Goal: Information Seeking & Learning: Get advice/opinions

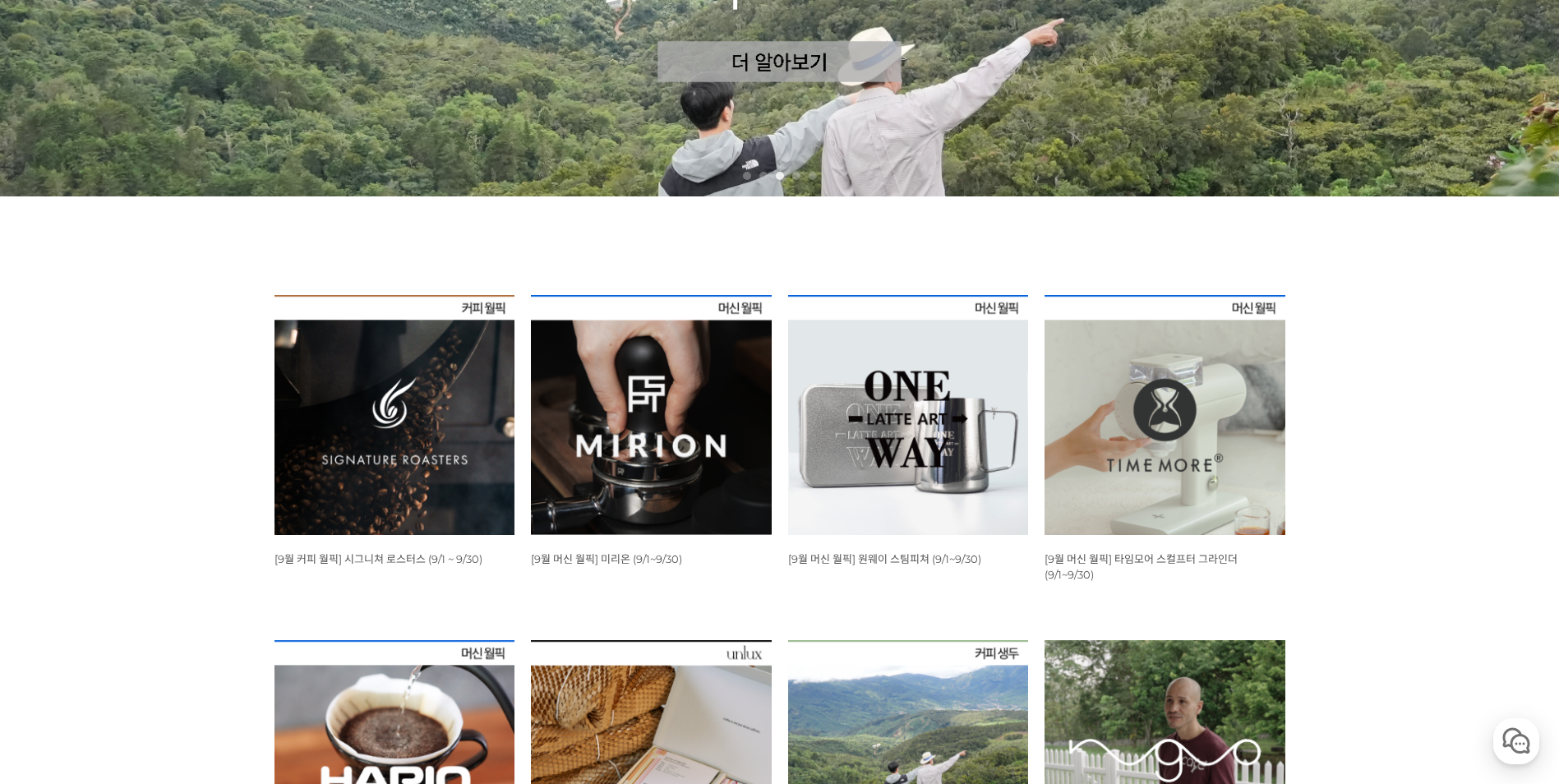
scroll to position [494, 0]
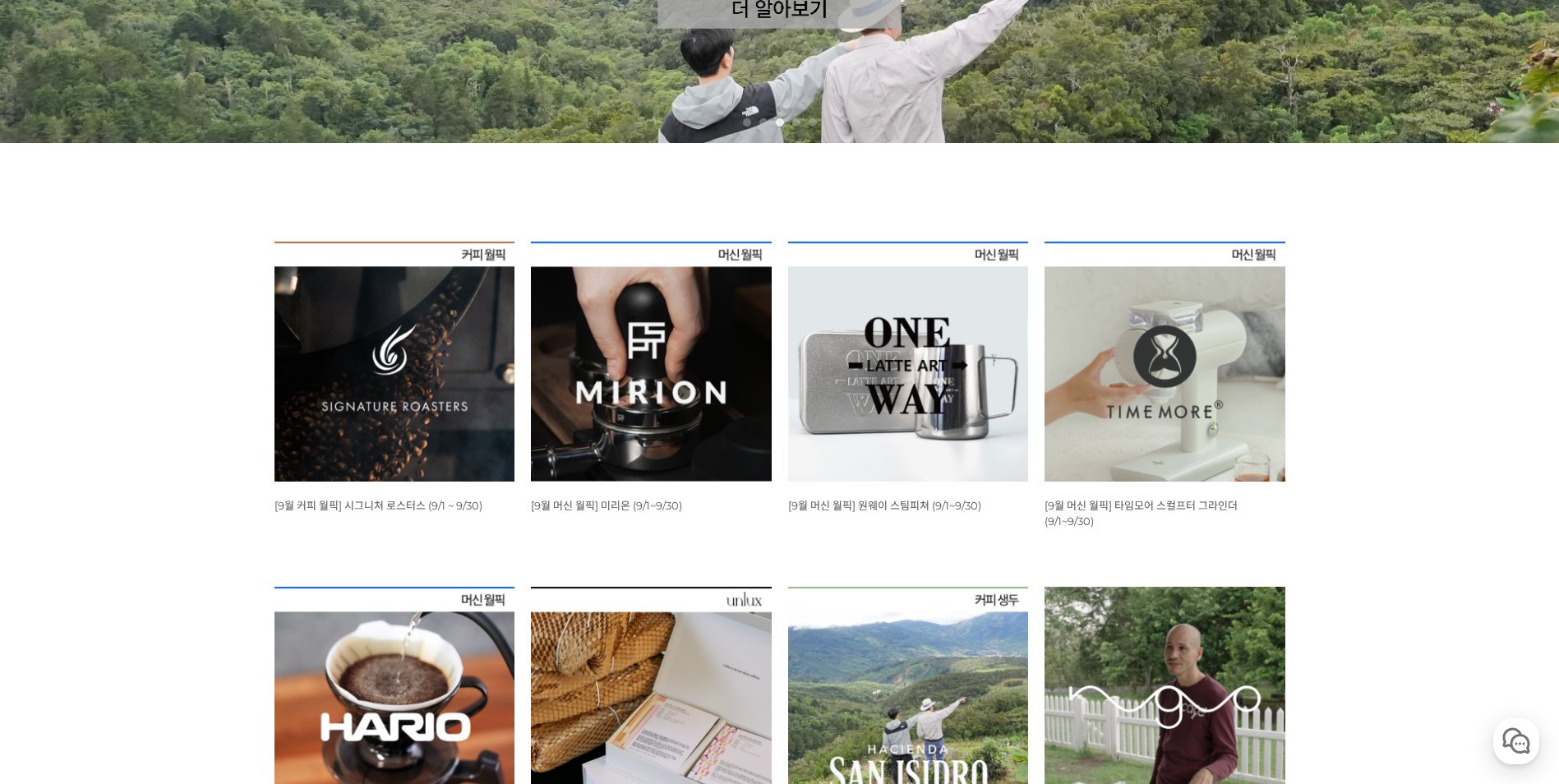
click at [388, 407] on img at bounding box center [395, 361] width 240 height 240
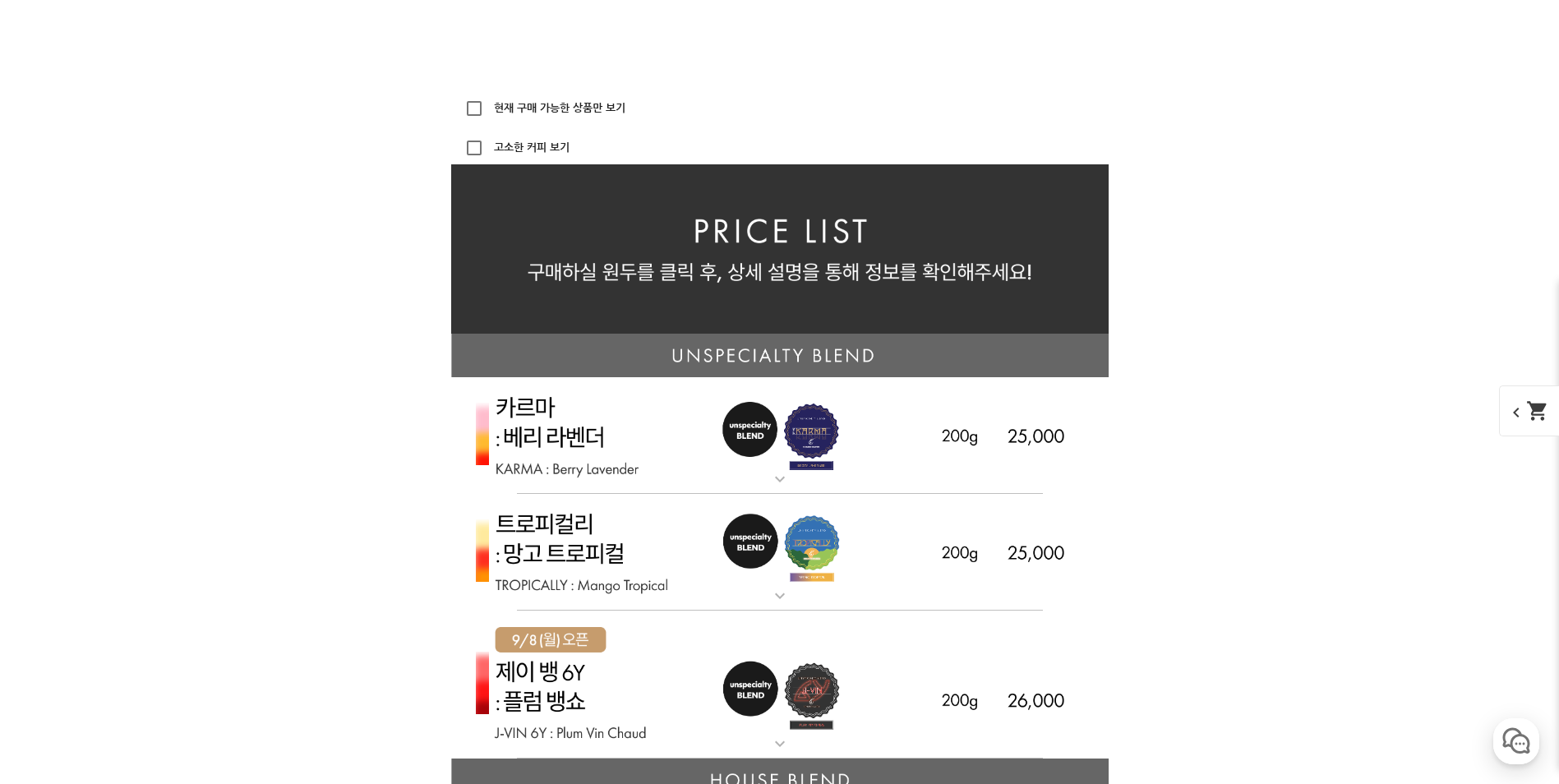
scroll to position [3699, 0]
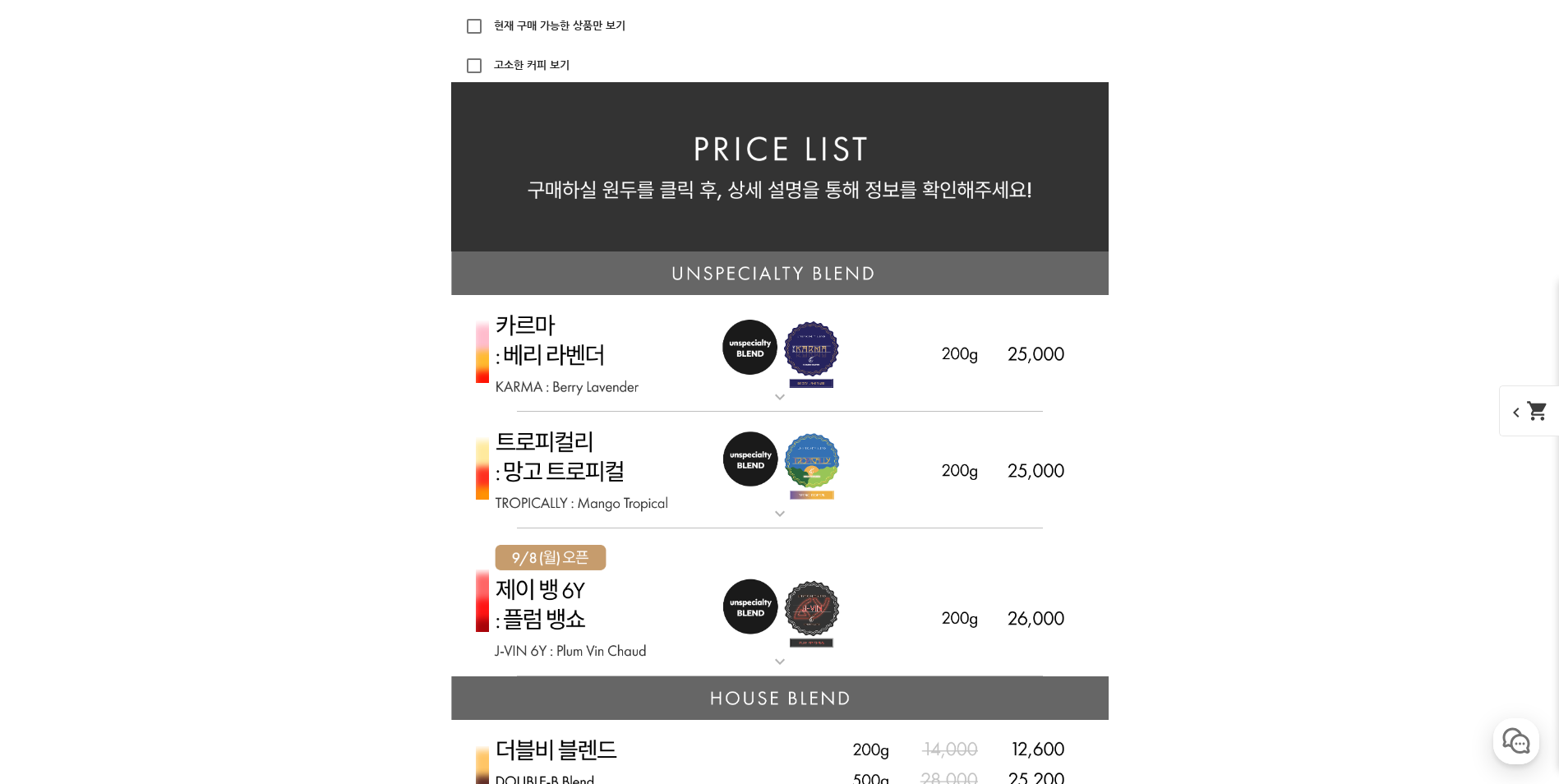
click at [537, 392] on img at bounding box center [780, 354] width 658 height 118
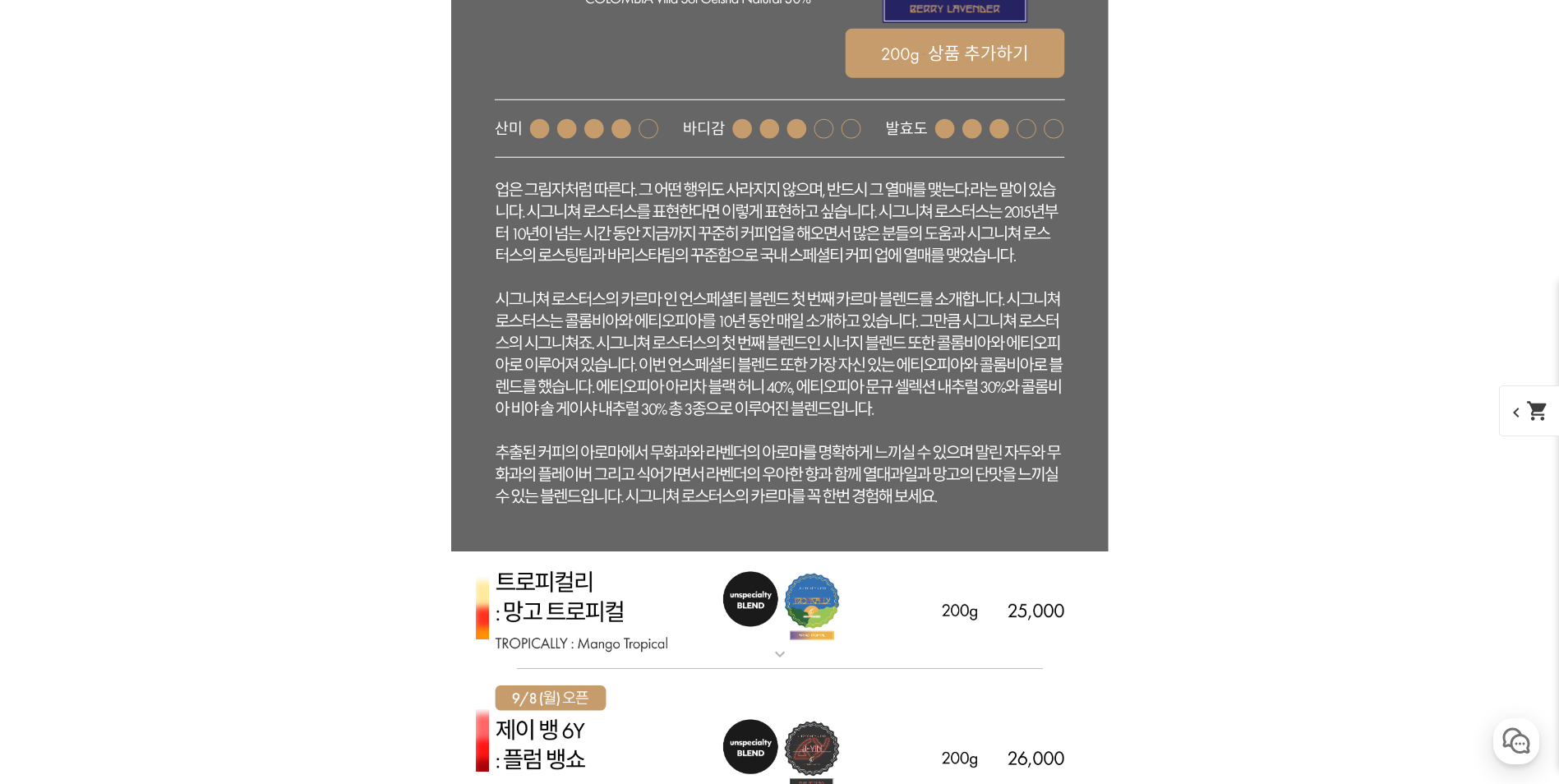
scroll to position [4603, 0]
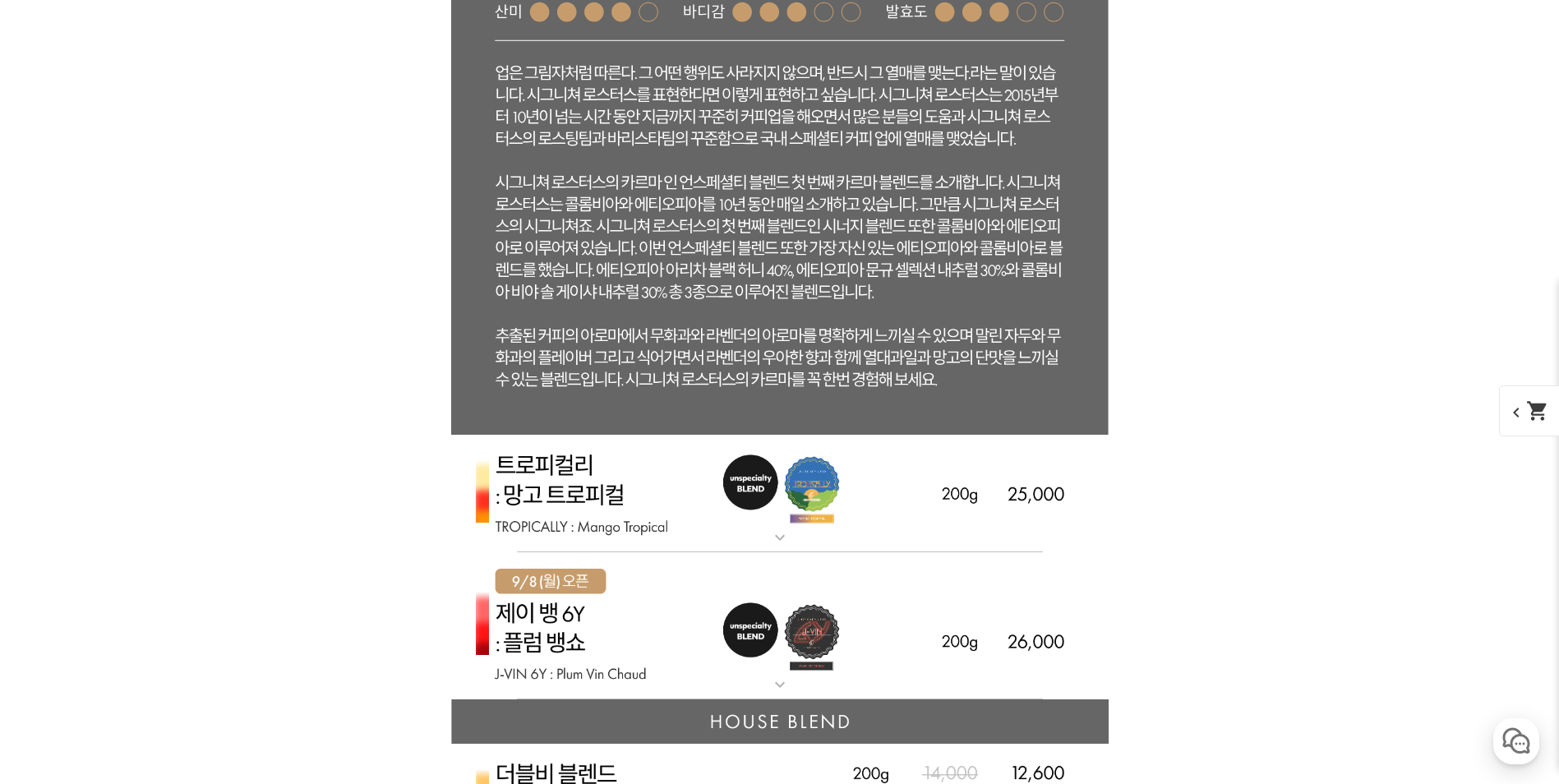
click at [572, 511] on img at bounding box center [780, 494] width 658 height 118
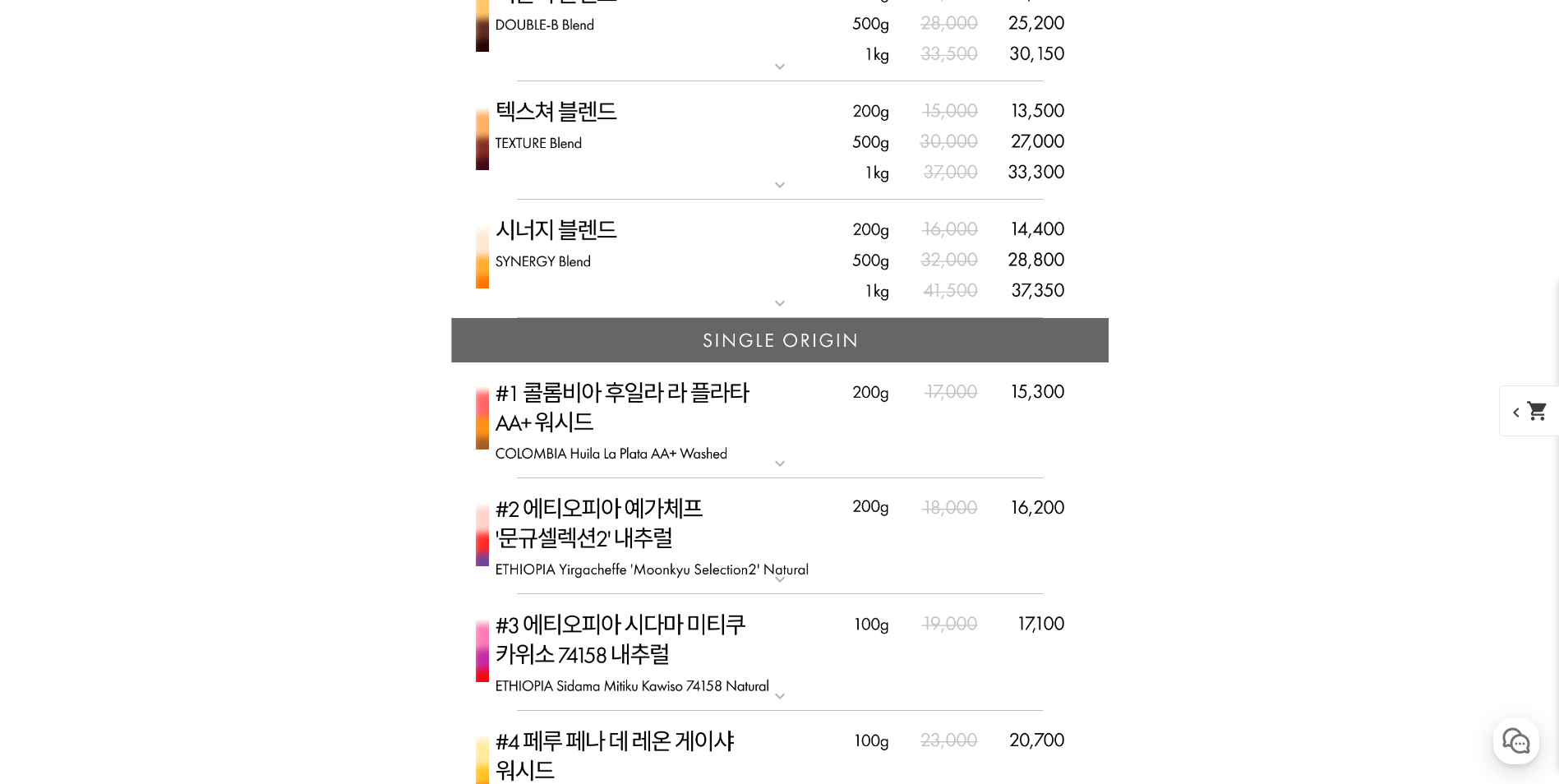
scroll to position [6248, 0]
click at [540, 245] on img at bounding box center [780, 257] width 658 height 119
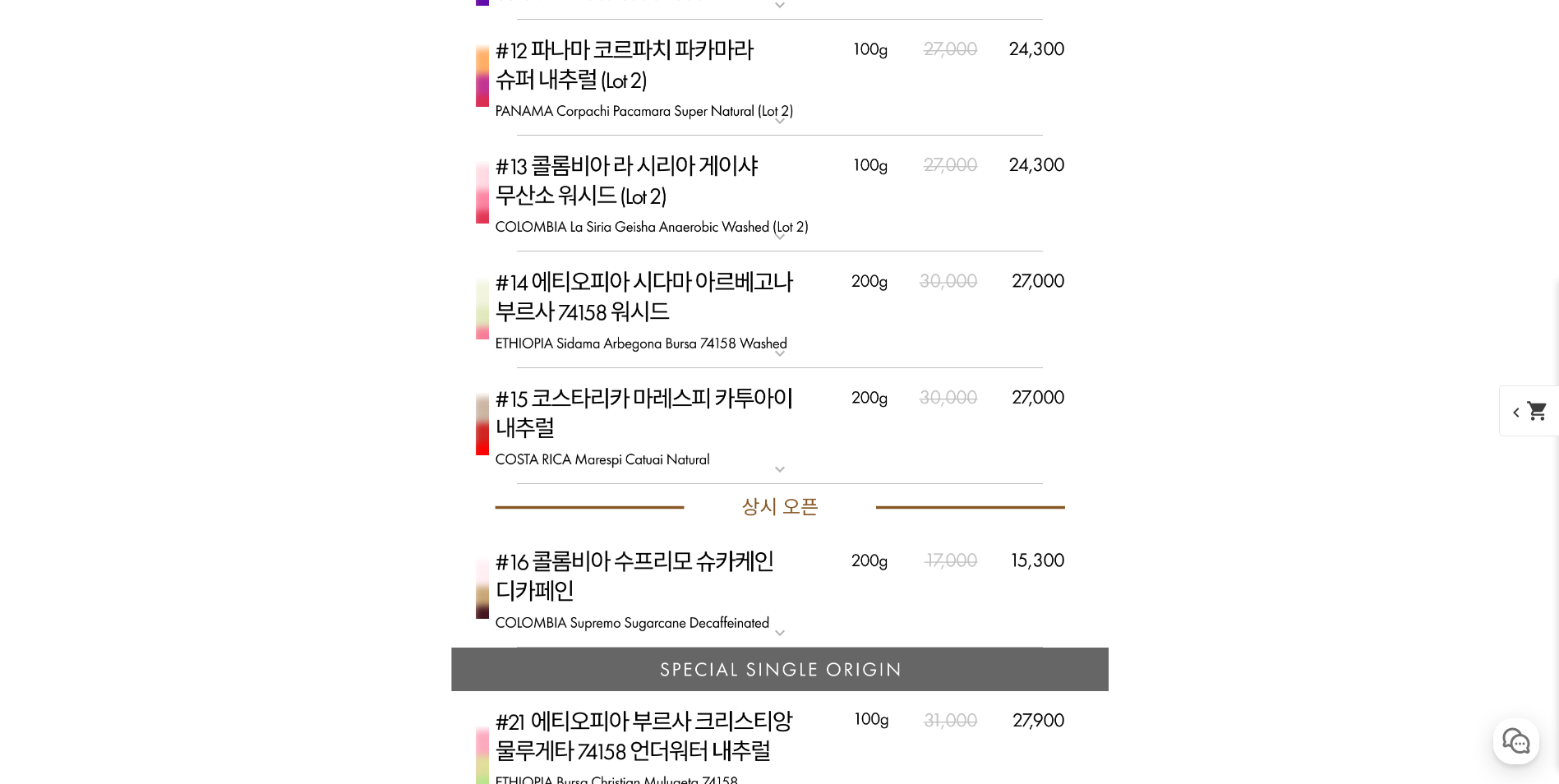
scroll to position [8549, 0]
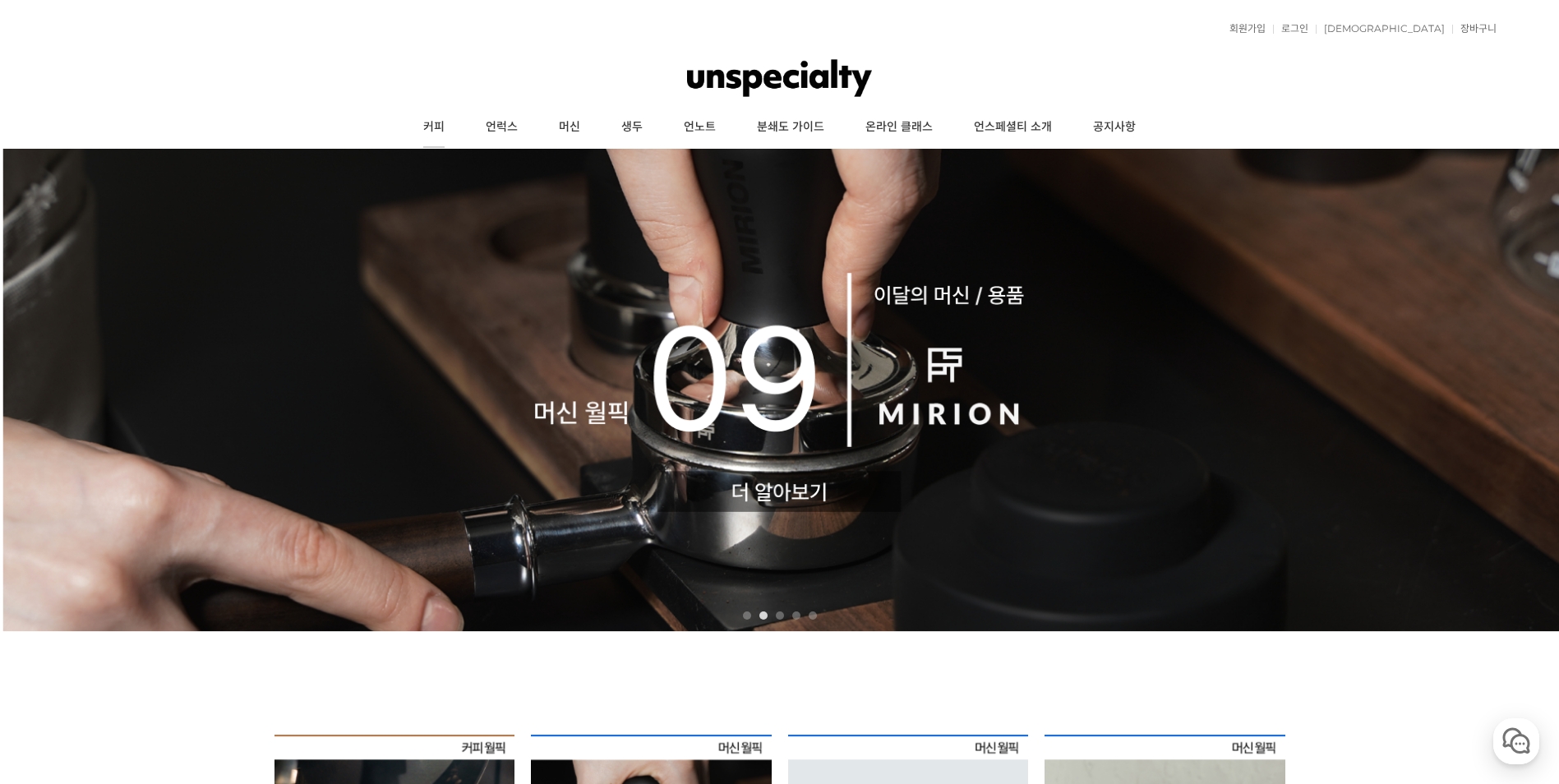
click at [441, 124] on link "커피" at bounding box center [434, 127] width 63 height 41
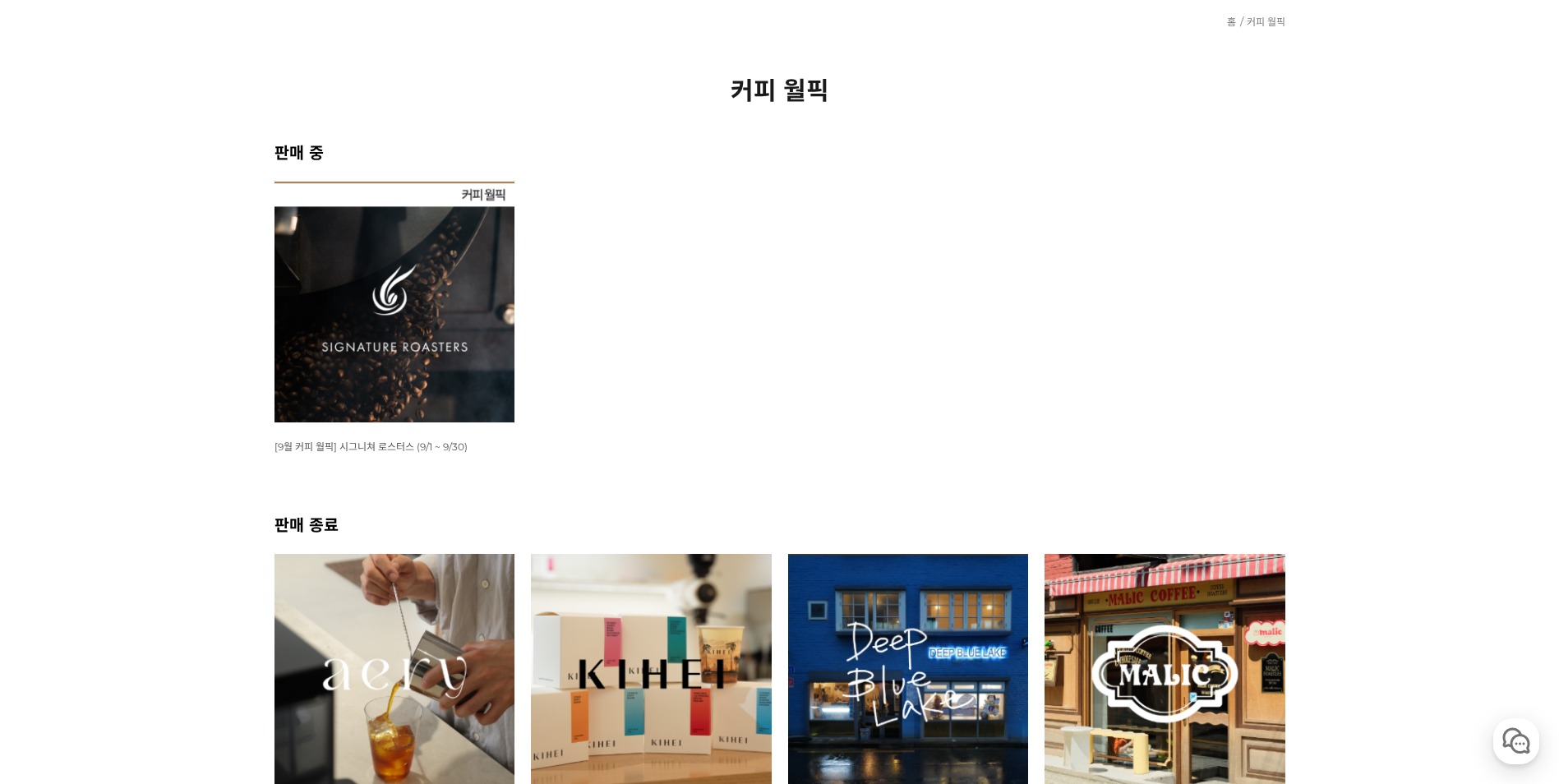
scroll to position [328, 0]
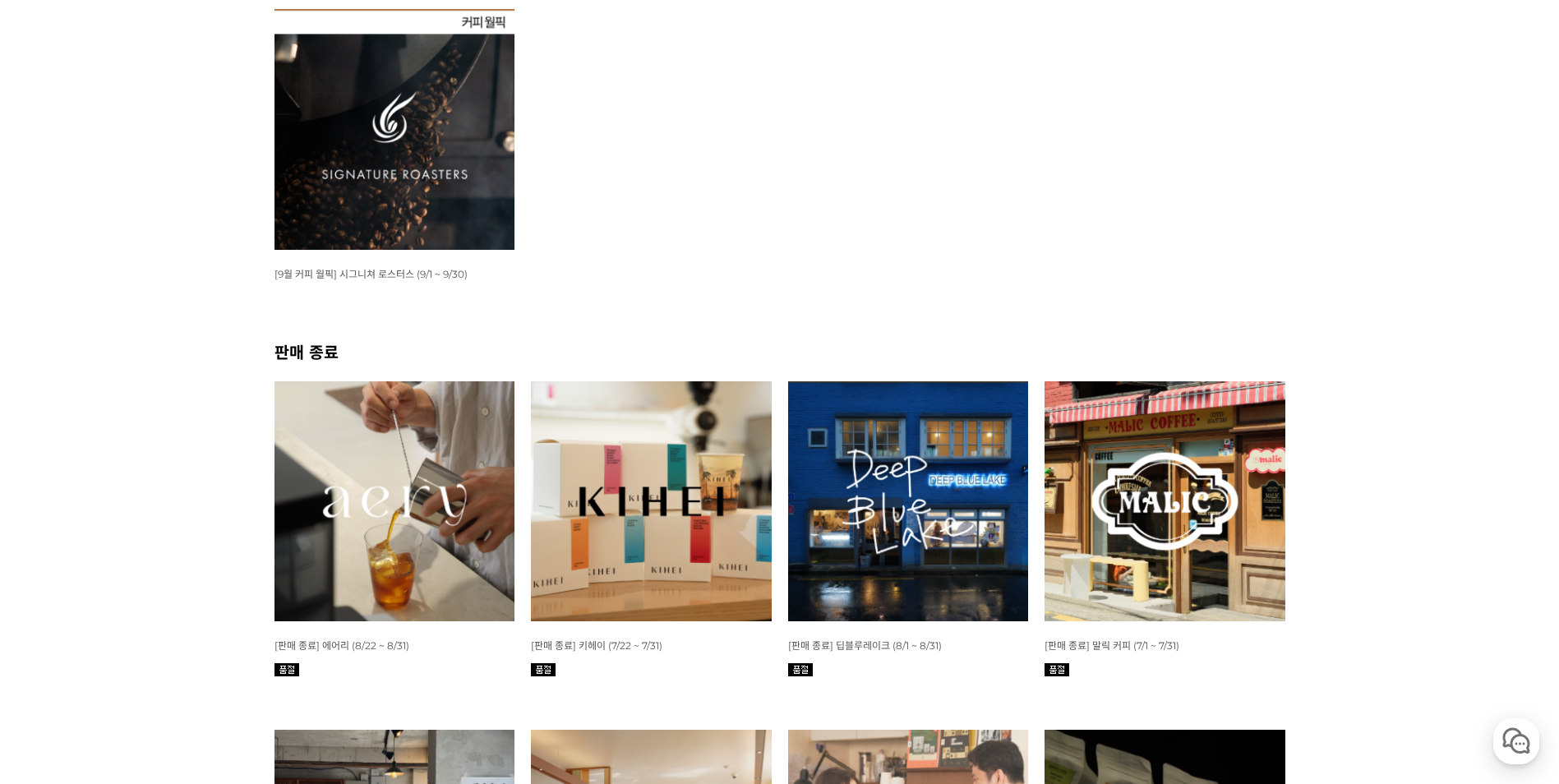
click at [1210, 505] on img at bounding box center [1164, 501] width 240 height 240
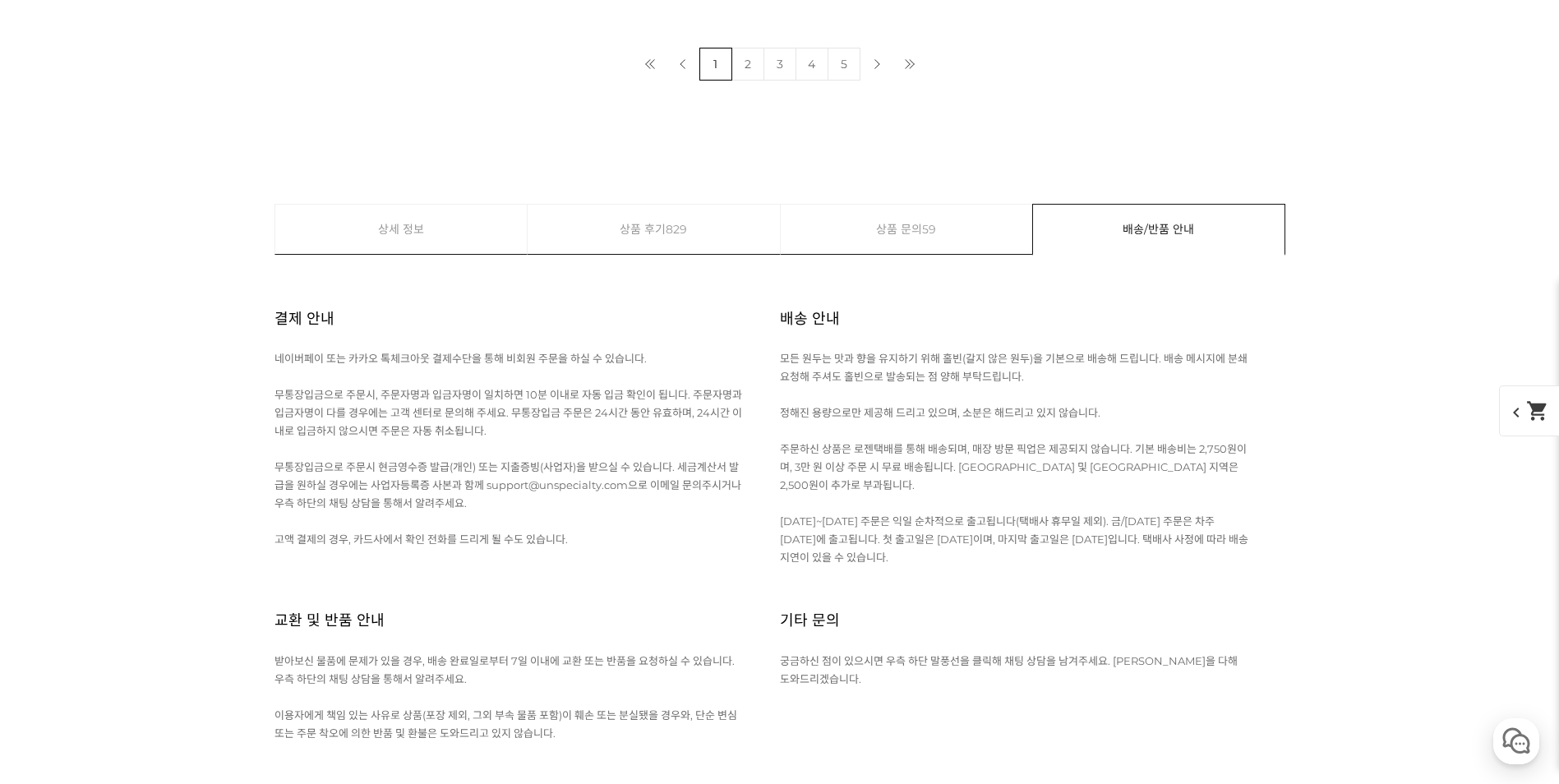
scroll to position [10357, 0]
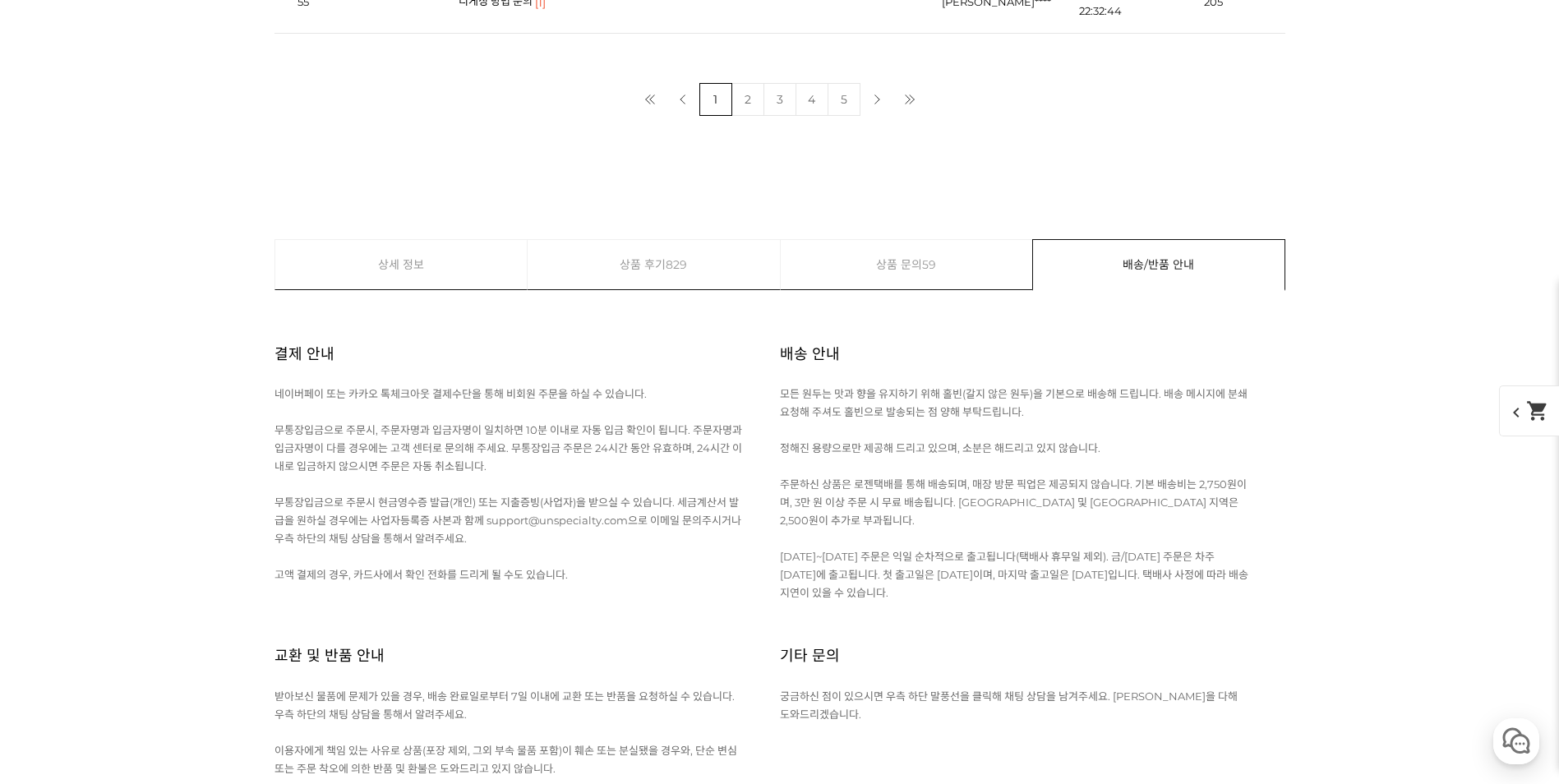
scroll to position [11179, 0]
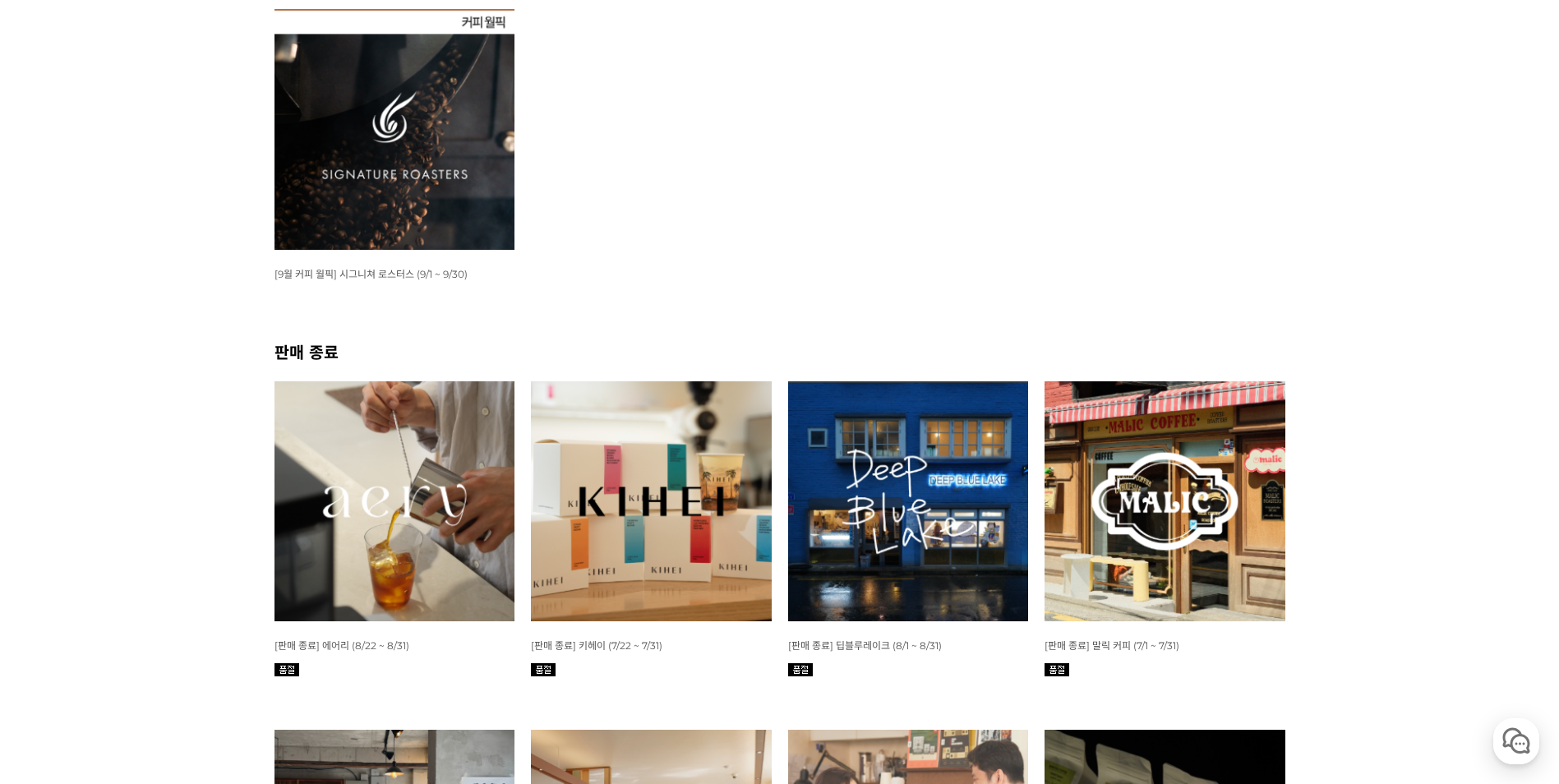
click at [362, 191] on img at bounding box center [395, 129] width 240 height 240
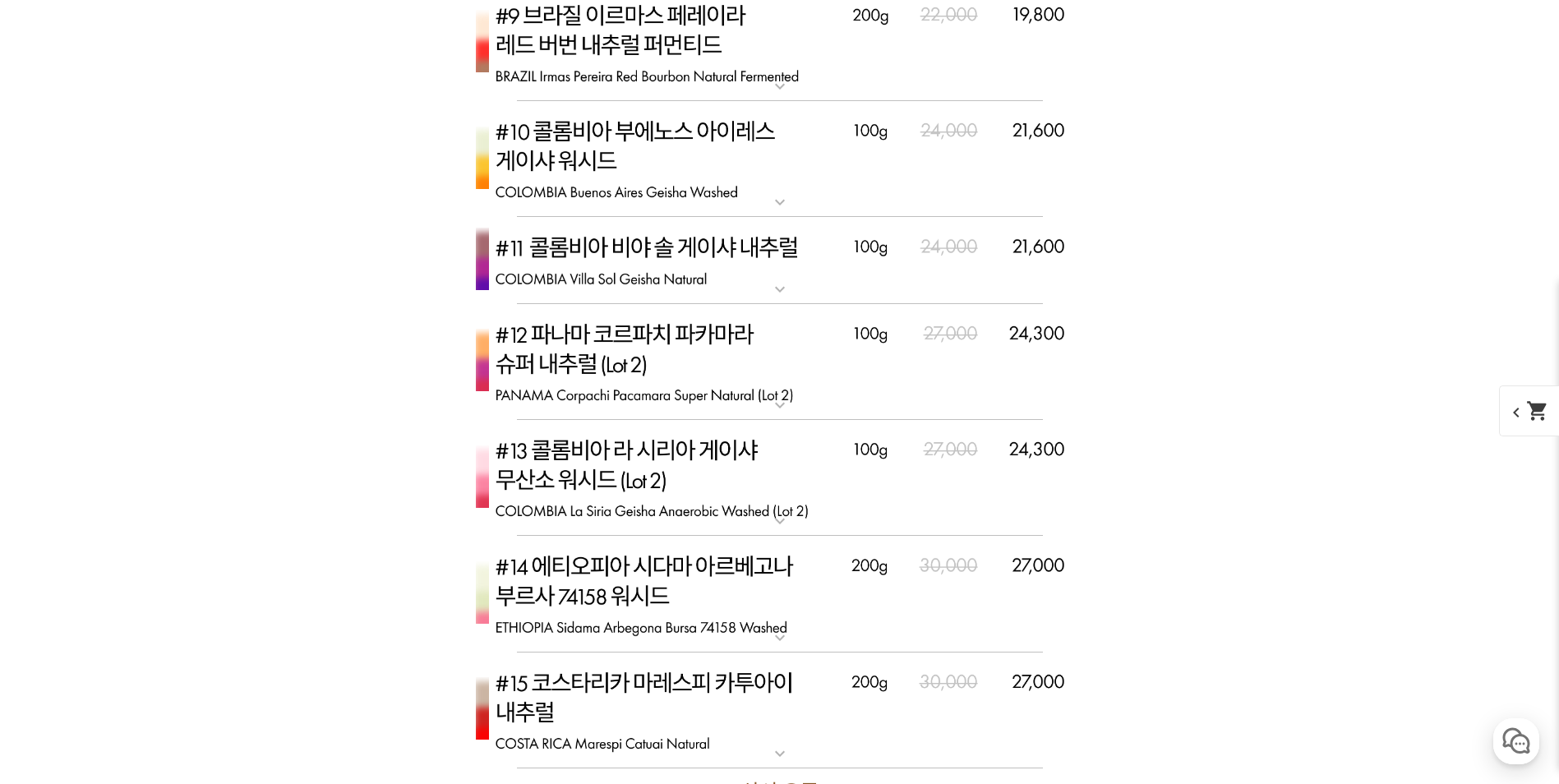
scroll to position [5836, 0]
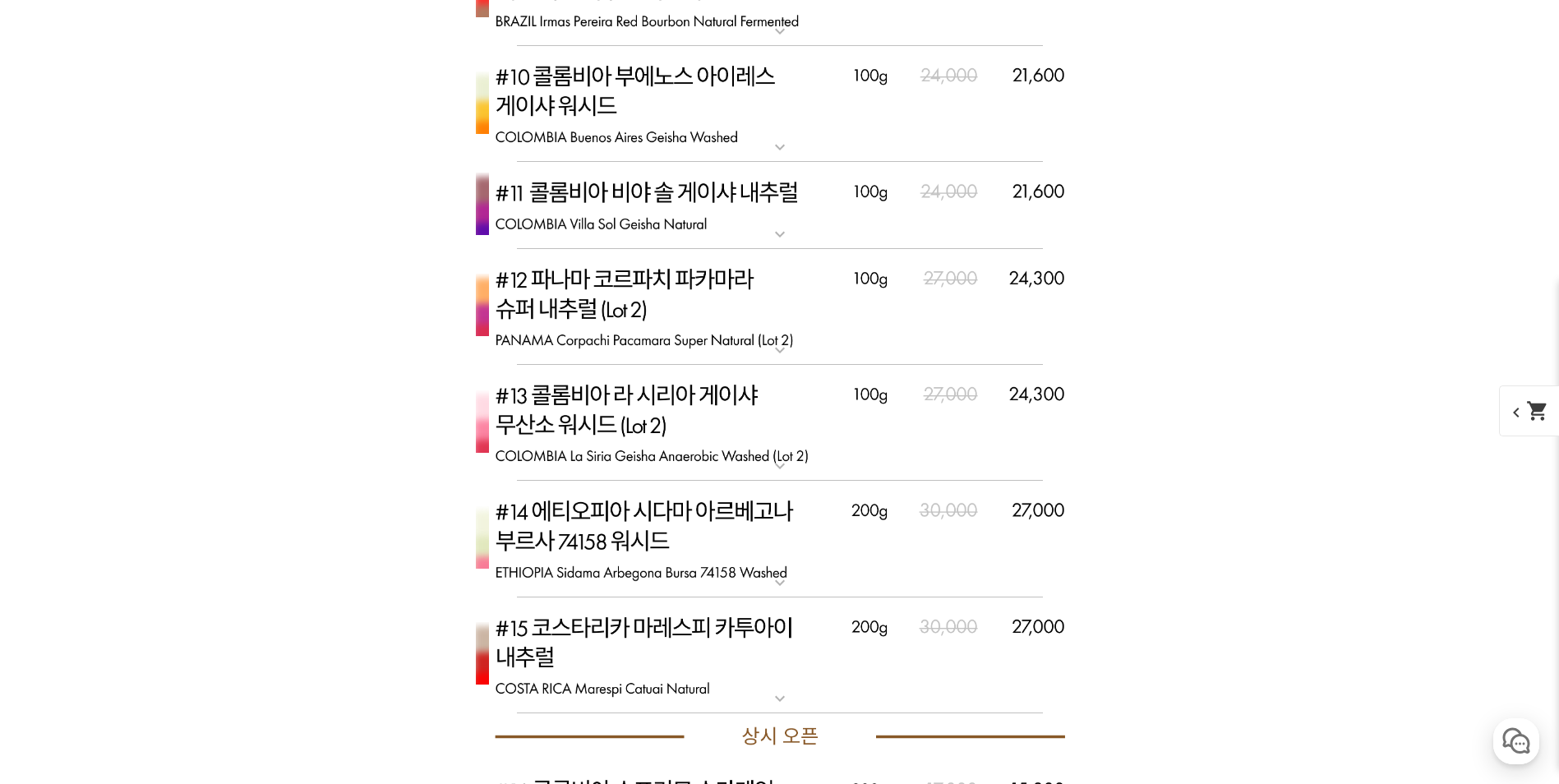
click at [697, 504] on img at bounding box center [780, 539] width 658 height 117
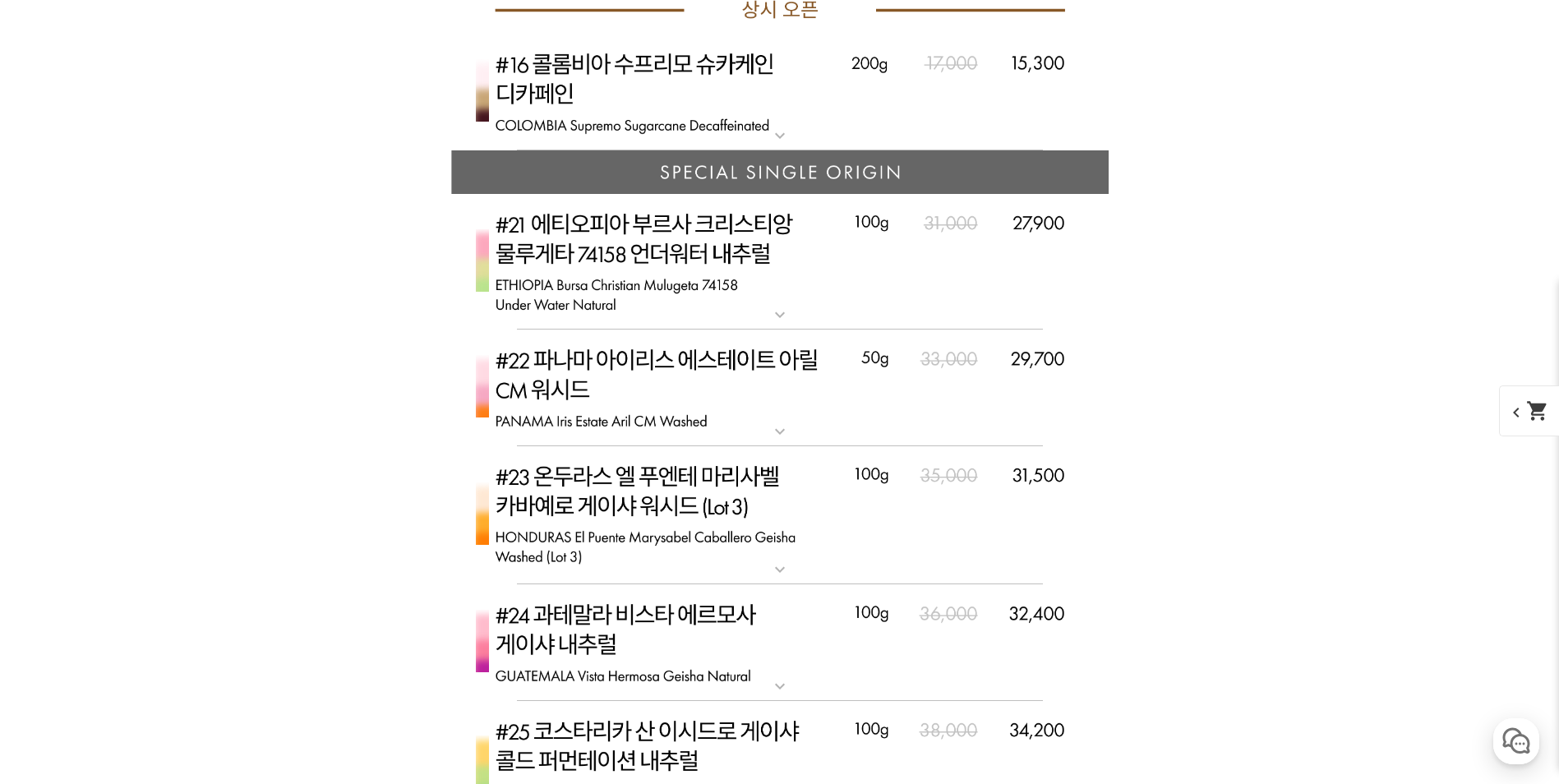
scroll to position [7481, 0]
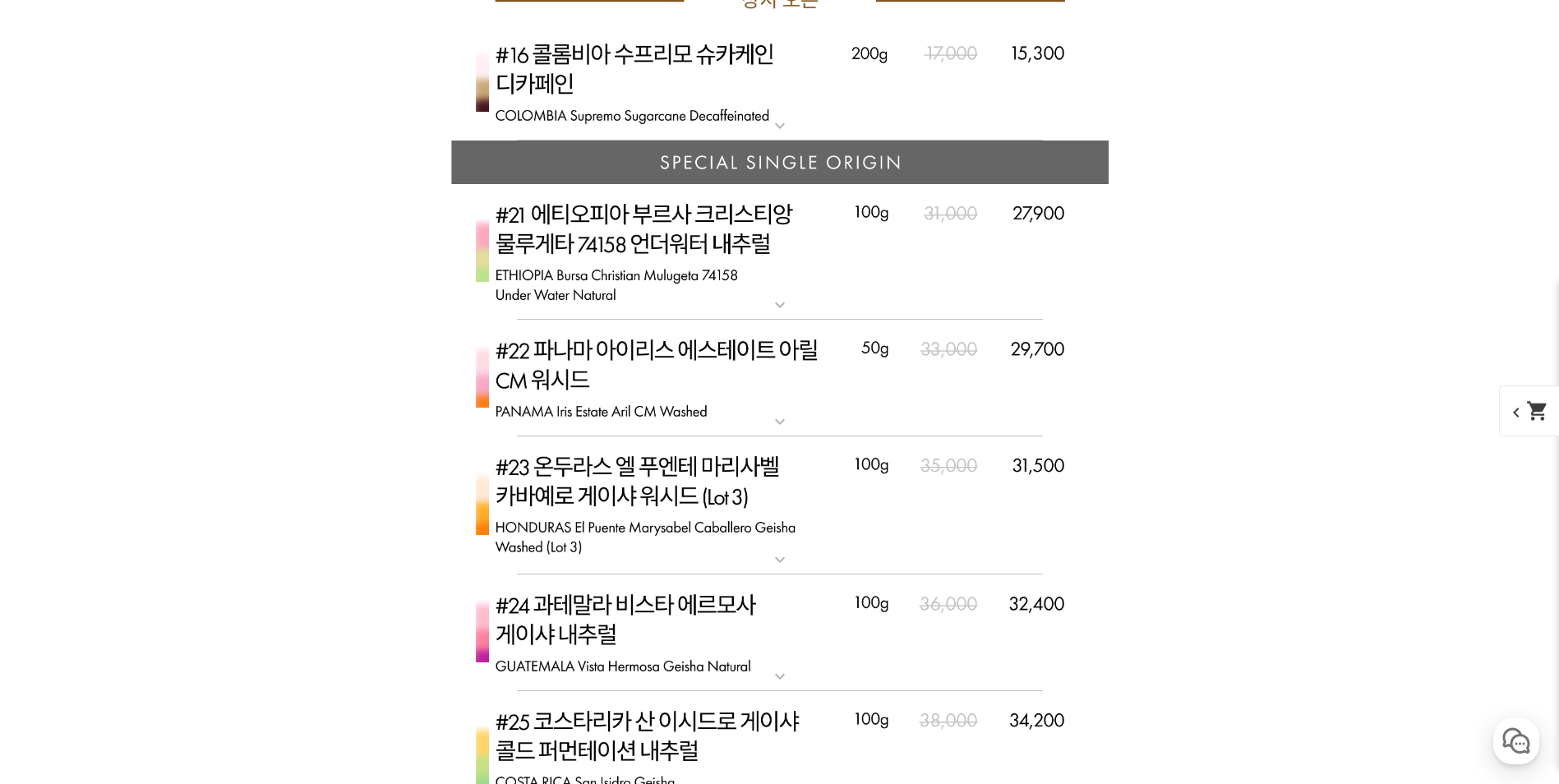
click at [779, 424] on mat-icon "expand_more" at bounding box center [780, 422] width 33 height 20
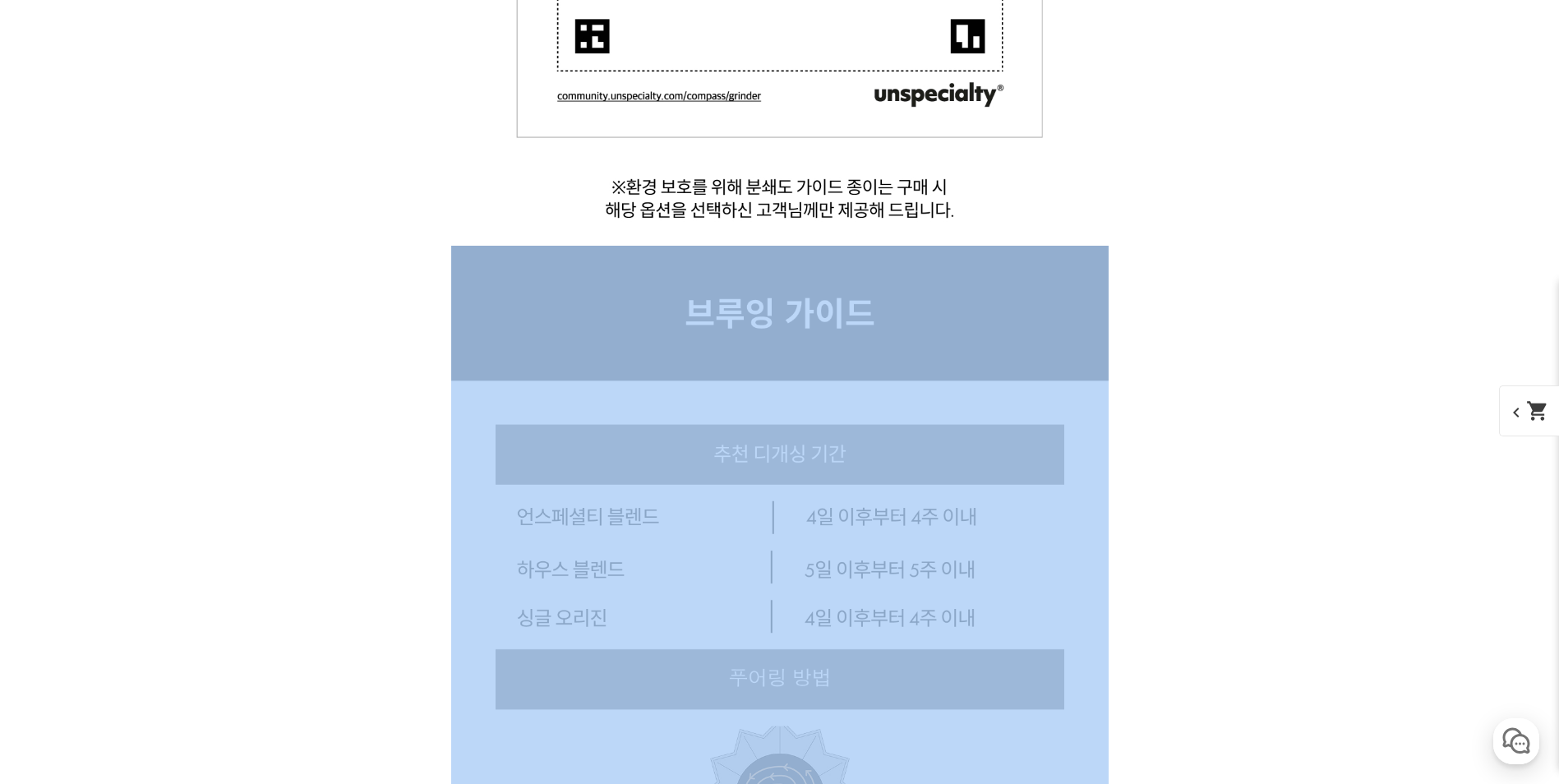
scroll to position [17508, 0]
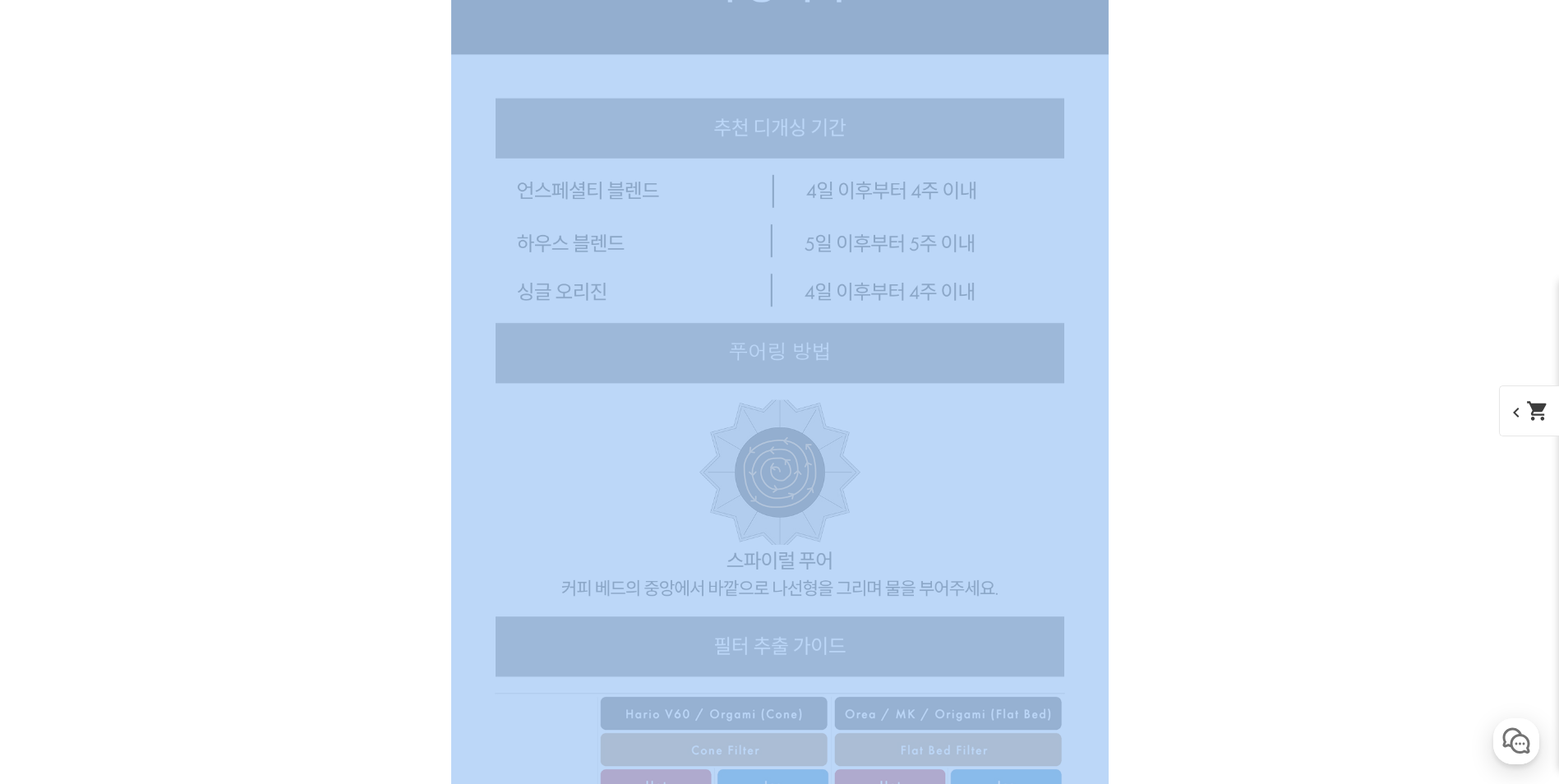
drag, startPoint x: 738, startPoint y: 144, endPoint x: 573, endPoint y: 564, distance: 451.2
drag, startPoint x: 1365, startPoint y: 329, endPoint x: 1369, endPoint y: 348, distance: 19.4
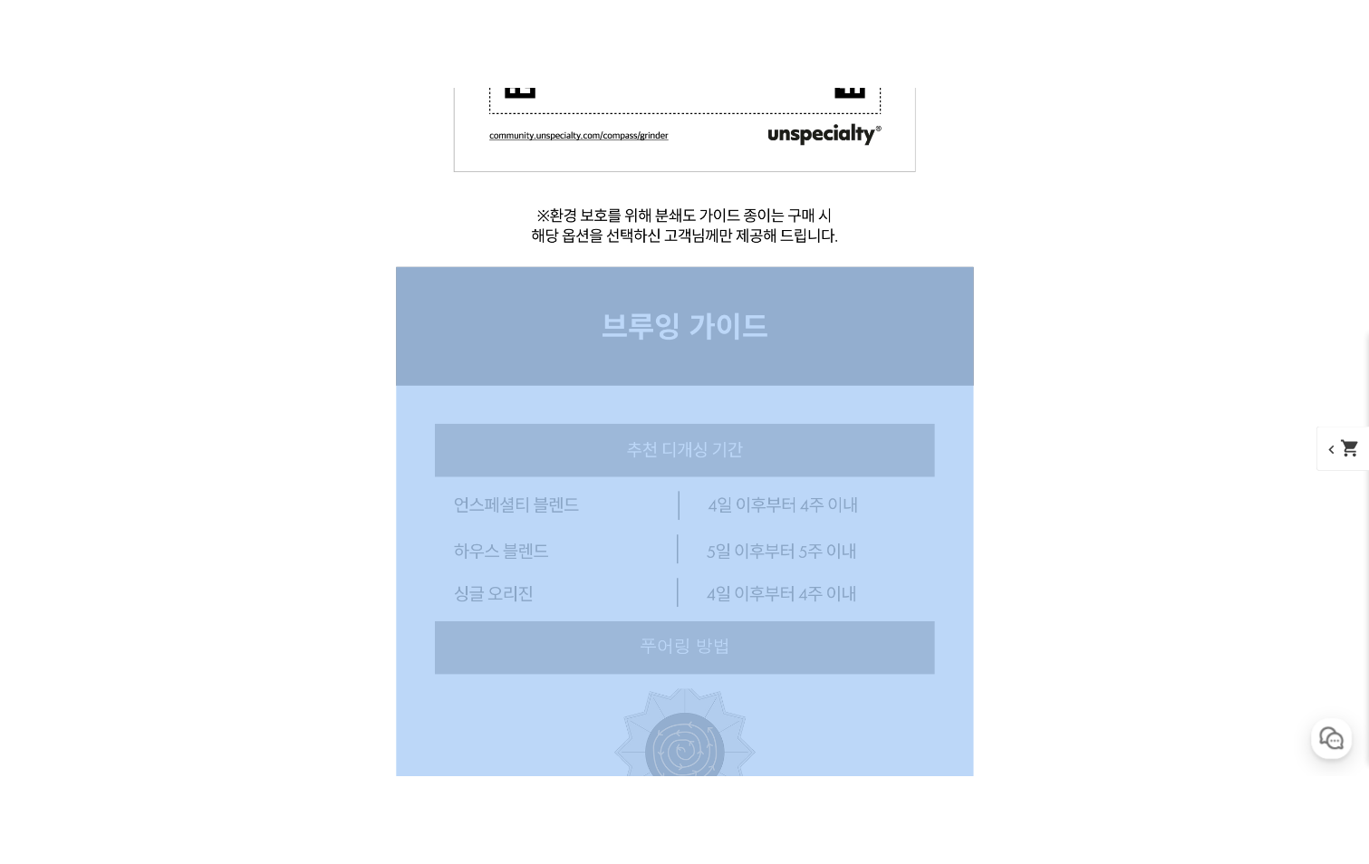
scroll to position [19205, 0]
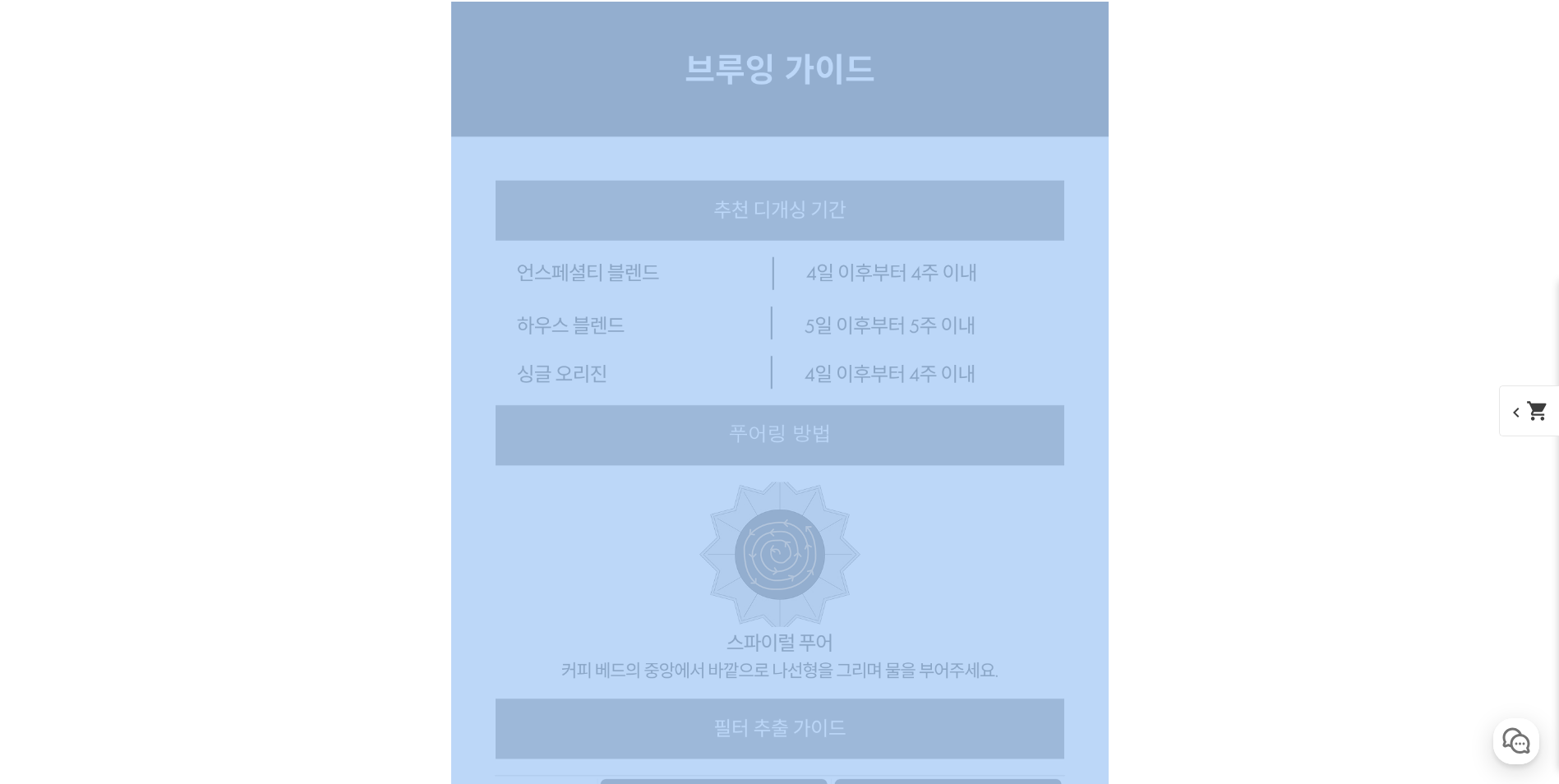
drag, startPoint x: 808, startPoint y: 446, endPoint x: 574, endPoint y: 553, distance: 257.3
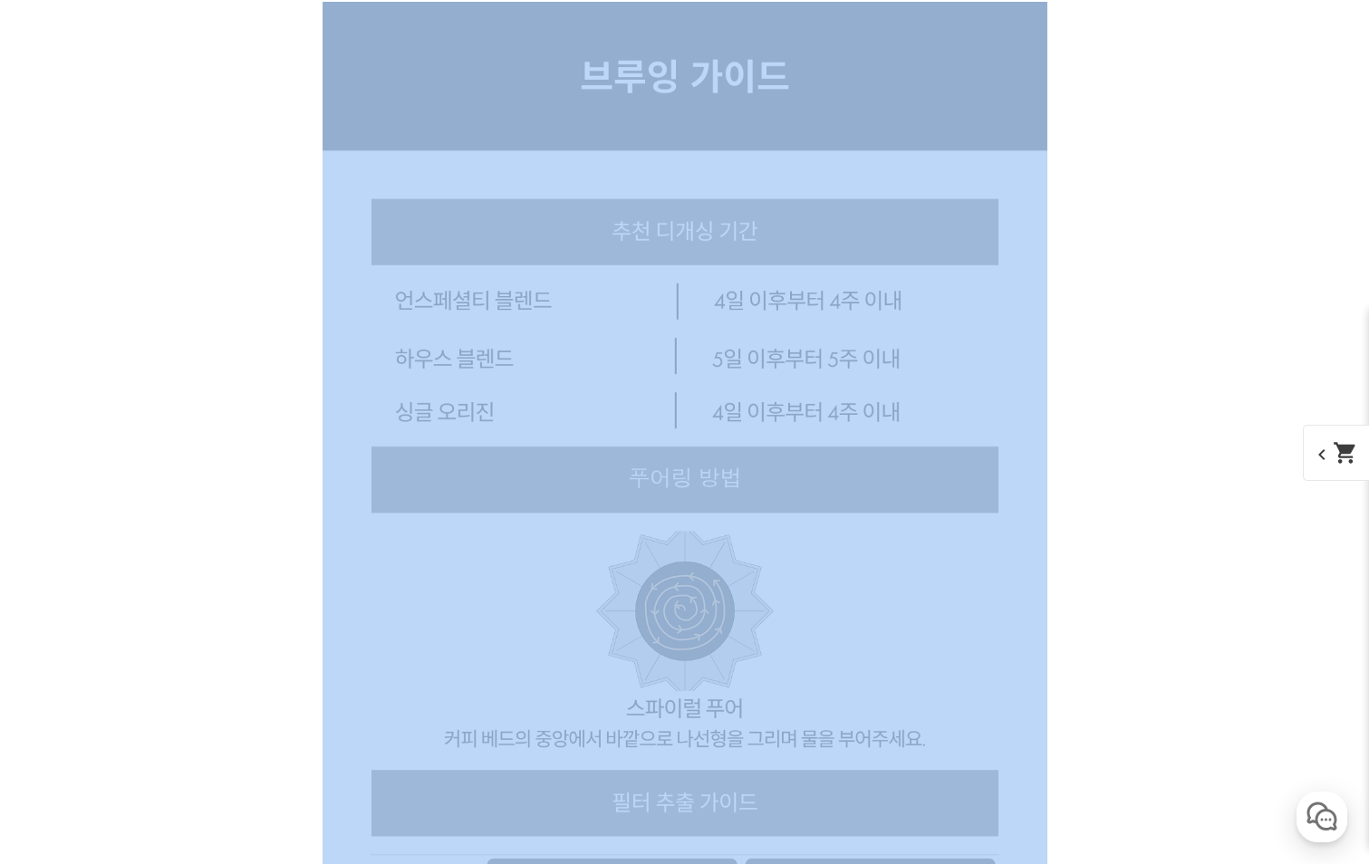
drag, startPoint x: 640, startPoint y: 241, endPoint x: 673, endPoint y: 258, distance: 37.7
drag, startPoint x: 1146, startPoint y: 570, endPoint x: 975, endPoint y: 486, distance: 190.8
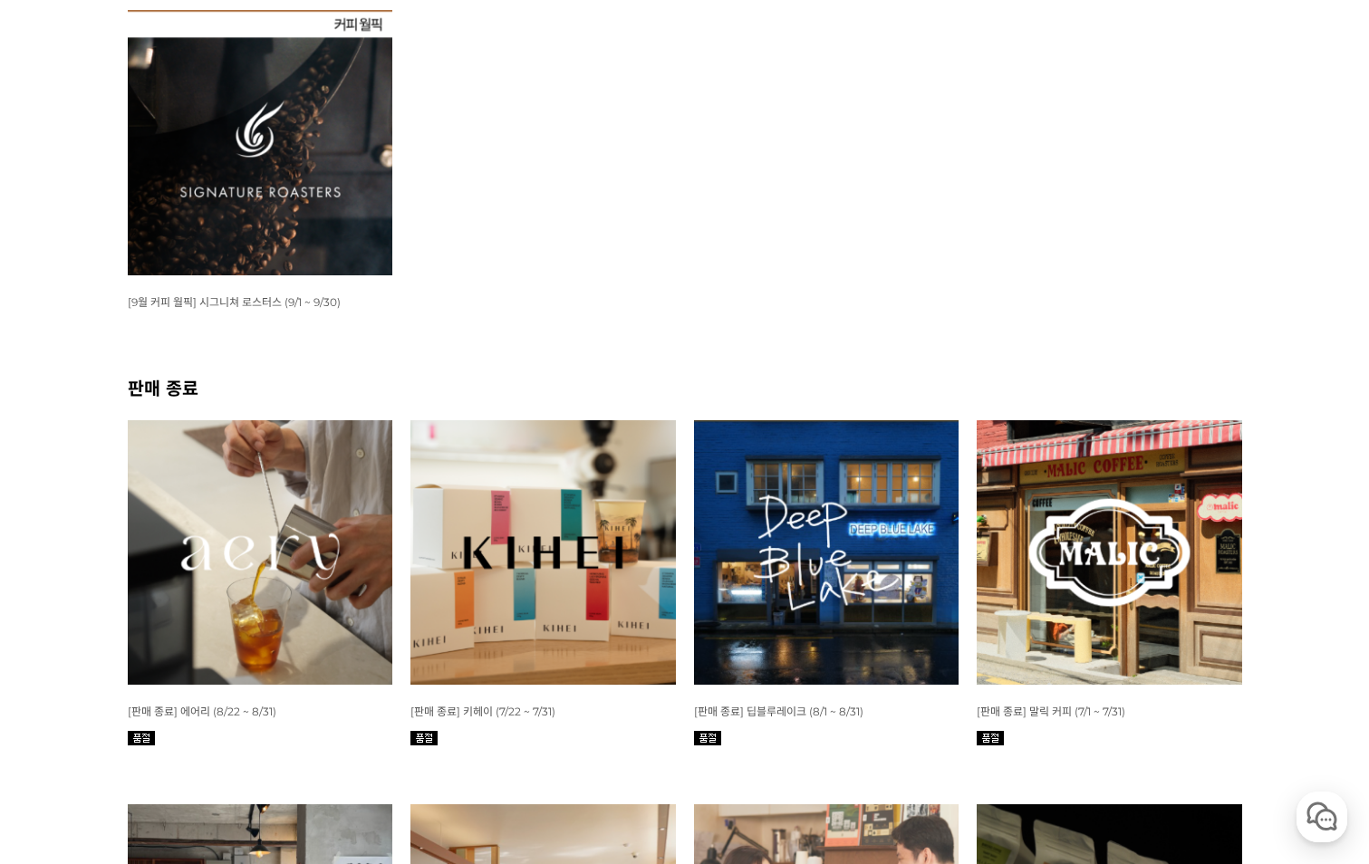
click at [302, 143] on img at bounding box center [260, 142] width 265 height 265
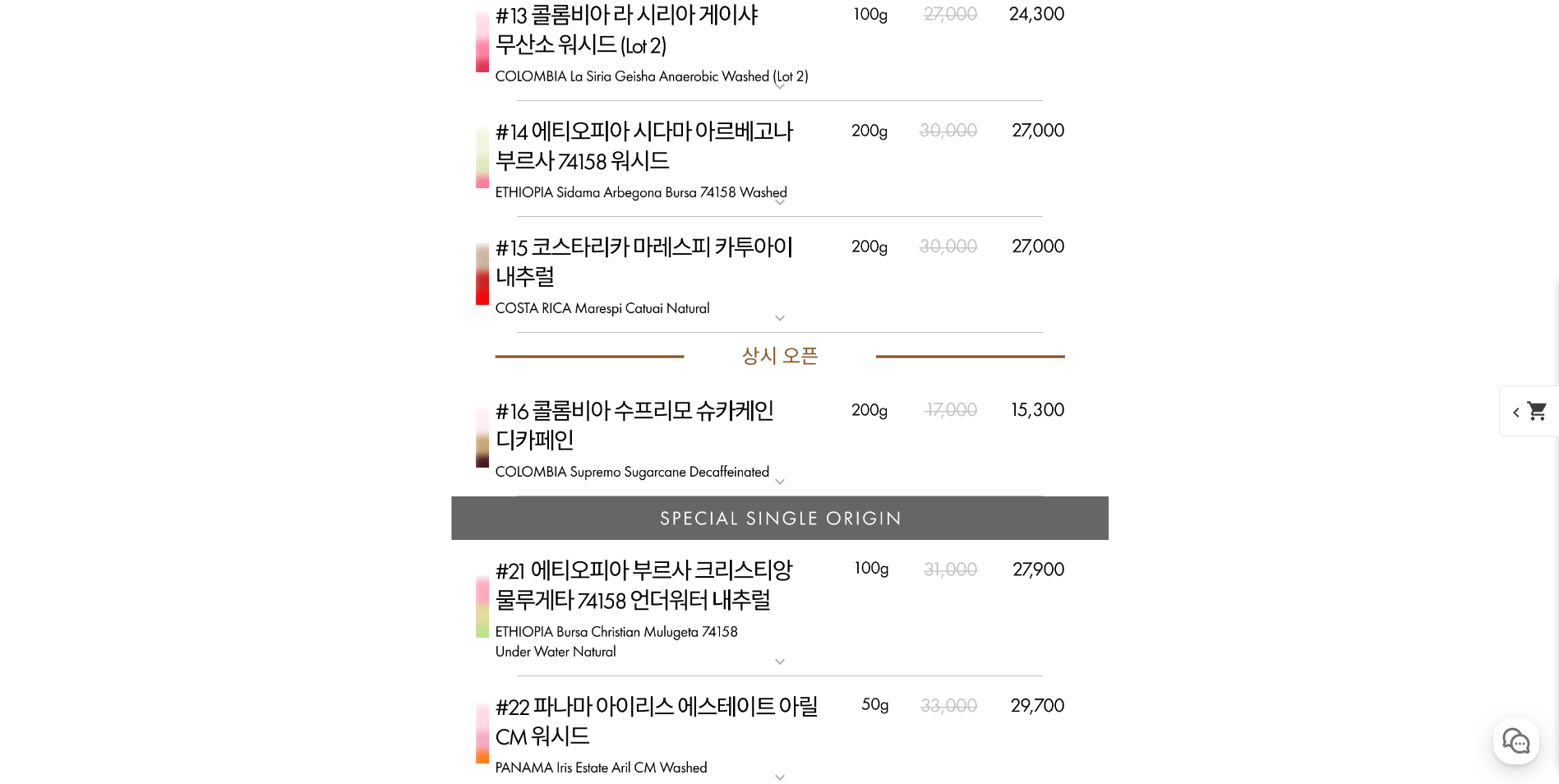
scroll to position [6248, 0]
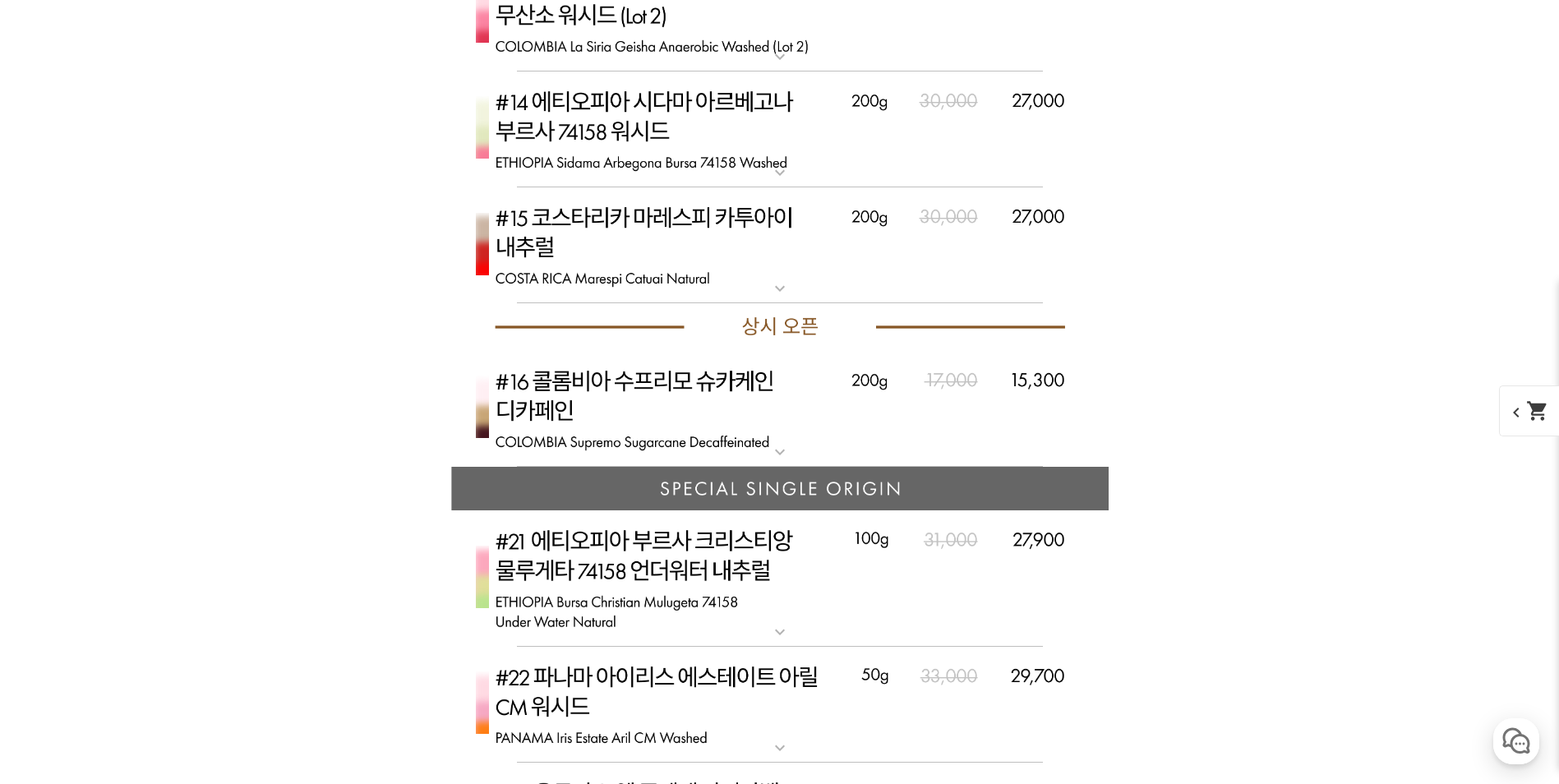
click at [681, 581] on img at bounding box center [780, 579] width 658 height 136
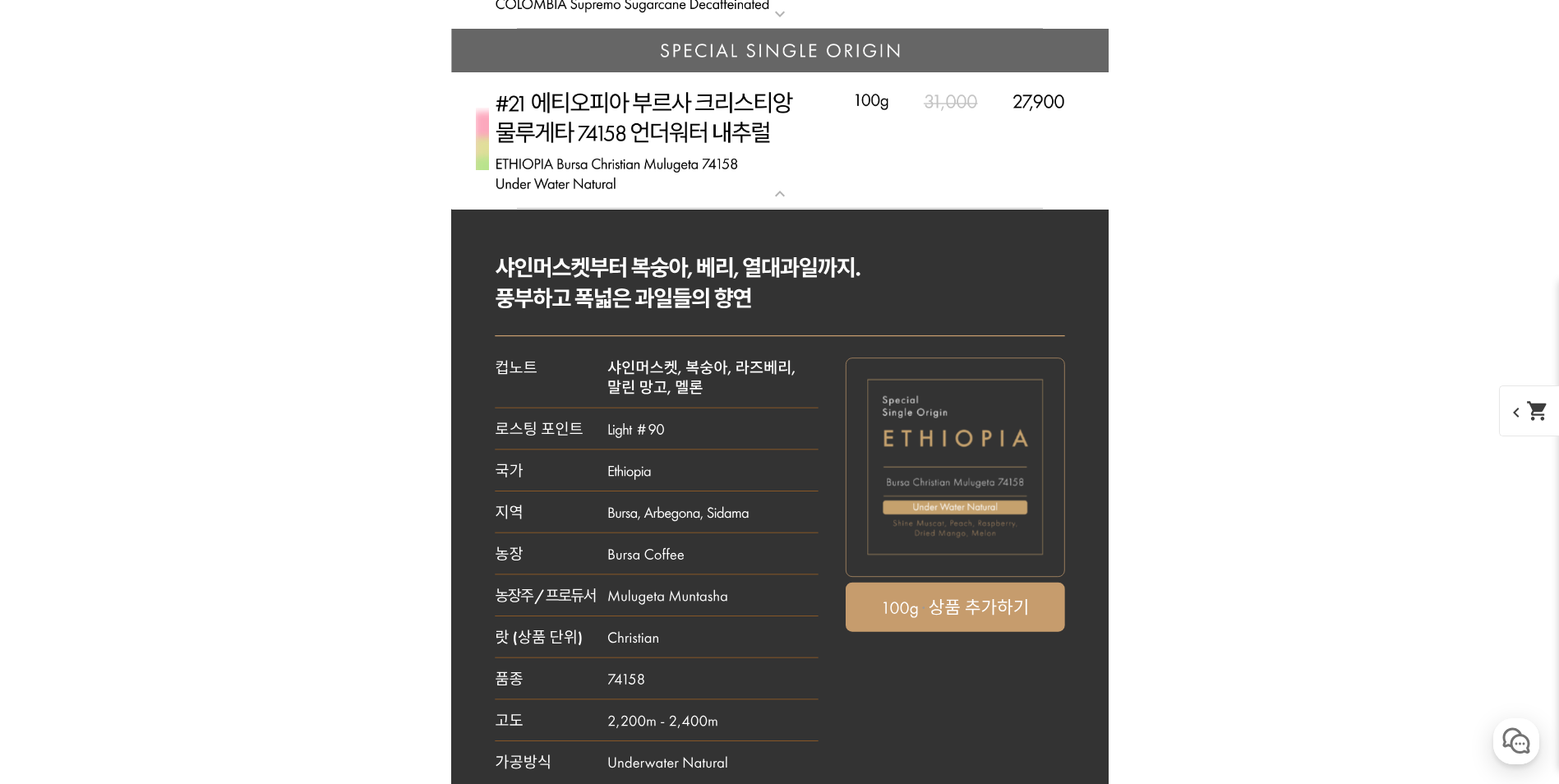
scroll to position [6659, 0]
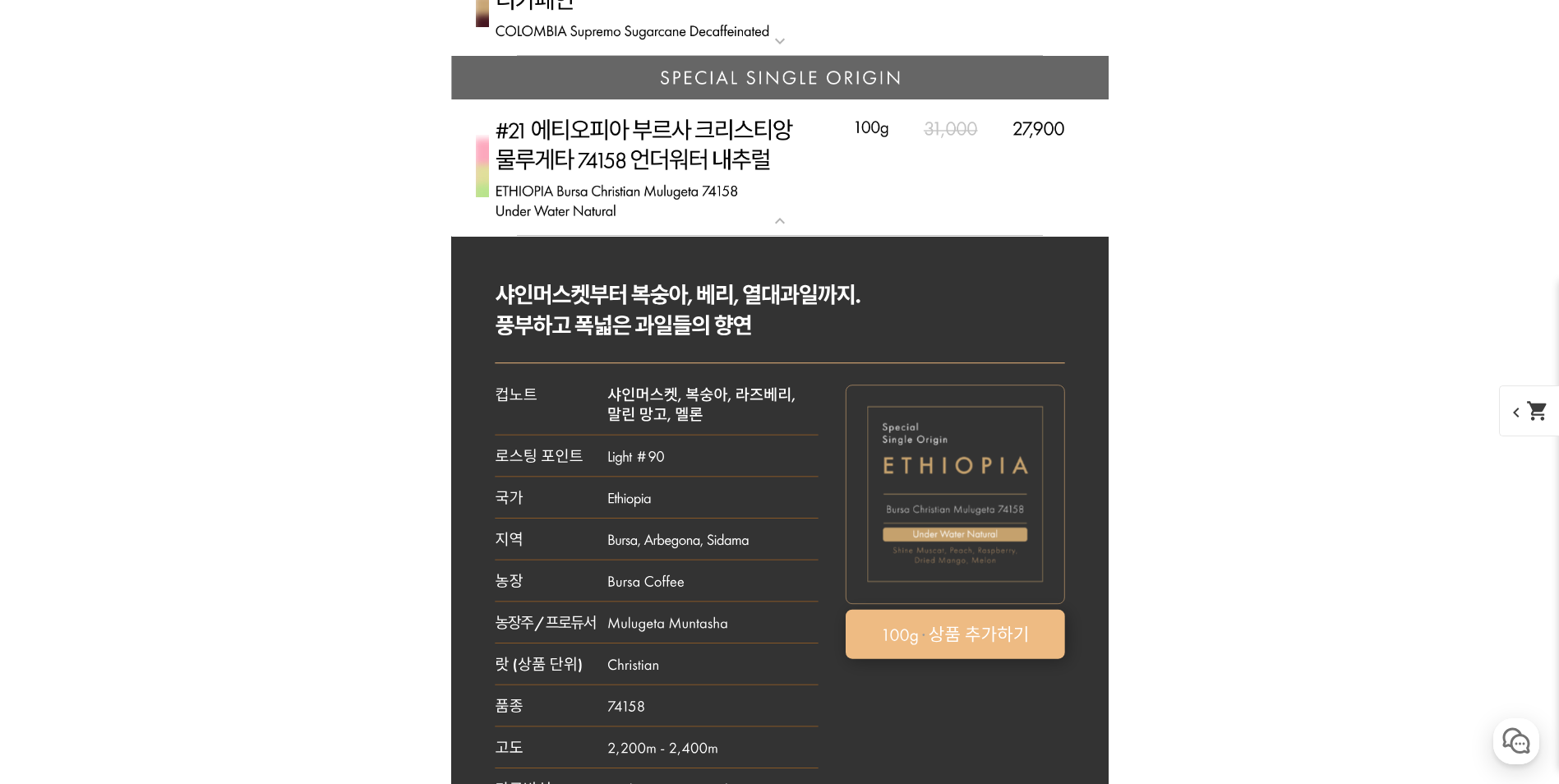
click at [972, 644] on rect at bounding box center [956, 633] width 220 height 49
select select "#21 에티오피아 부르사 크리스티앙 물루게타 74158 언더 워터 내추럴"
select select "100g"
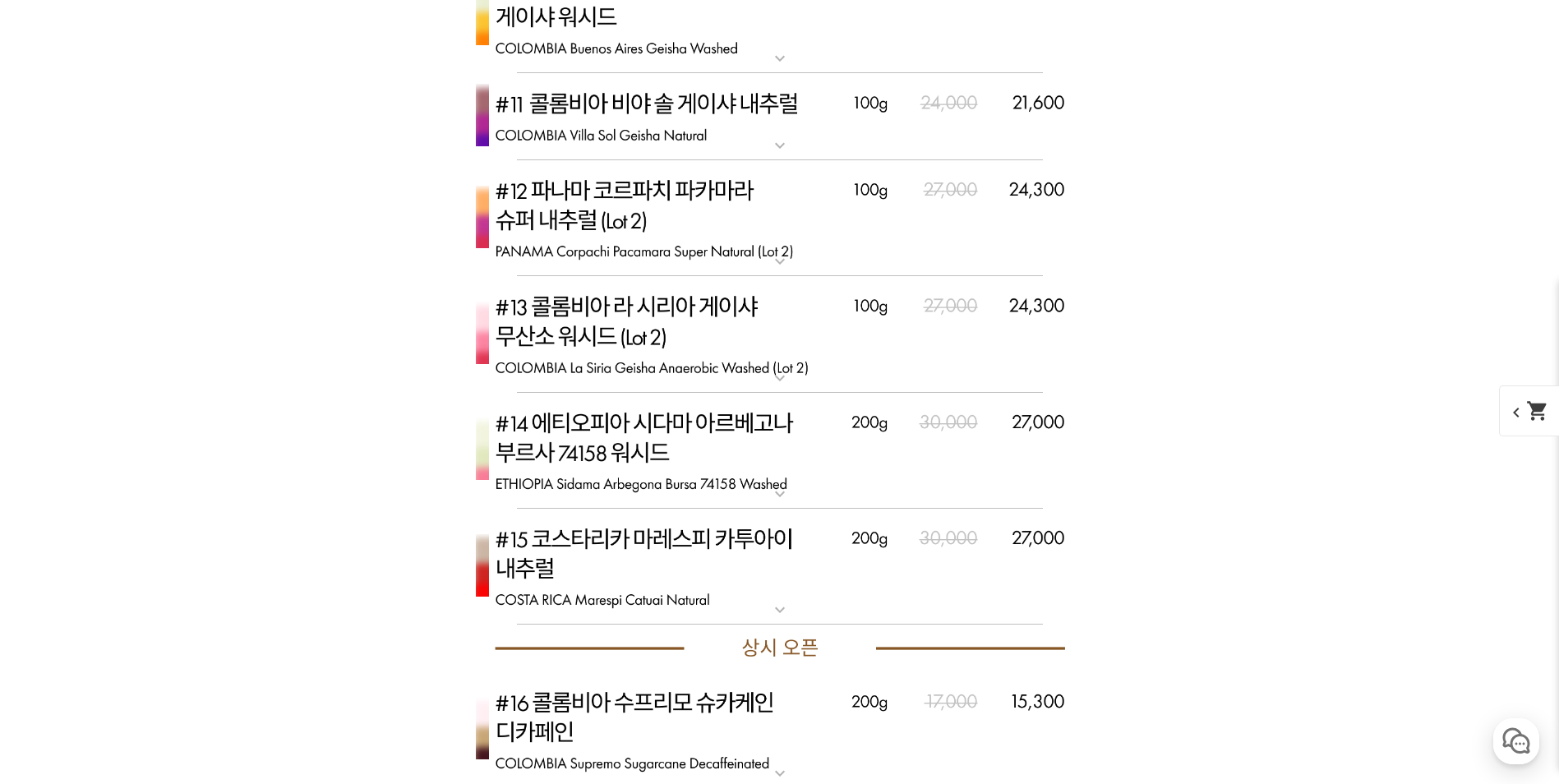
scroll to position [5918, 0]
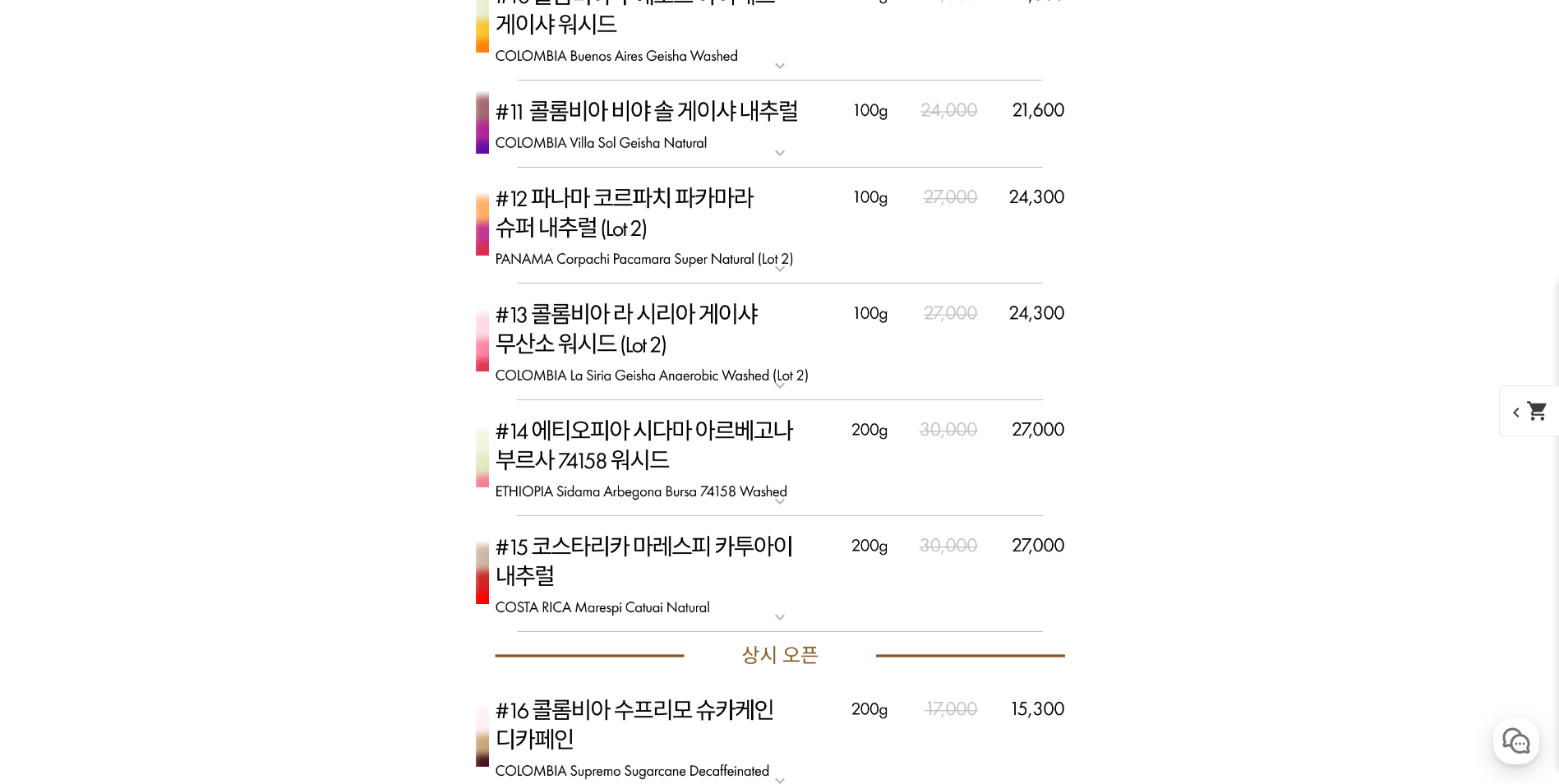
click at [709, 420] on img at bounding box center [780, 458] width 658 height 117
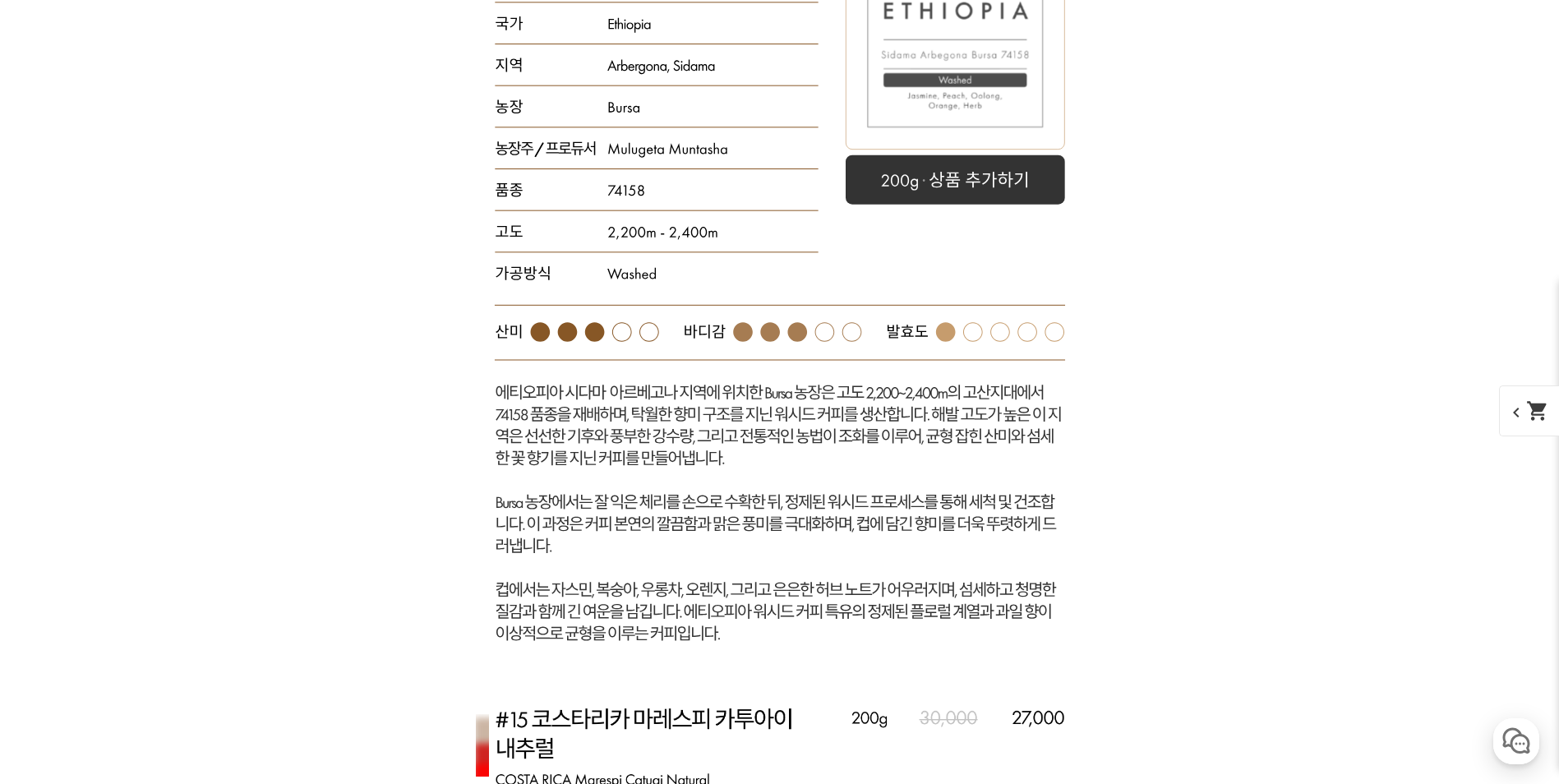
scroll to position [6659, 0]
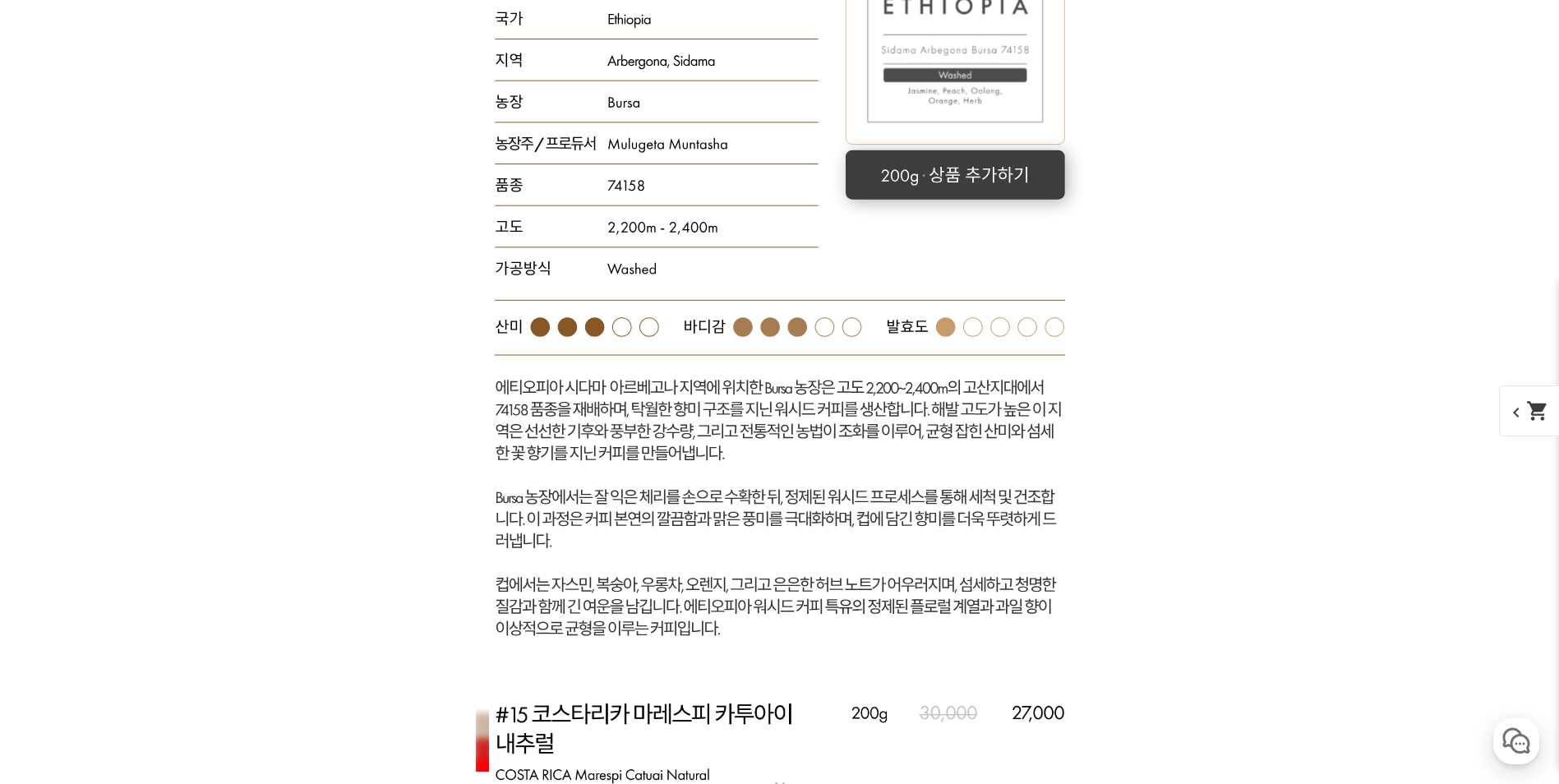
click at [1049, 171] on rect at bounding box center [956, 175] width 220 height 49
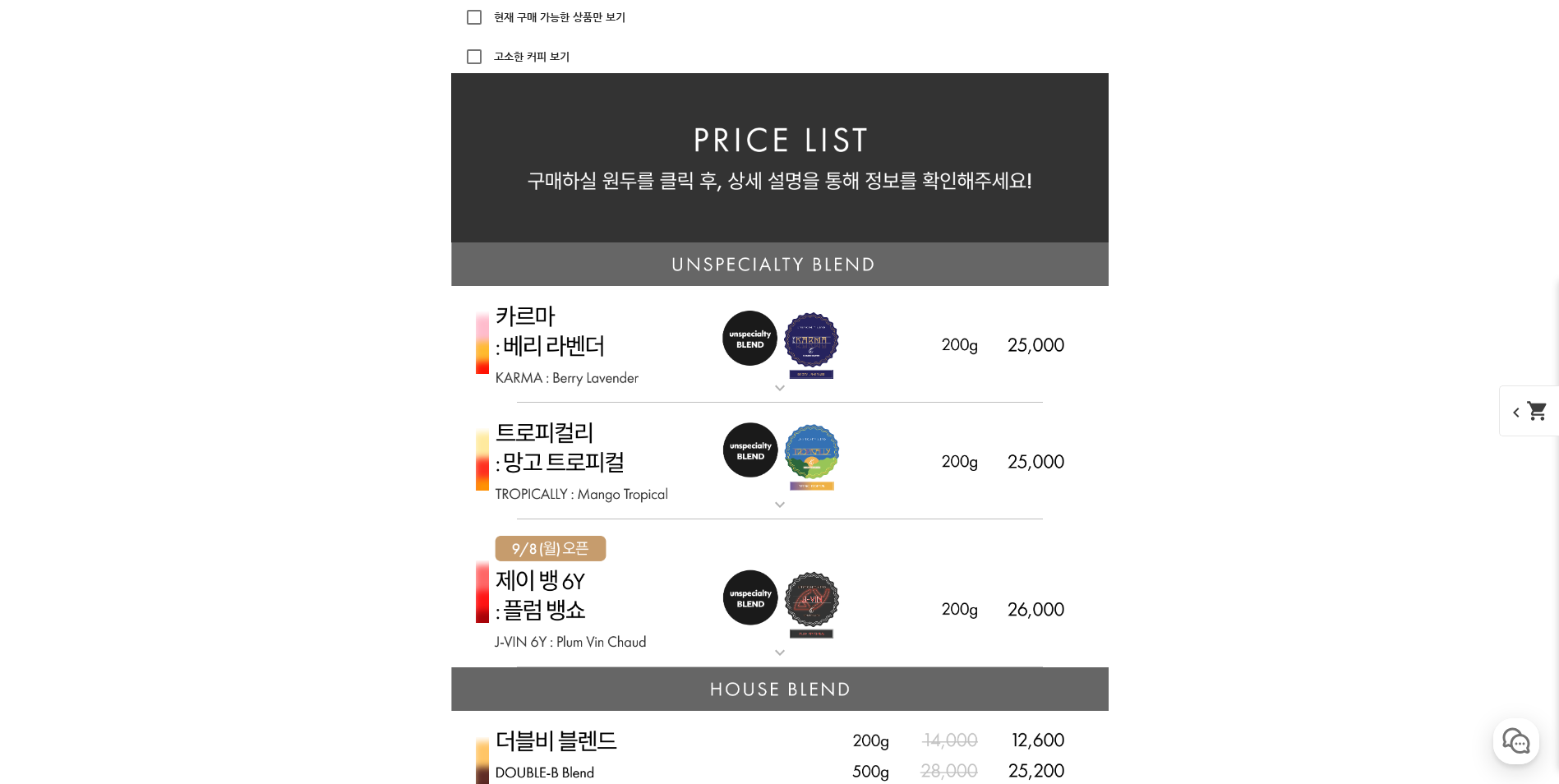
scroll to position [3699, 0]
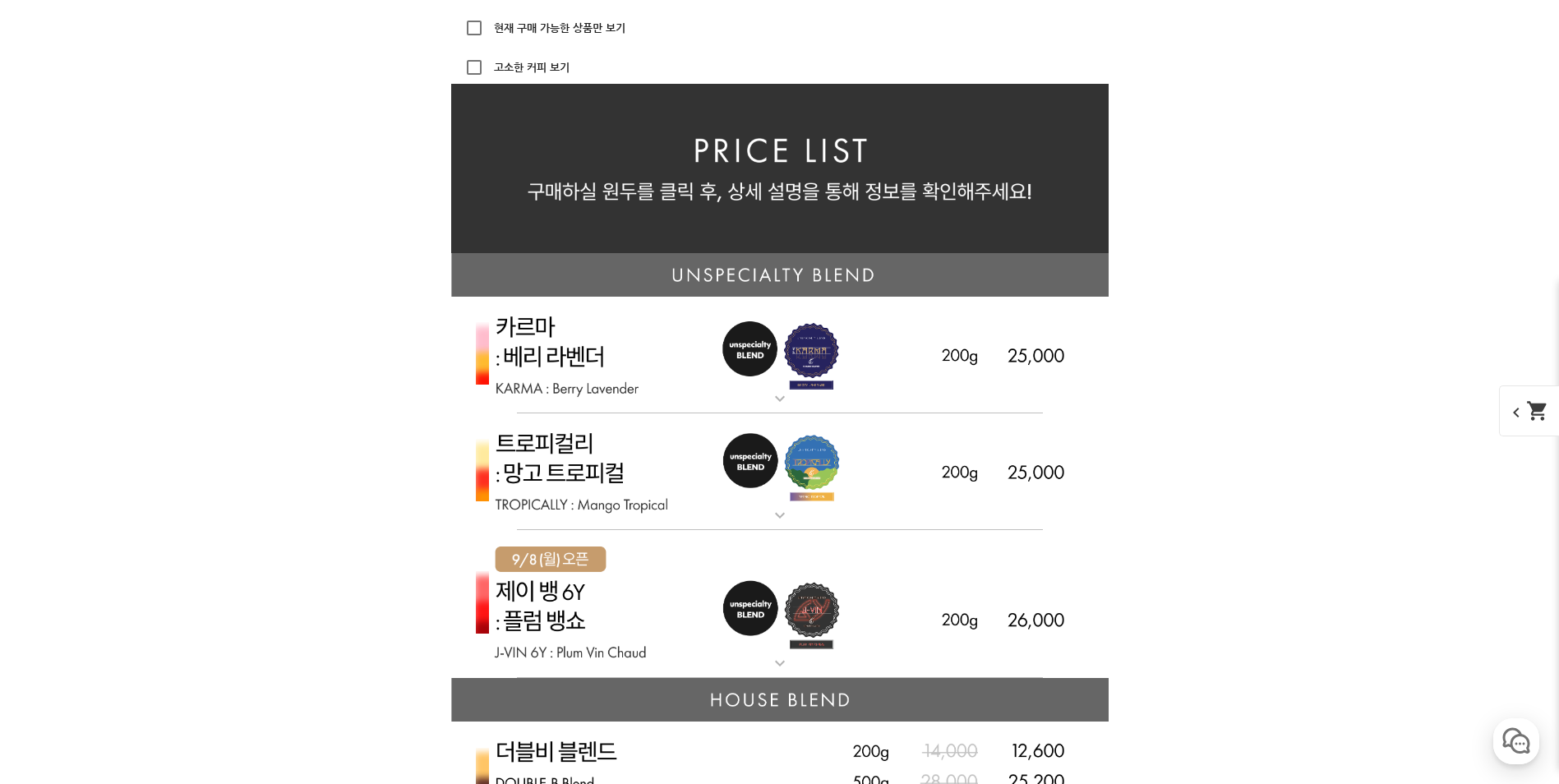
drag, startPoint x: 554, startPoint y: 347, endPoint x: 579, endPoint y: 370, distance: 34.0
click at [554, 346] on img at bounding box center [780, 356] width 658 height 118
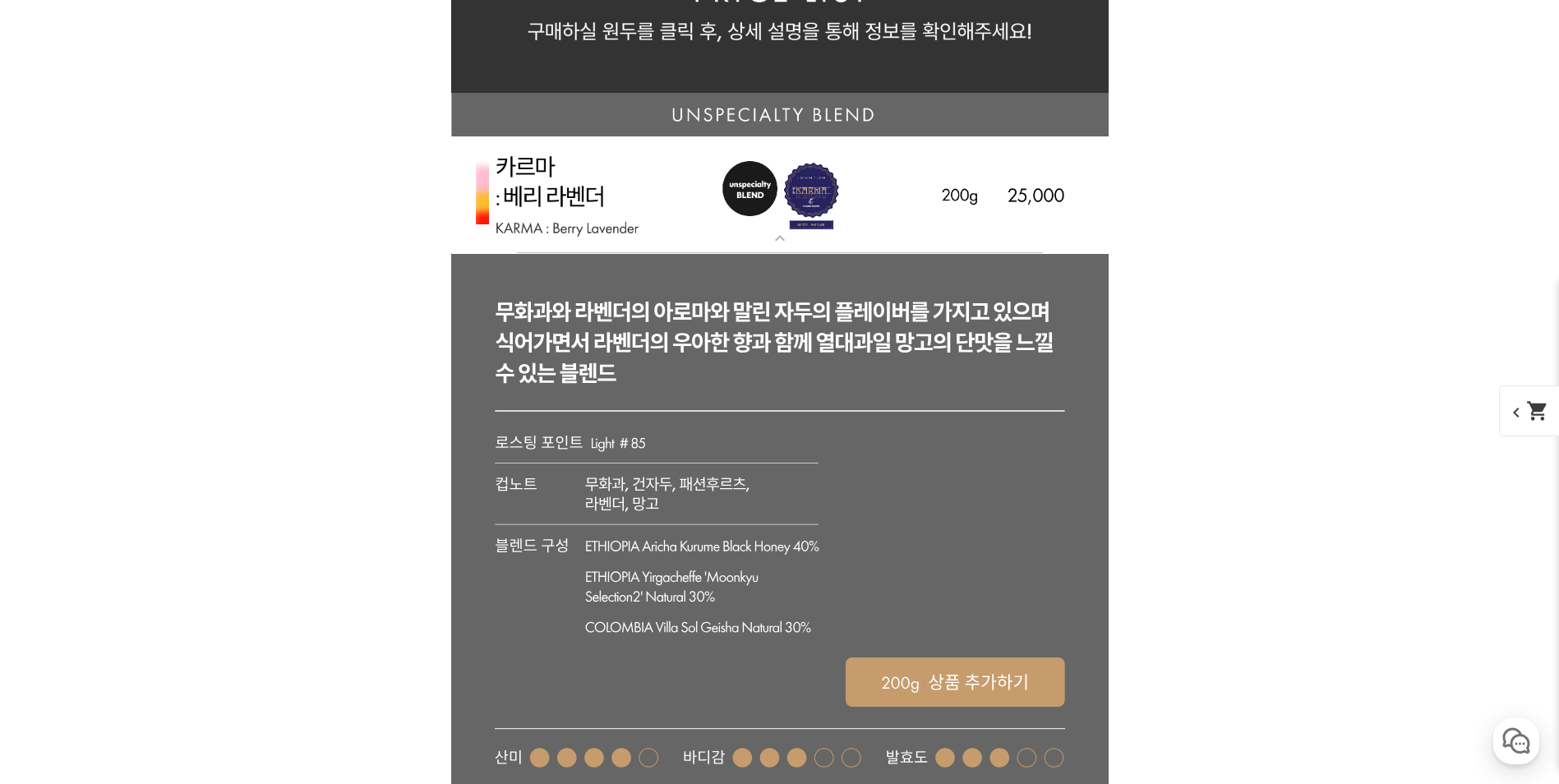
scroll to position [3864, 0]
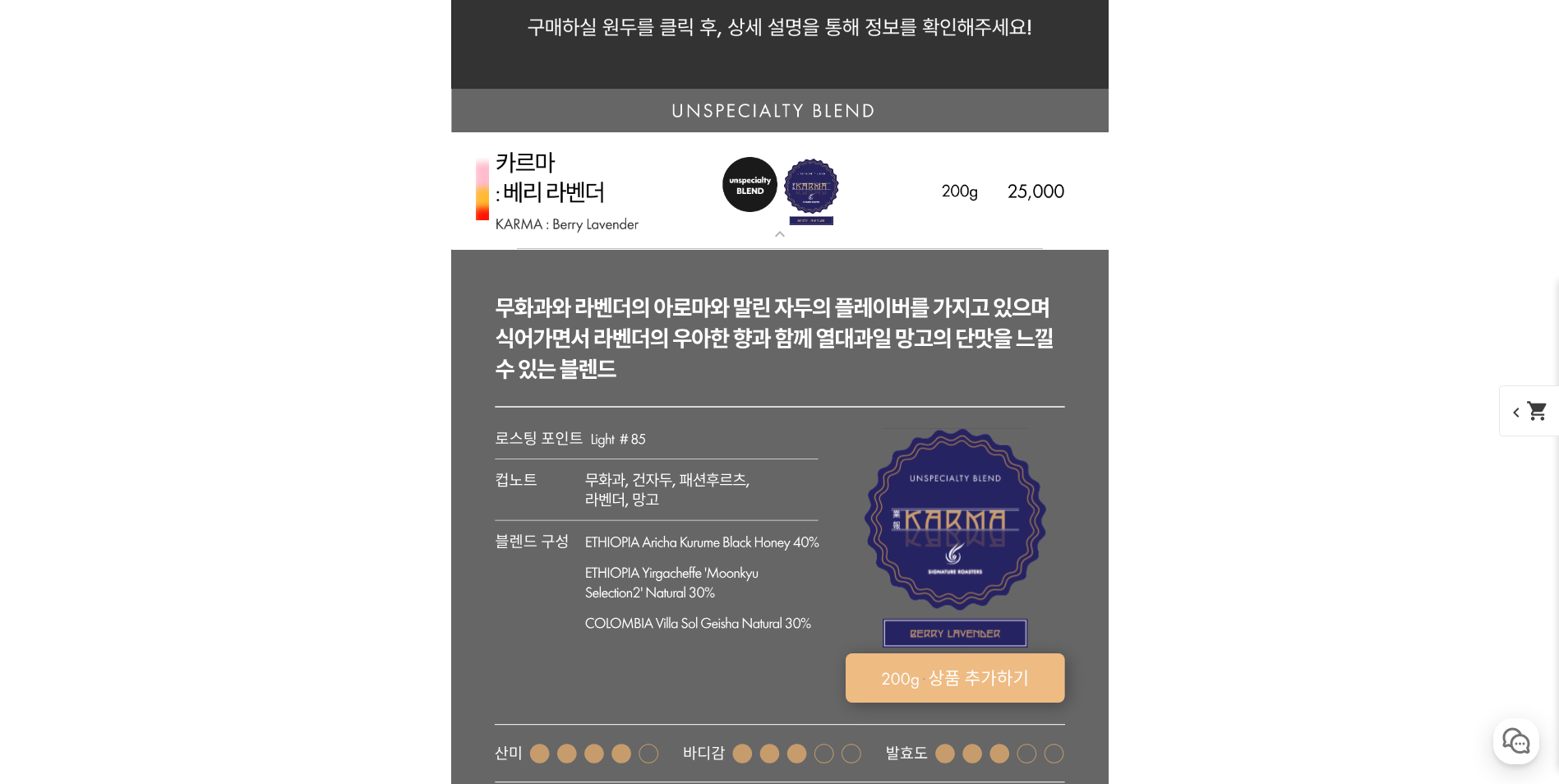
click at [910, 686] on rect at bounding box center [955, 678] width 220 height 49
select select "카르마 - [PERSON_NAME] (언스페셜티 블렌드)"
select select "200g"
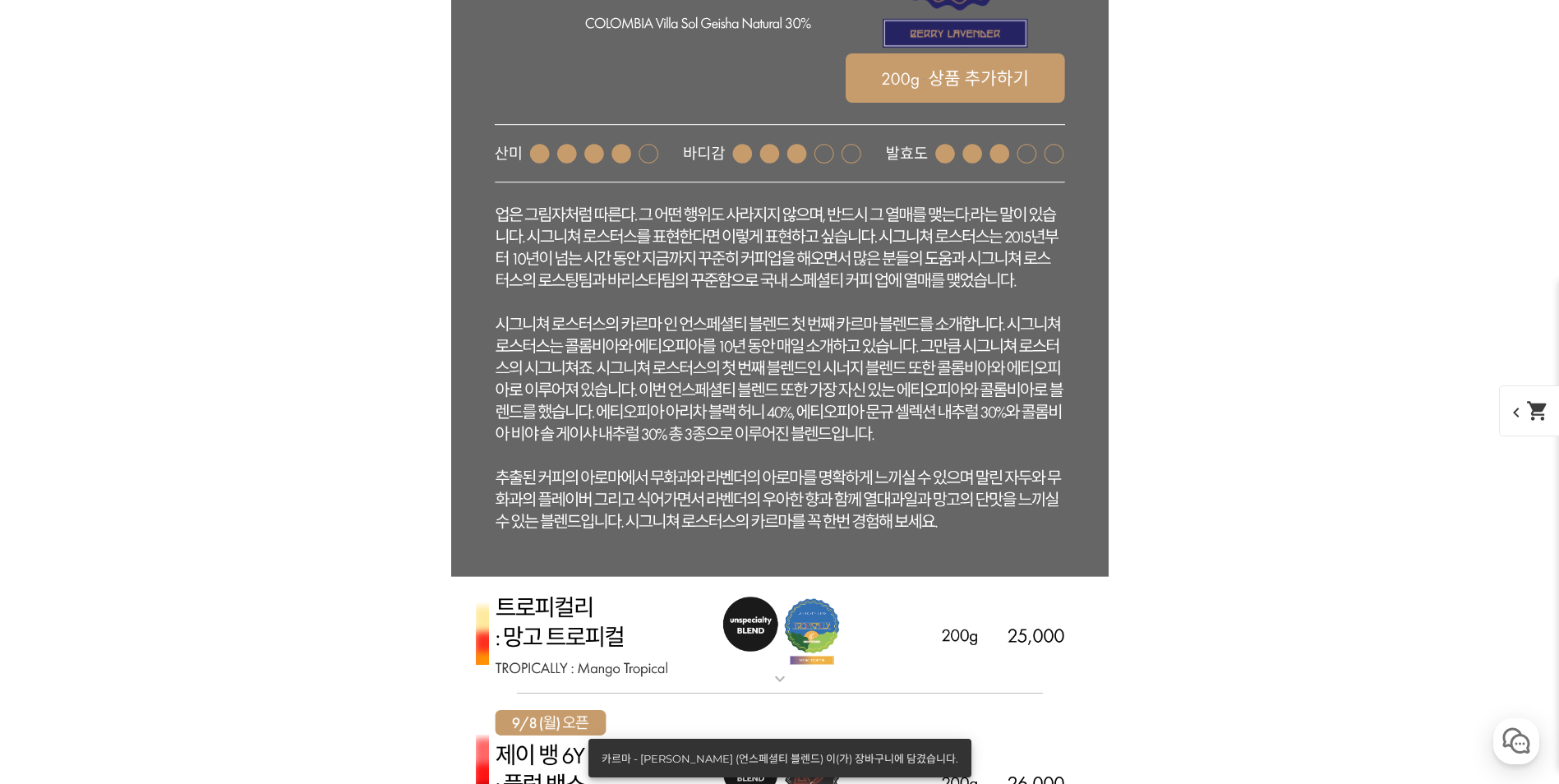
scroll to position [4603, 0]
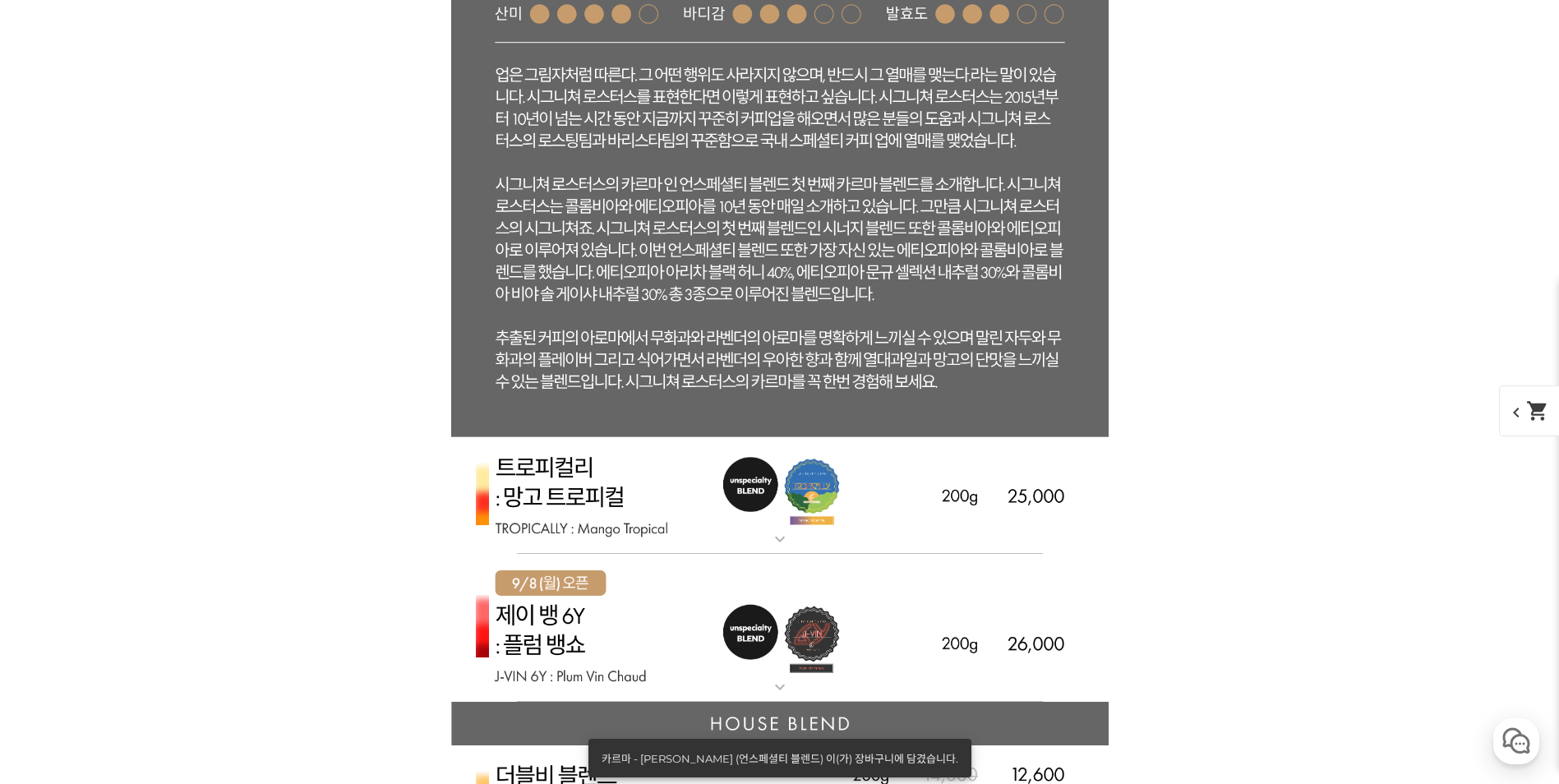
click at [572, 505] on img at bounding box center [780, 496] width 658 height 118
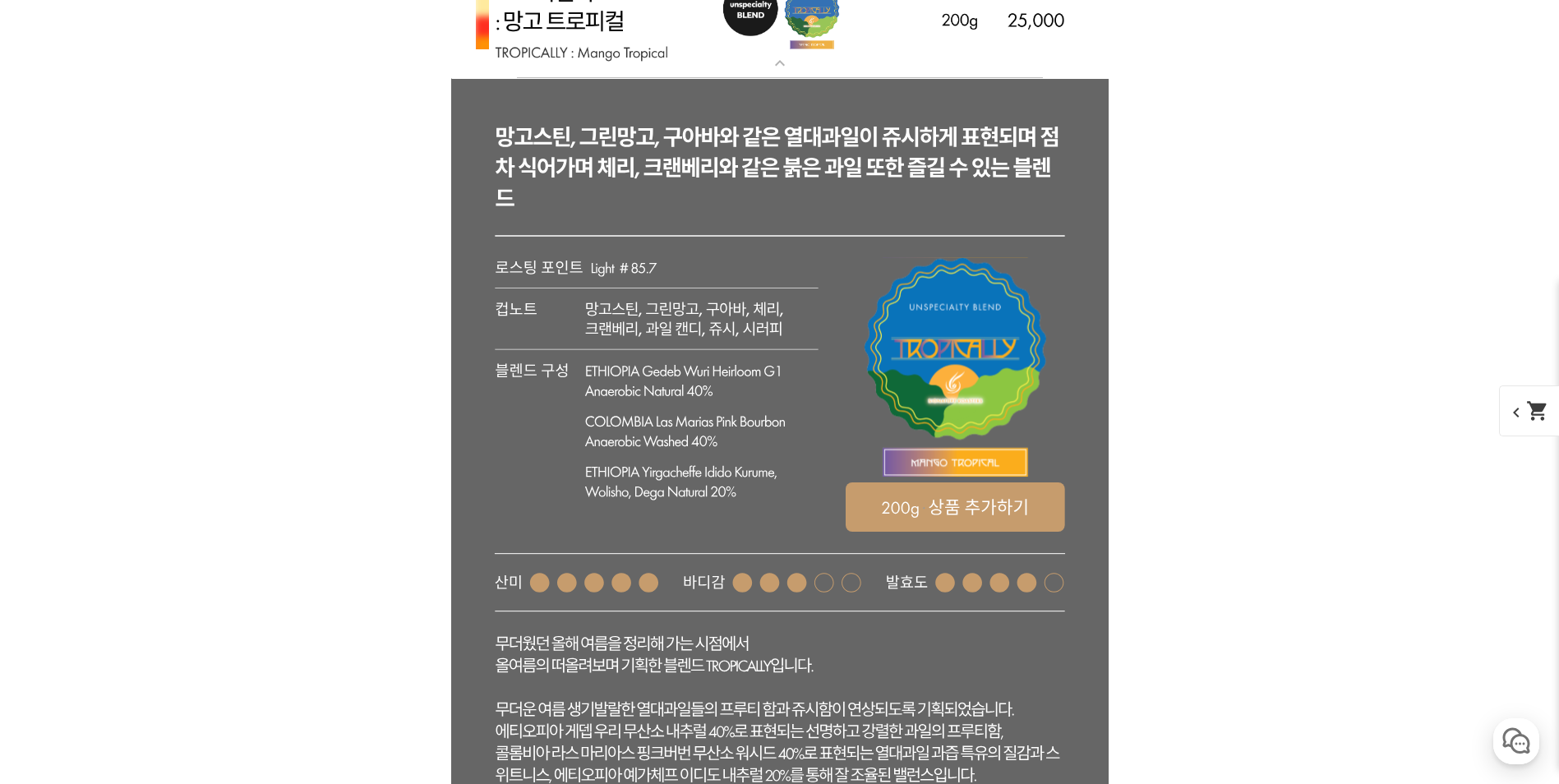
scroll to position [5261, 0]
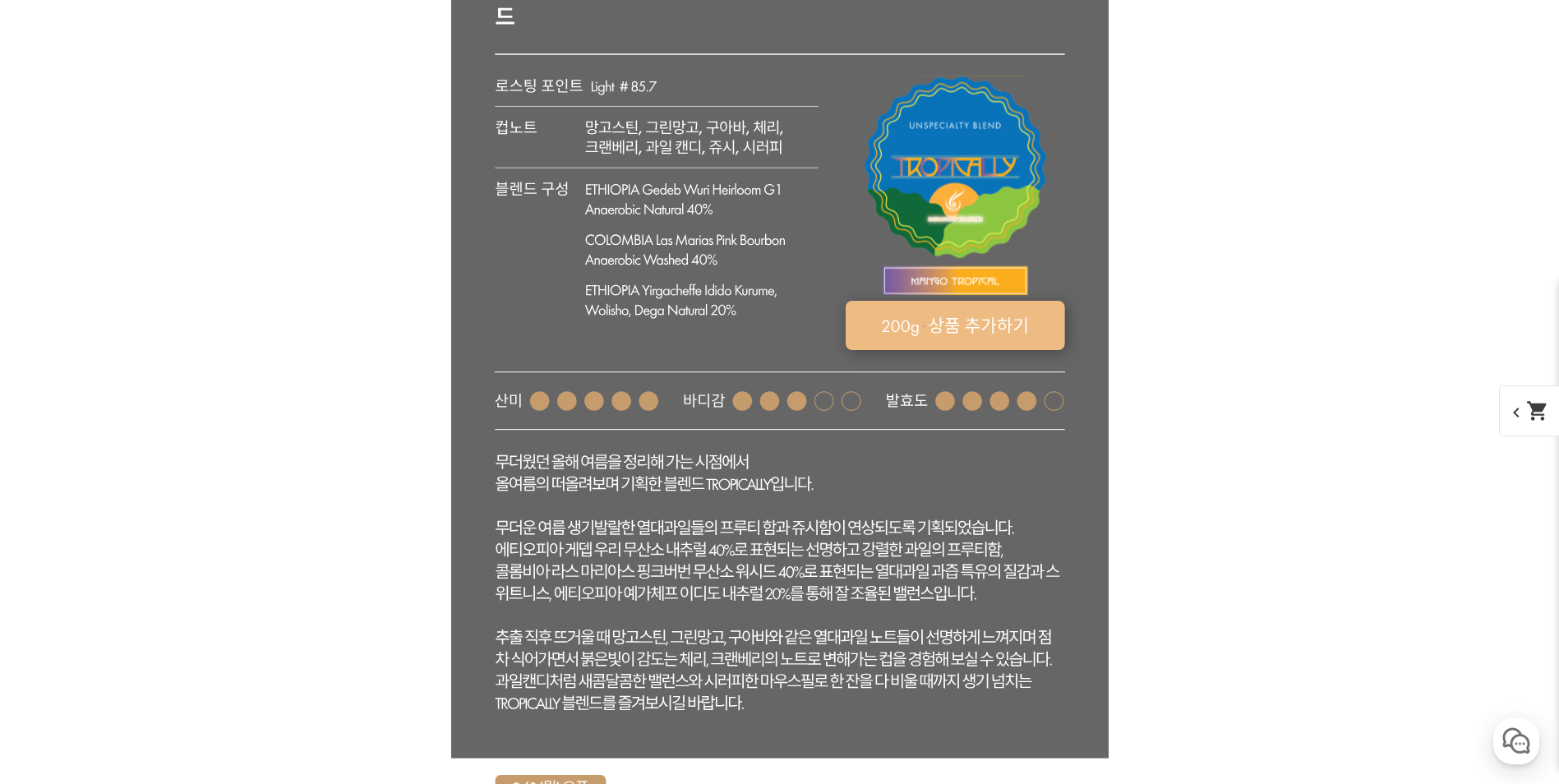
click at [865, 344] on rect at bounding box center [955, 326] width 220 height 49
select select "트로피컬리 - 망고 트로피컬 (언스페셜티 블렌드)"
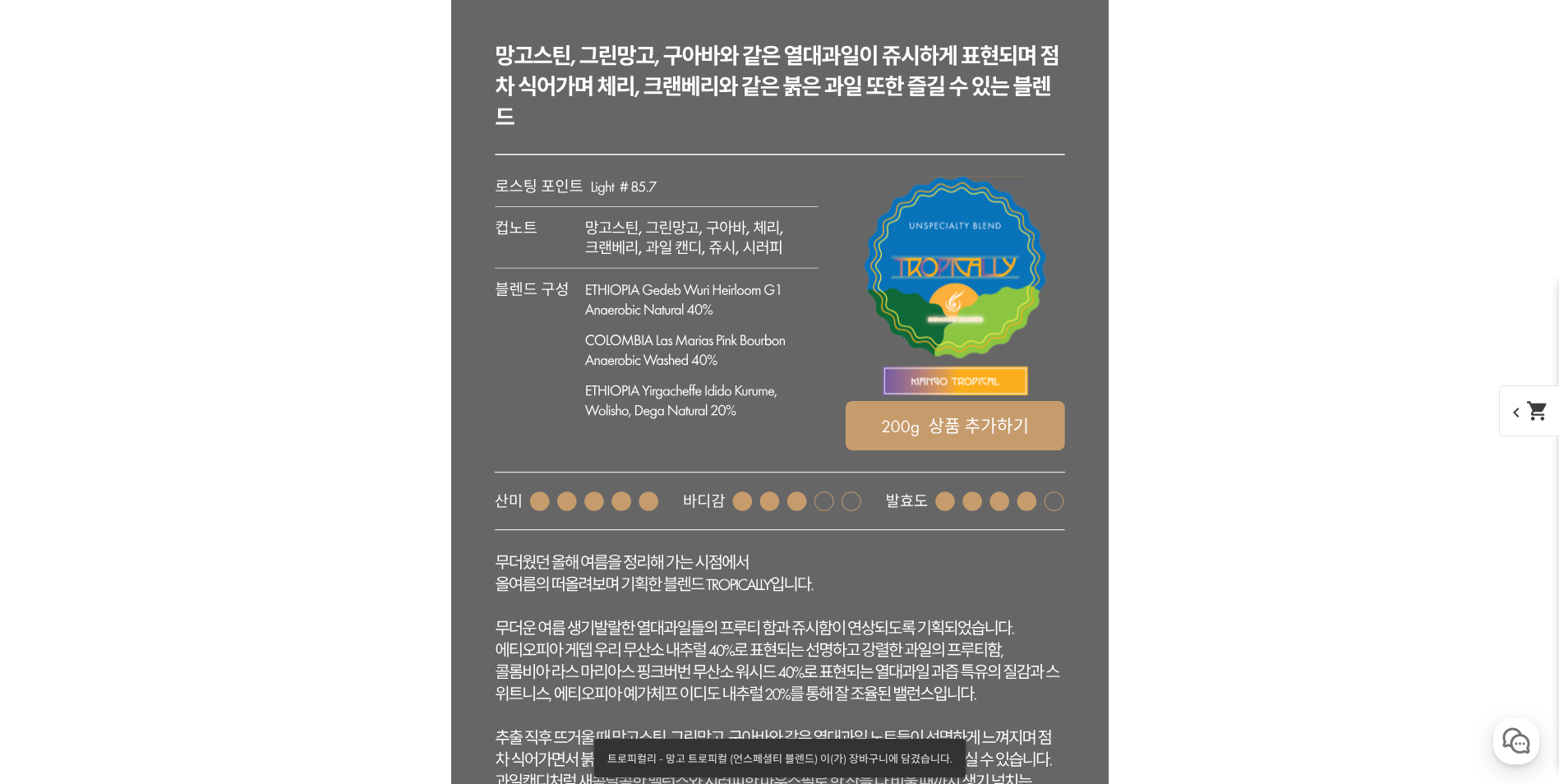
scroll to position [4603, 0]
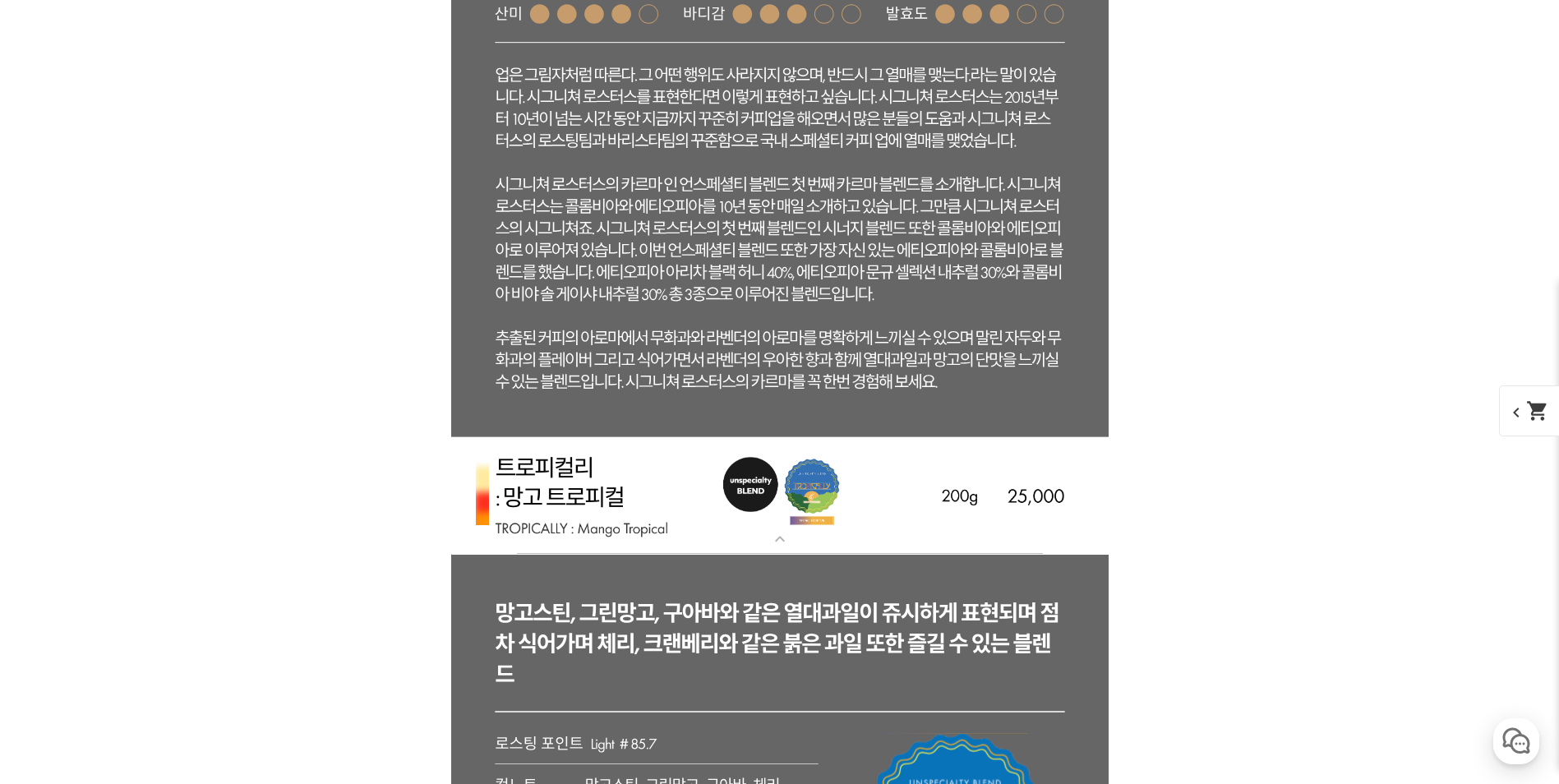
click at [1241, 404] on mat-icon "shopping_cart" at bounding box center [1537, 410] width 23 height 23
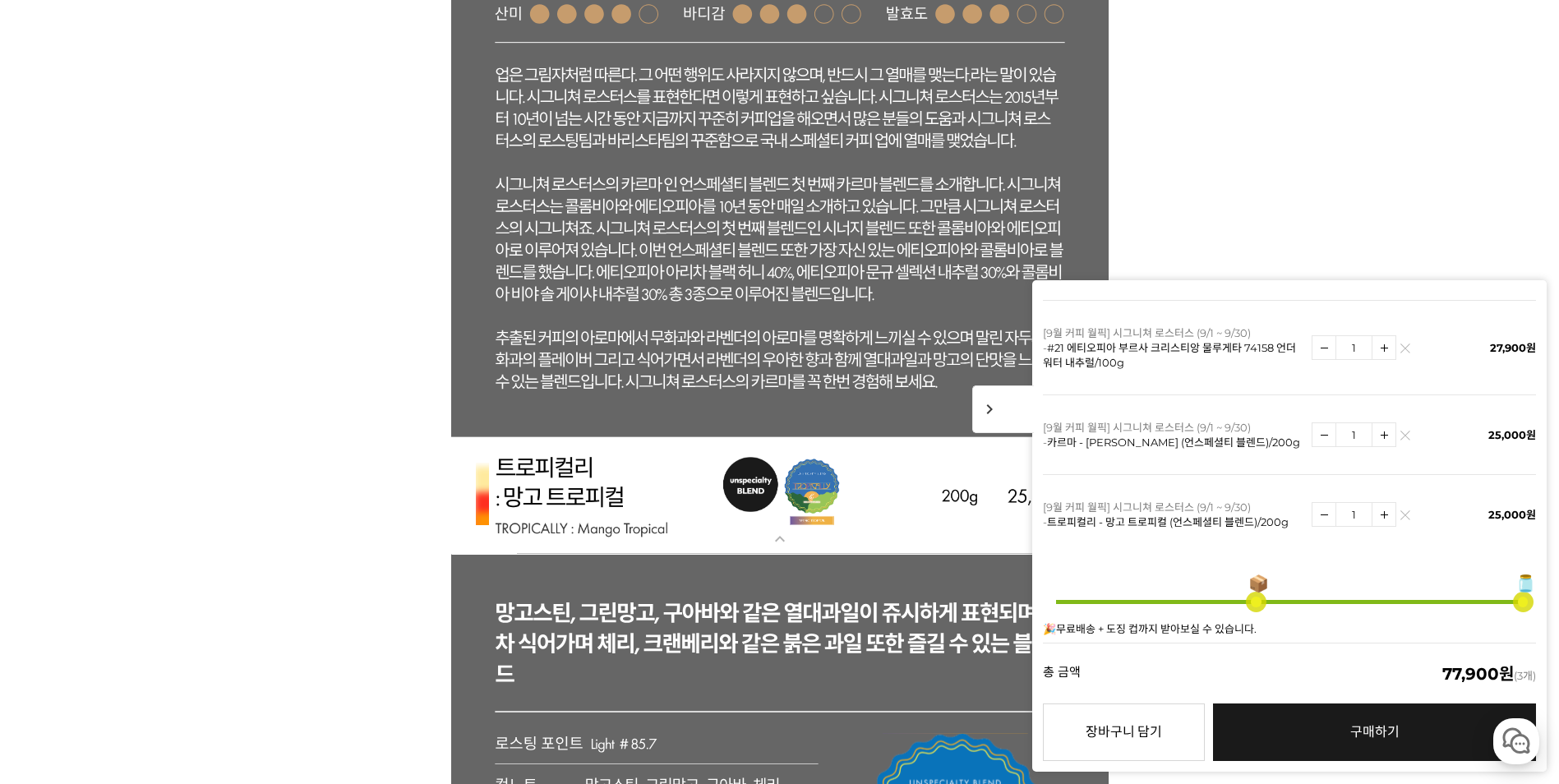
scroll to position [328, 0]
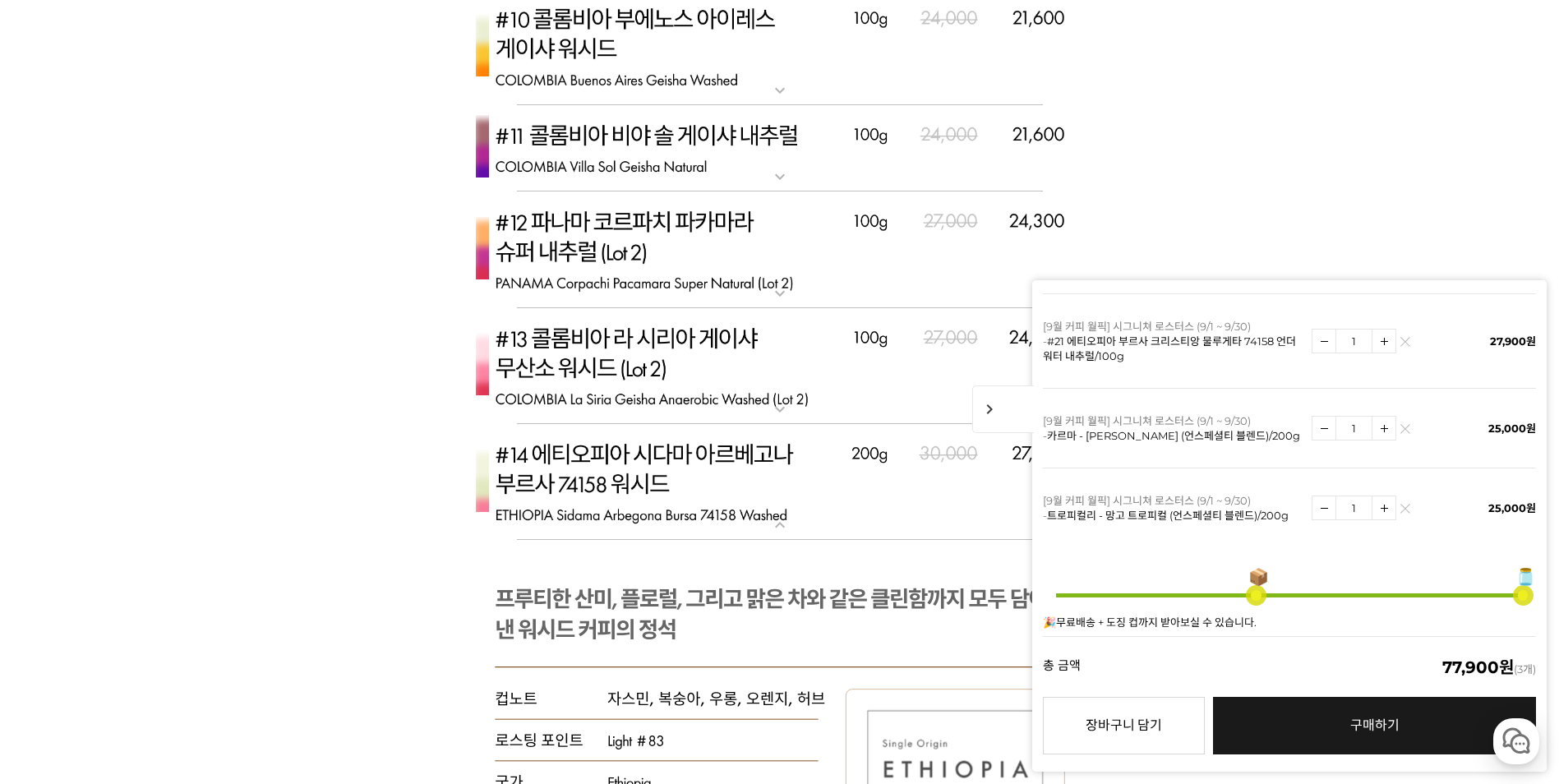
scroll to position [7727, 0]
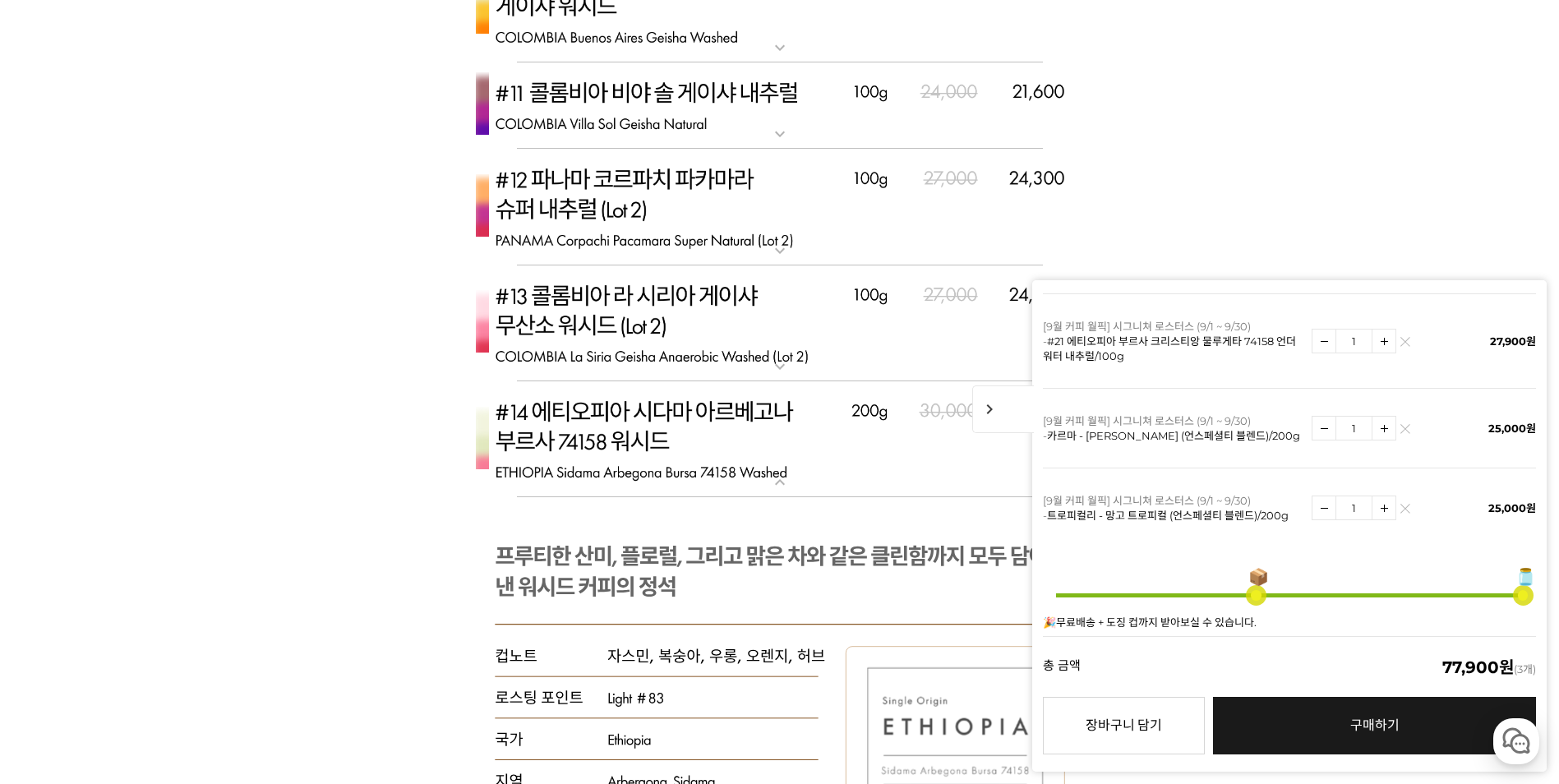
click at [986, 414] on span "chevron_right" at bounding box center [1004, 409] width 62 height 48
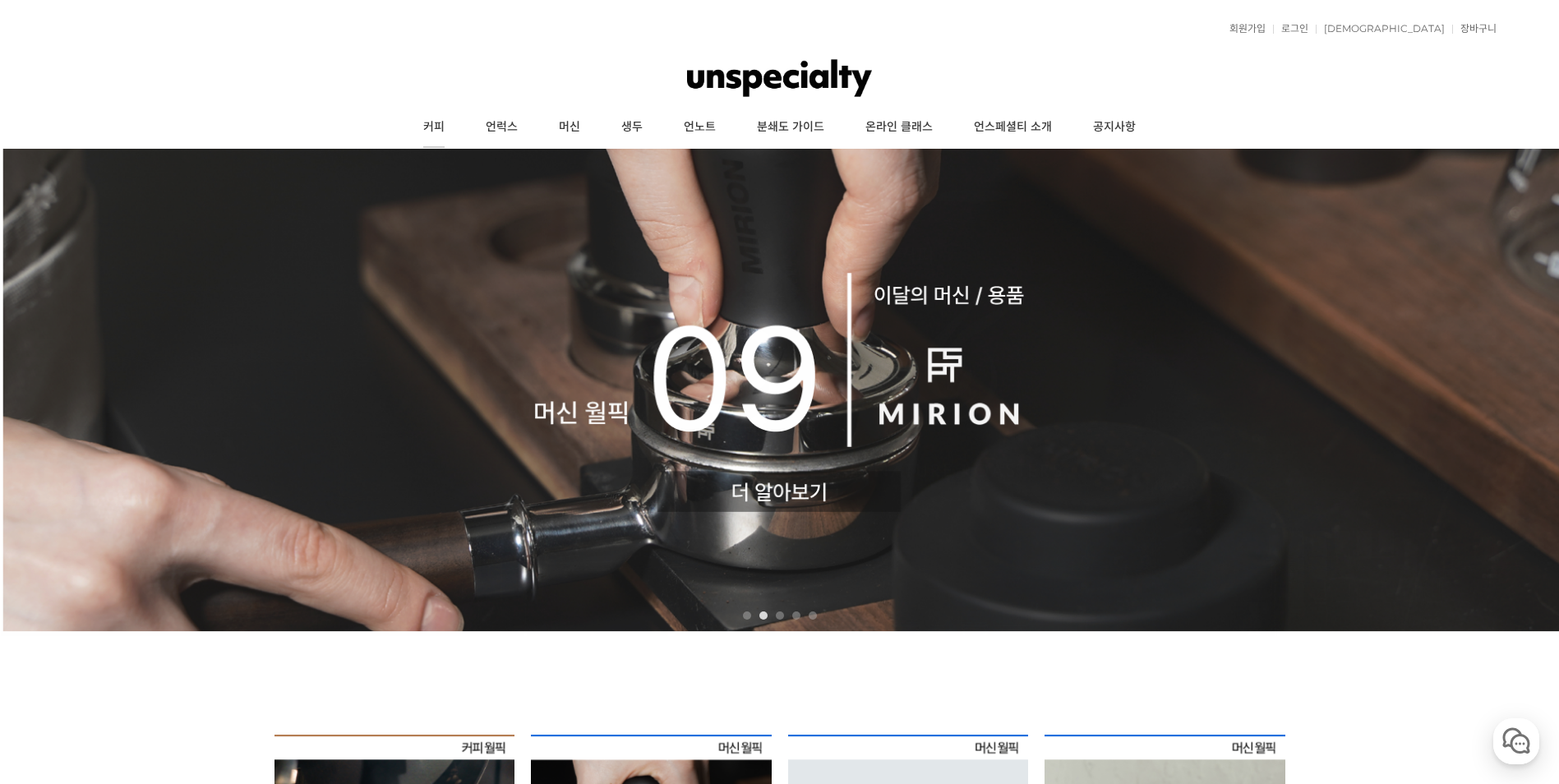
click at [423, 132] on link "커피" at bounding box center [434, 127] width 63 height 41
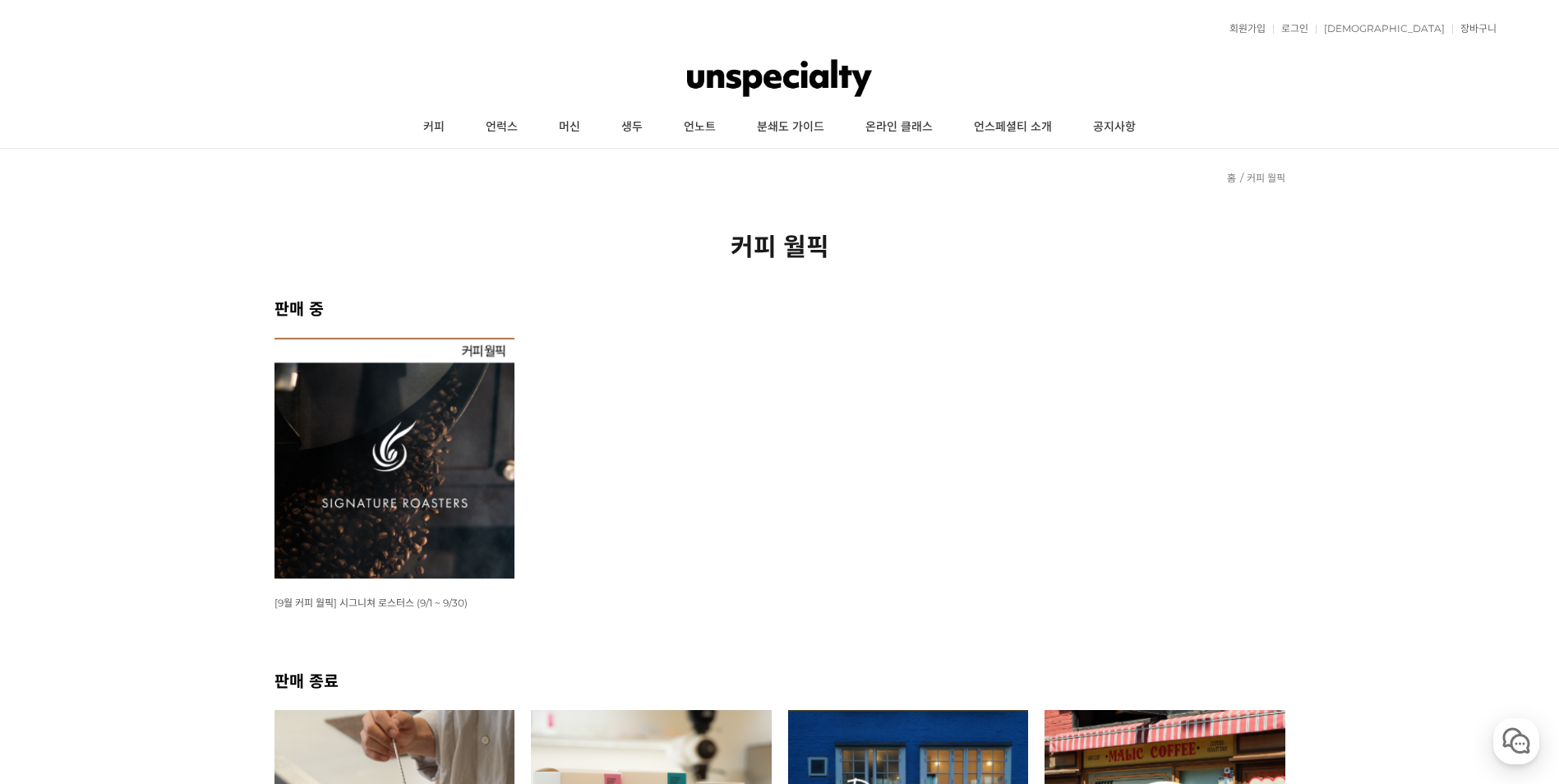
click at [389, 438] on img at bounding box center [395, 457] width 240 height 240
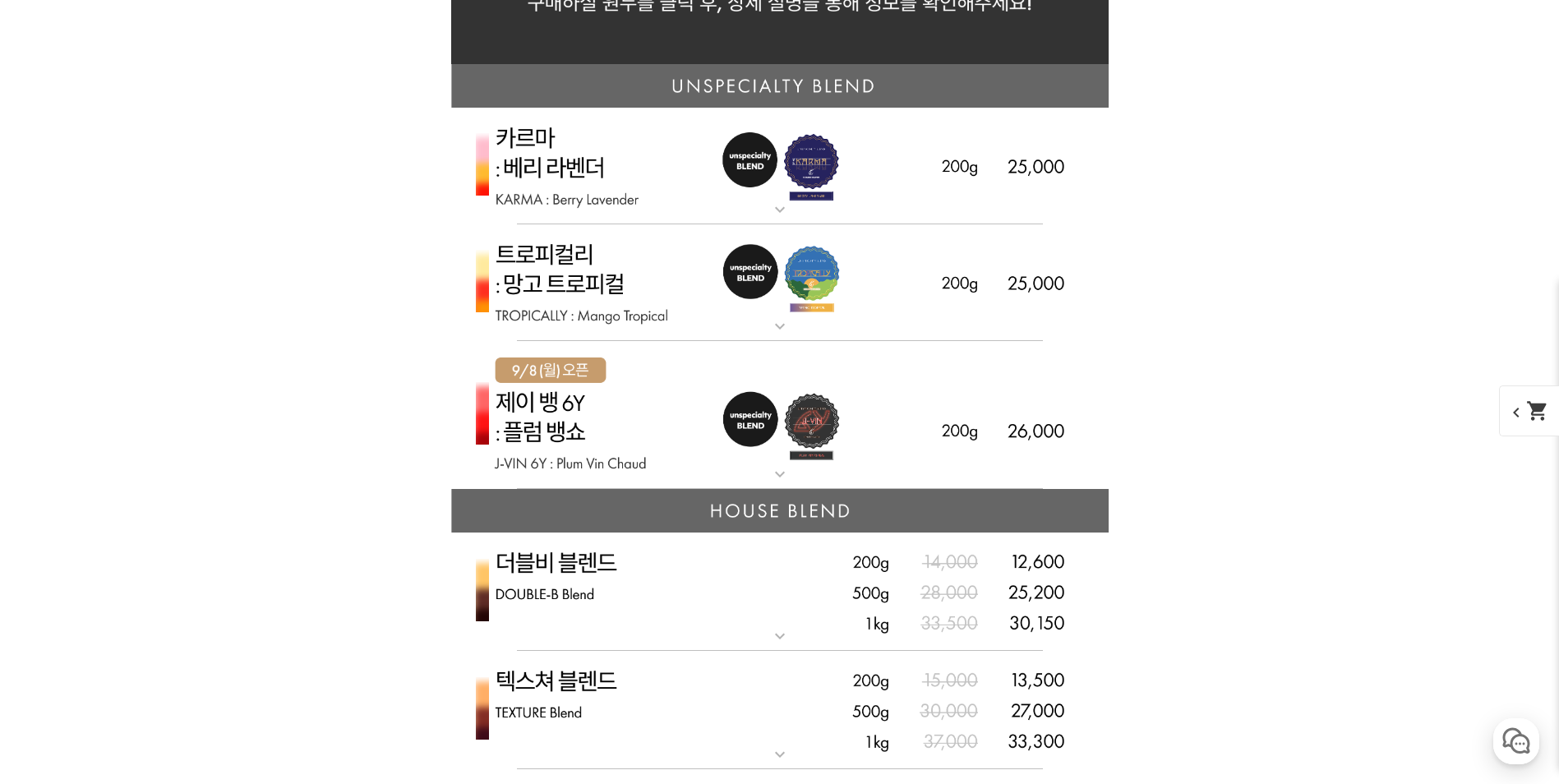
scroll to position [3864, 0]
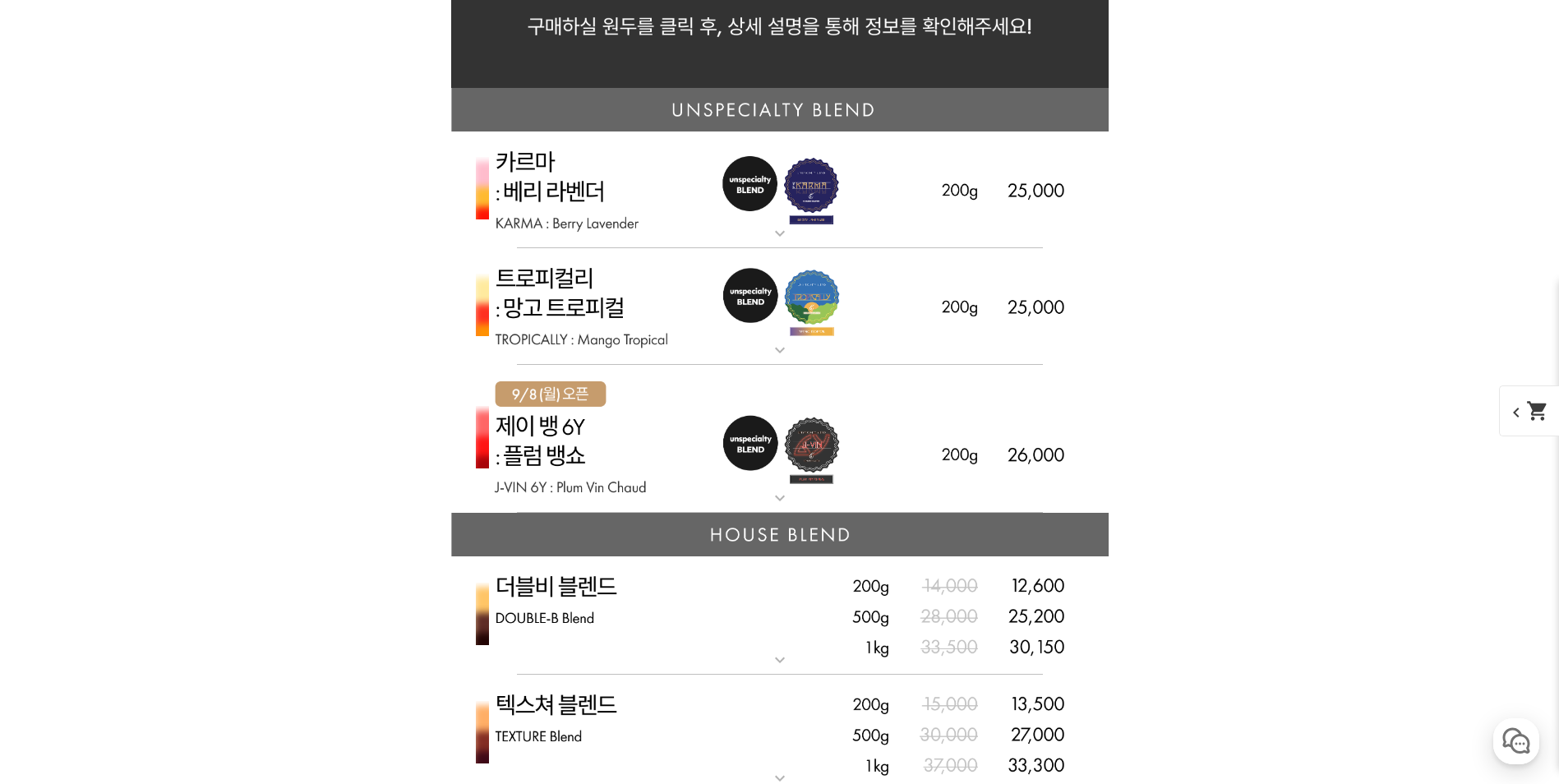
click at [598, 297] on img at bounding box center [780, 308] width 658 height 118
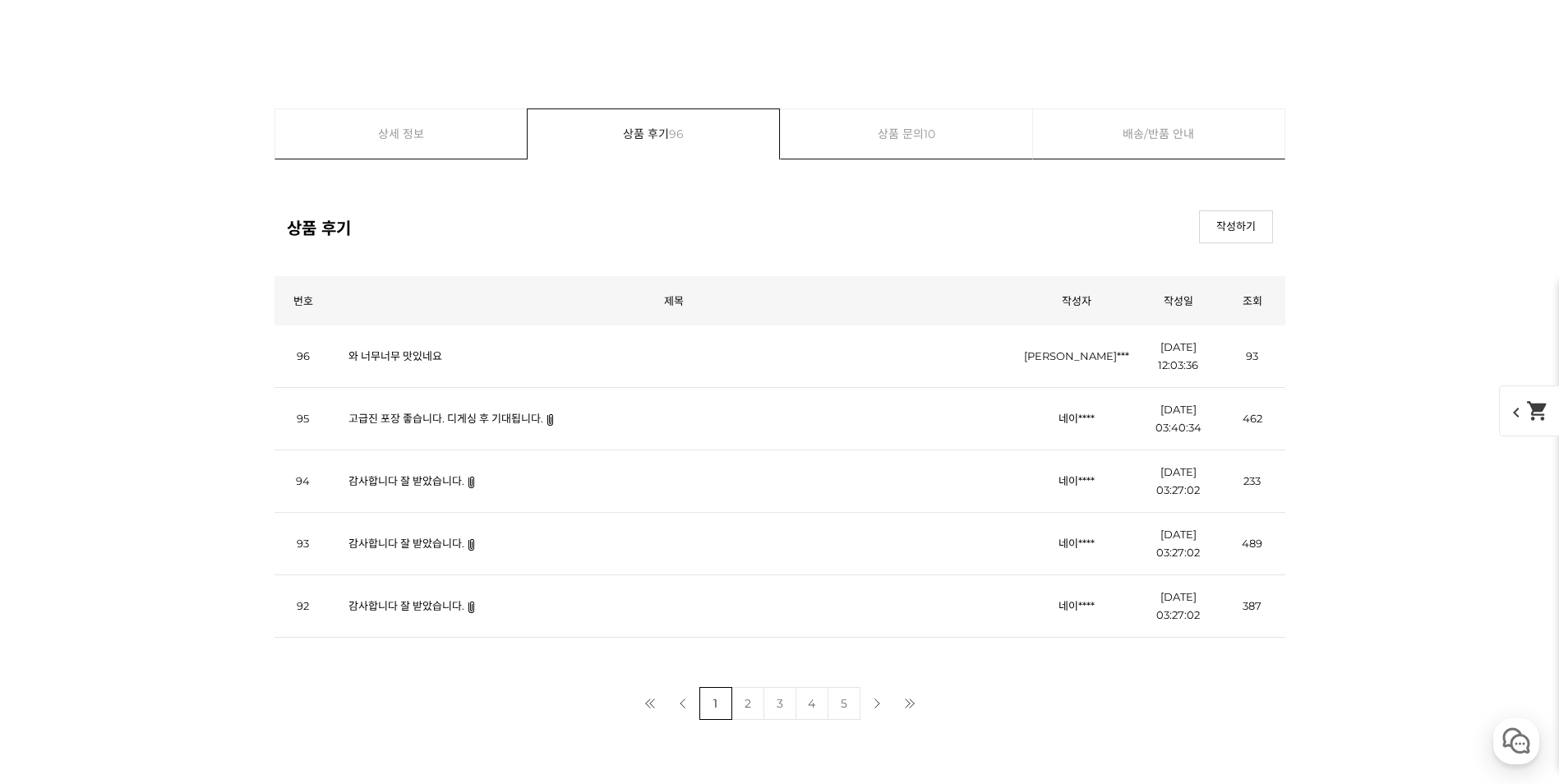
scroll to position [19892, 0]
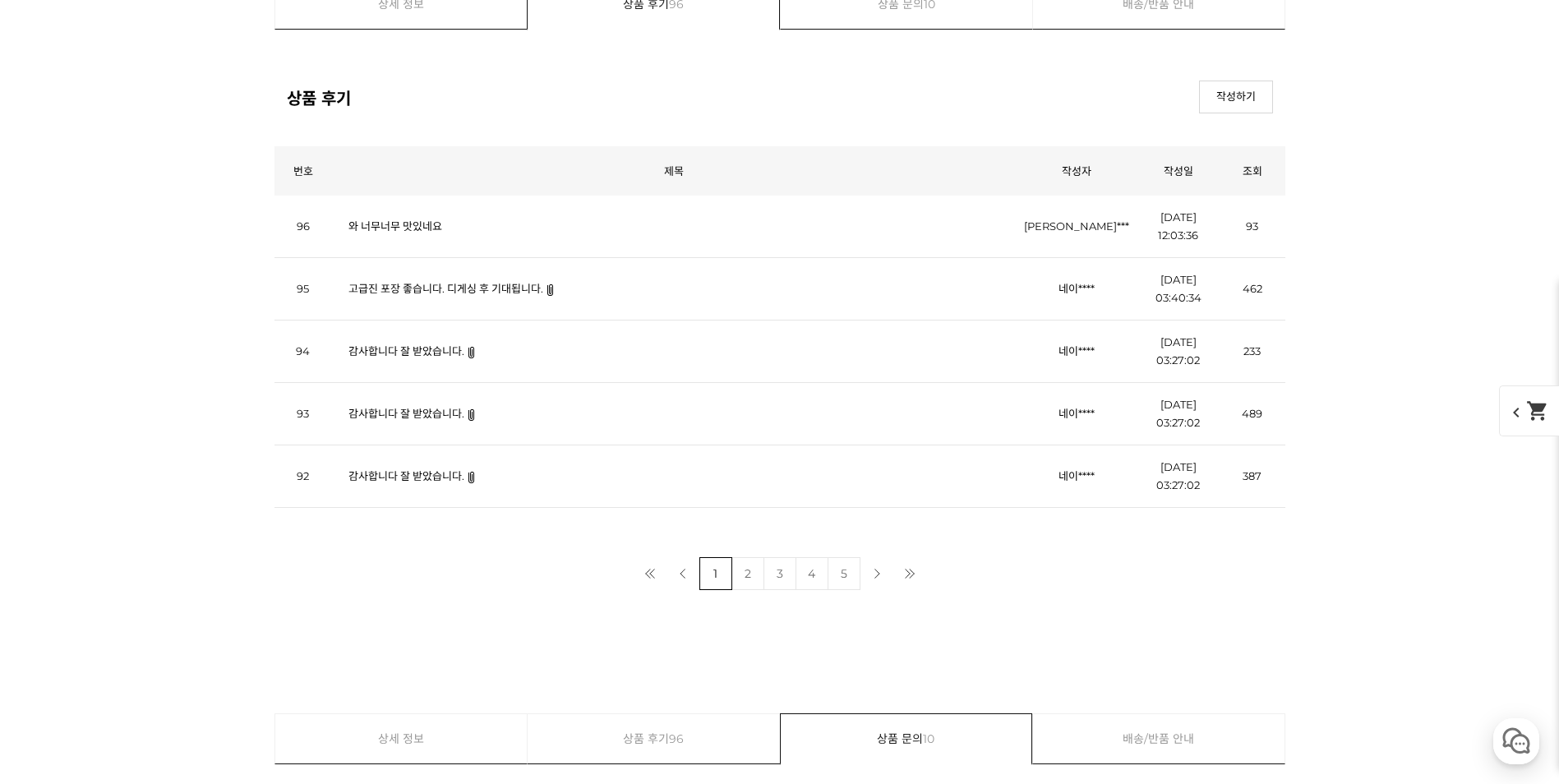
click at [546, 288] on img at bounding box center [551, 289] width 9 height 12
click at [553, 298] on td "고급진 포장 좋습니다. 디게싱 후 기대됩니다." at bounding box center [674, 289] width 684 height 63
click at [532, 288] on link "고급진 포장 좋습니다. 디게싱 후 기대됩니다." at bounding box center [446, 289] width 195 height 13
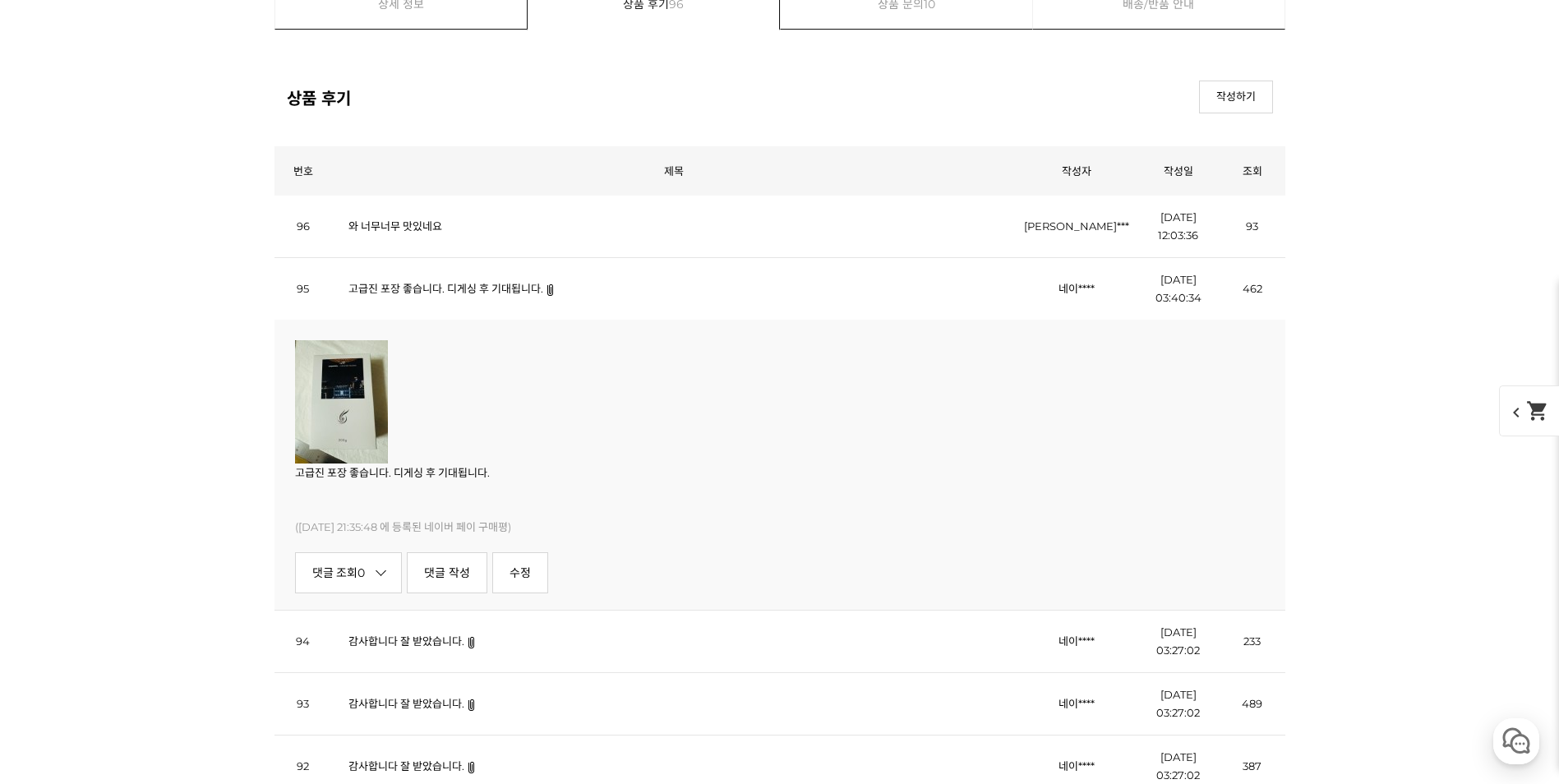
click at [355, 407] on img at bounding box center [341, 402] width 93 height 123
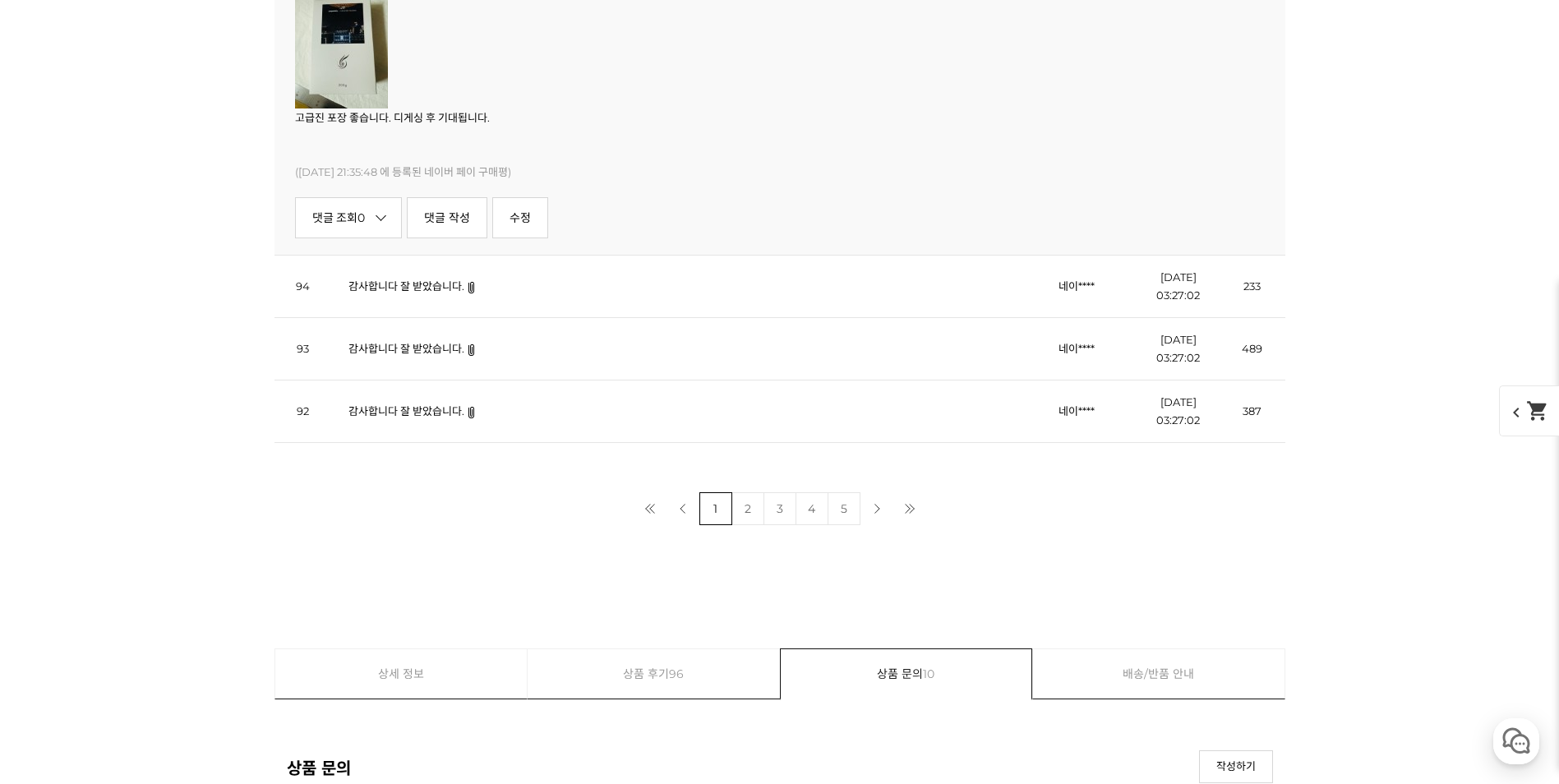
scroll to position [20303, 0]
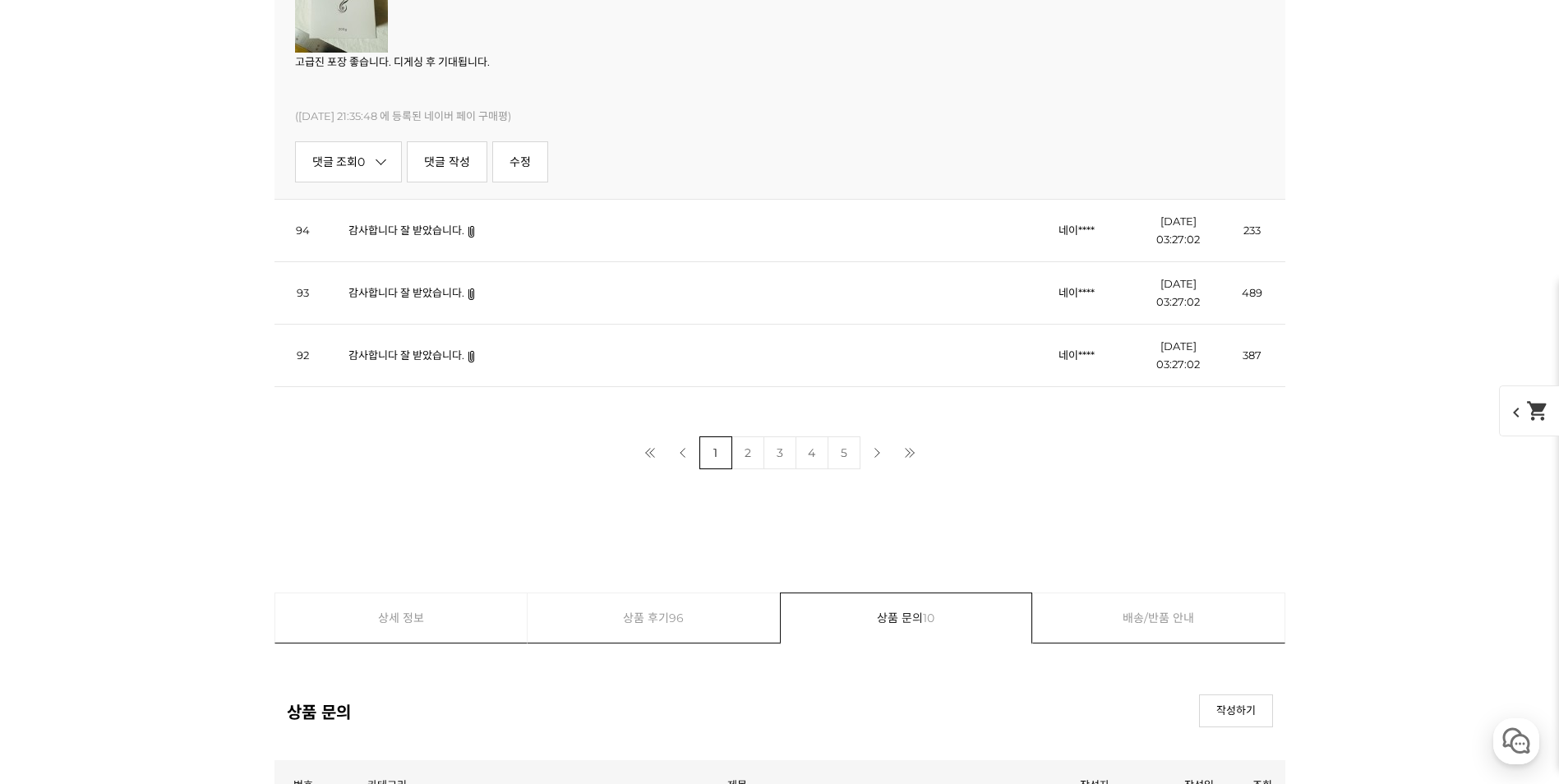
click at [387, 232] on link "감사합니다 잘 받았습니다." at bounding box center [407, 230] width 116 height 13
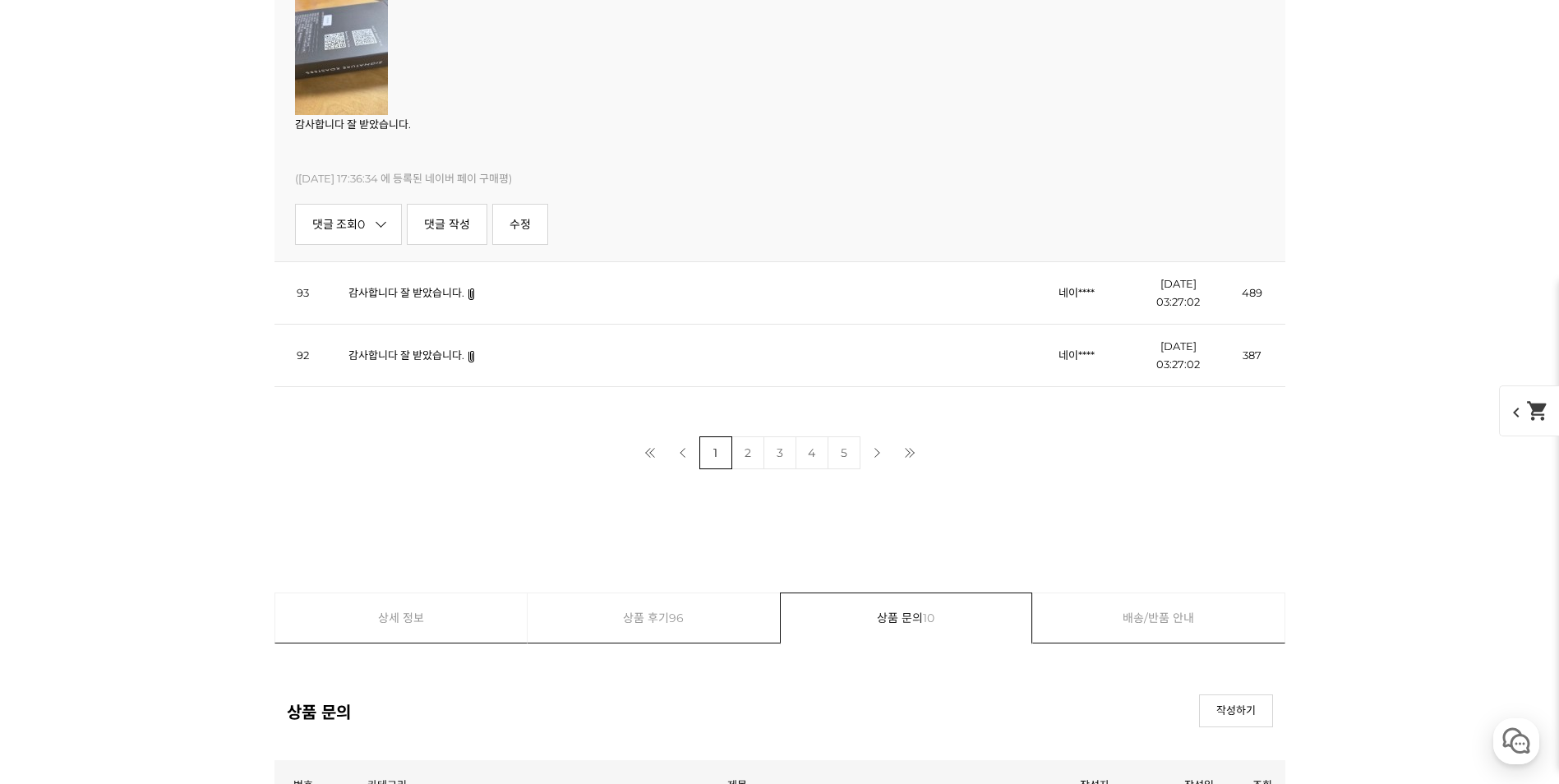
scroll to position [20222, 0]
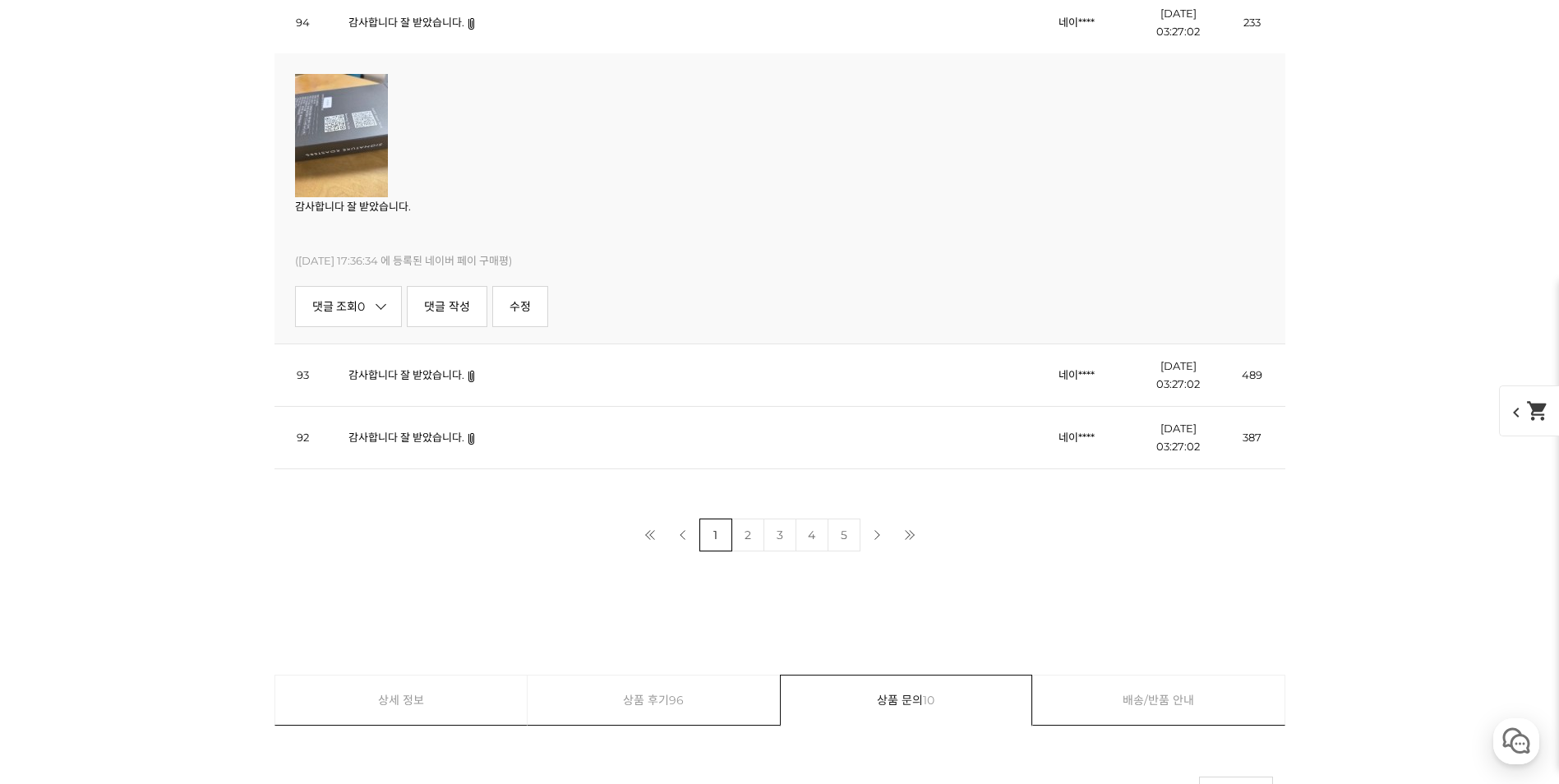
click at [397, 380] on link "감사합니다 잘 받았습니다." at bounding box center [407, 375] width 116 height 13
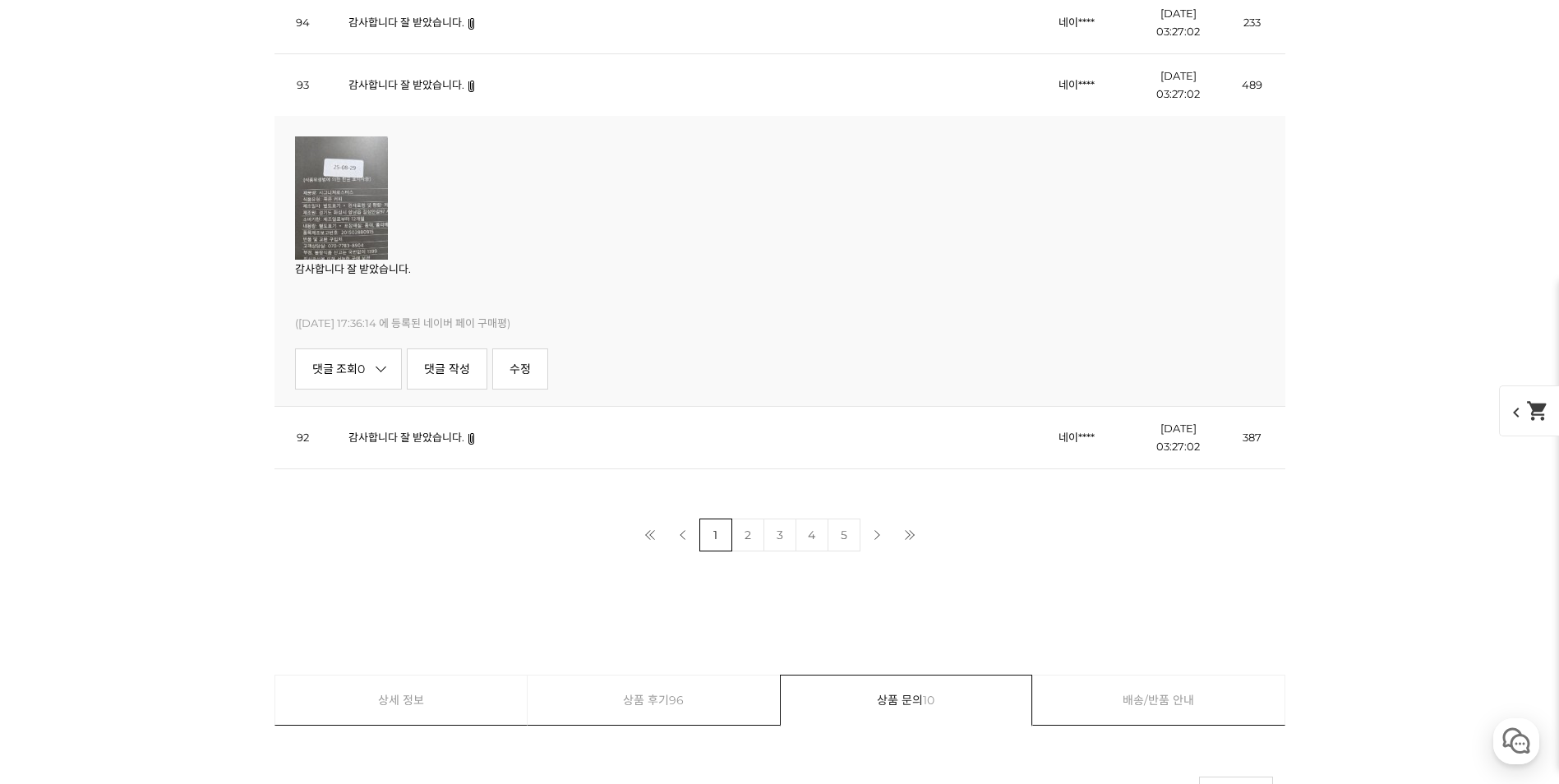
click at [406, 426] on td "감사합니다 잘 받았습니다." at bounding box center [674, 437] width 684 height 63
click at [415, 440] on link "감사합니다 잘 받았습니다." at bounding box center [407, 437] width 116 height 13
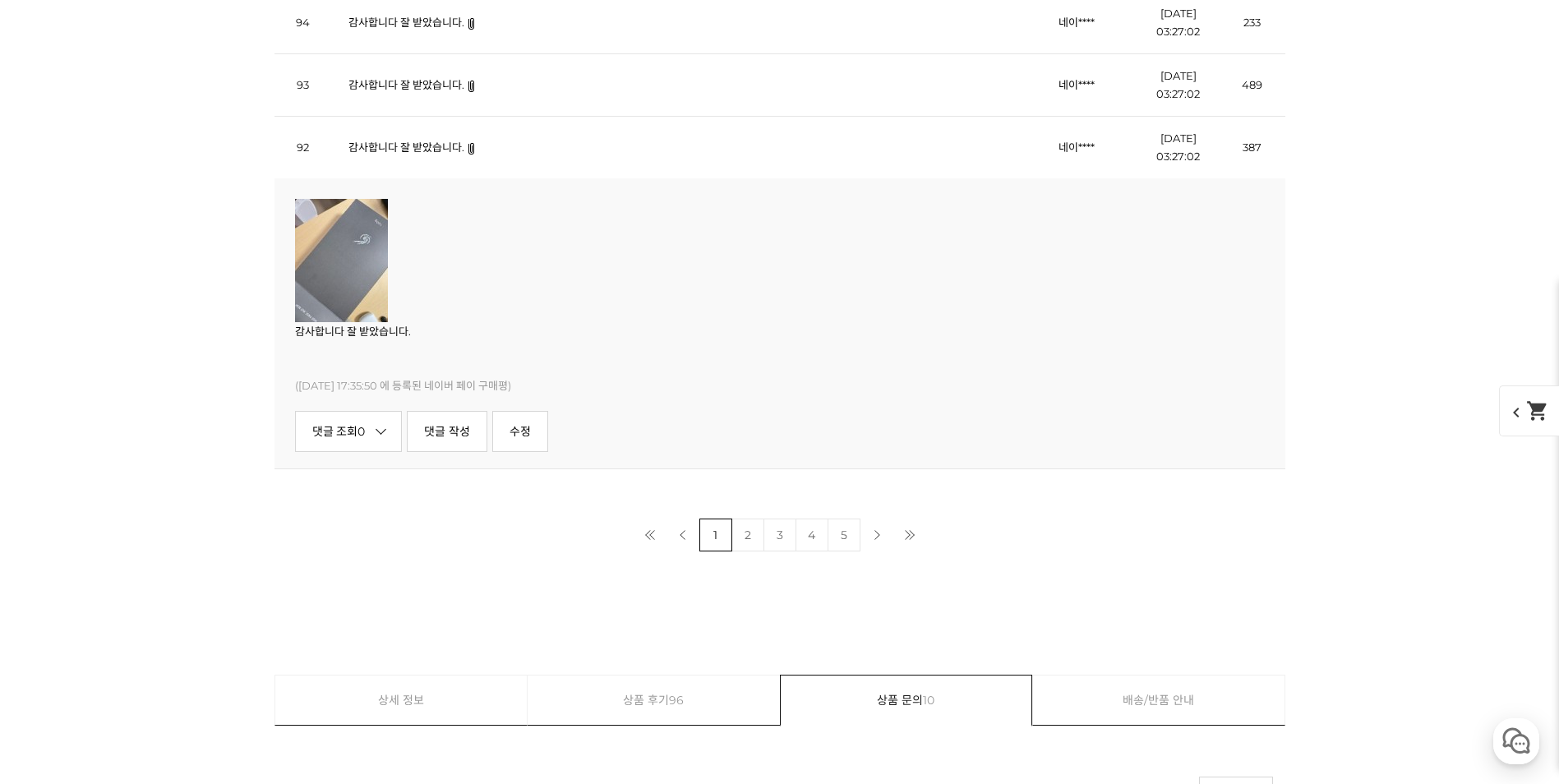
click at [735, 540] on link "2" at bounding box center [748, 535] width 33 height 33
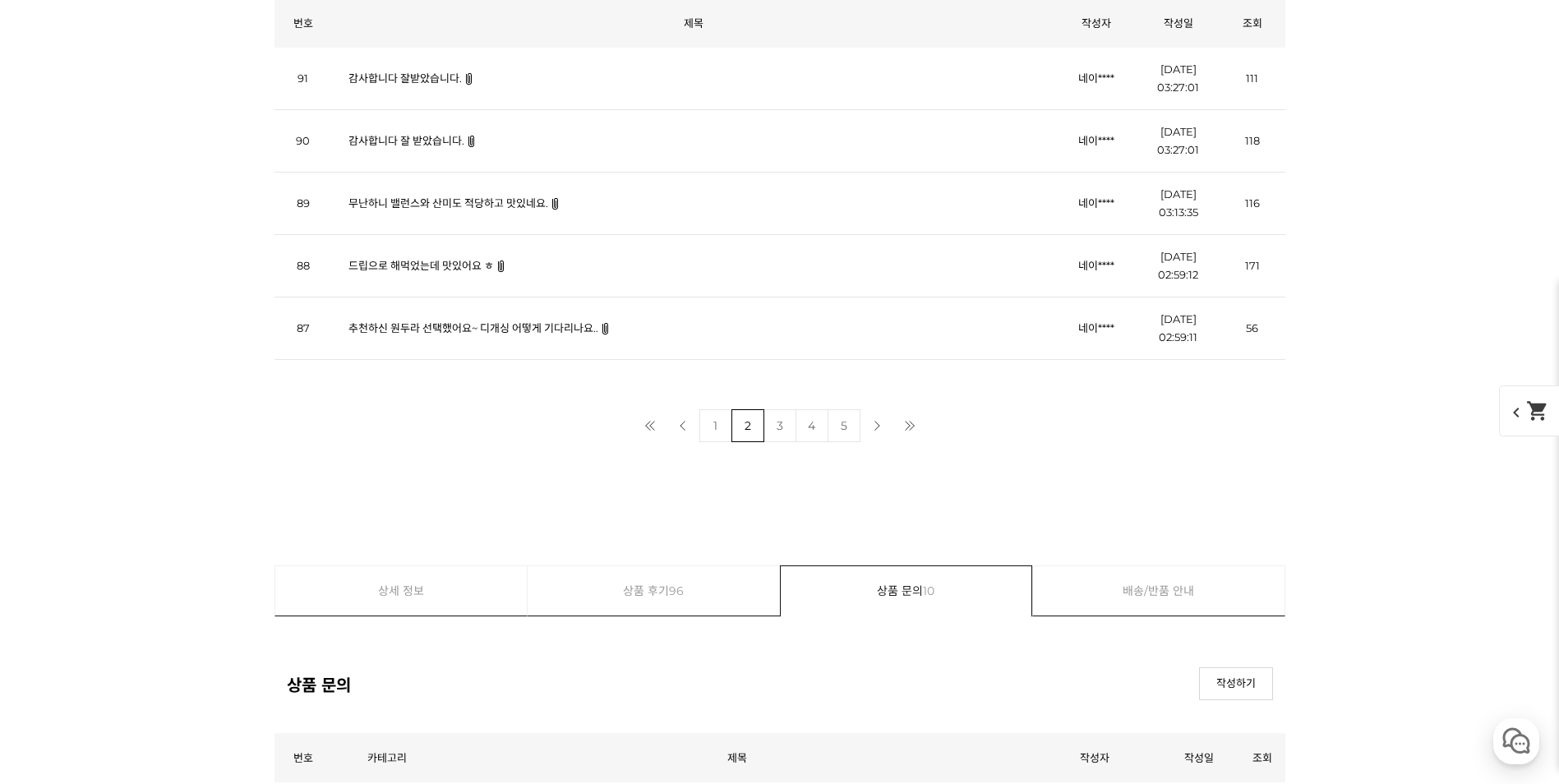
click at [402, 266] on link "드립으로 해먹었는데 맛있어요 ㅎ" at bounding box center [421, 265] width 145 height 13
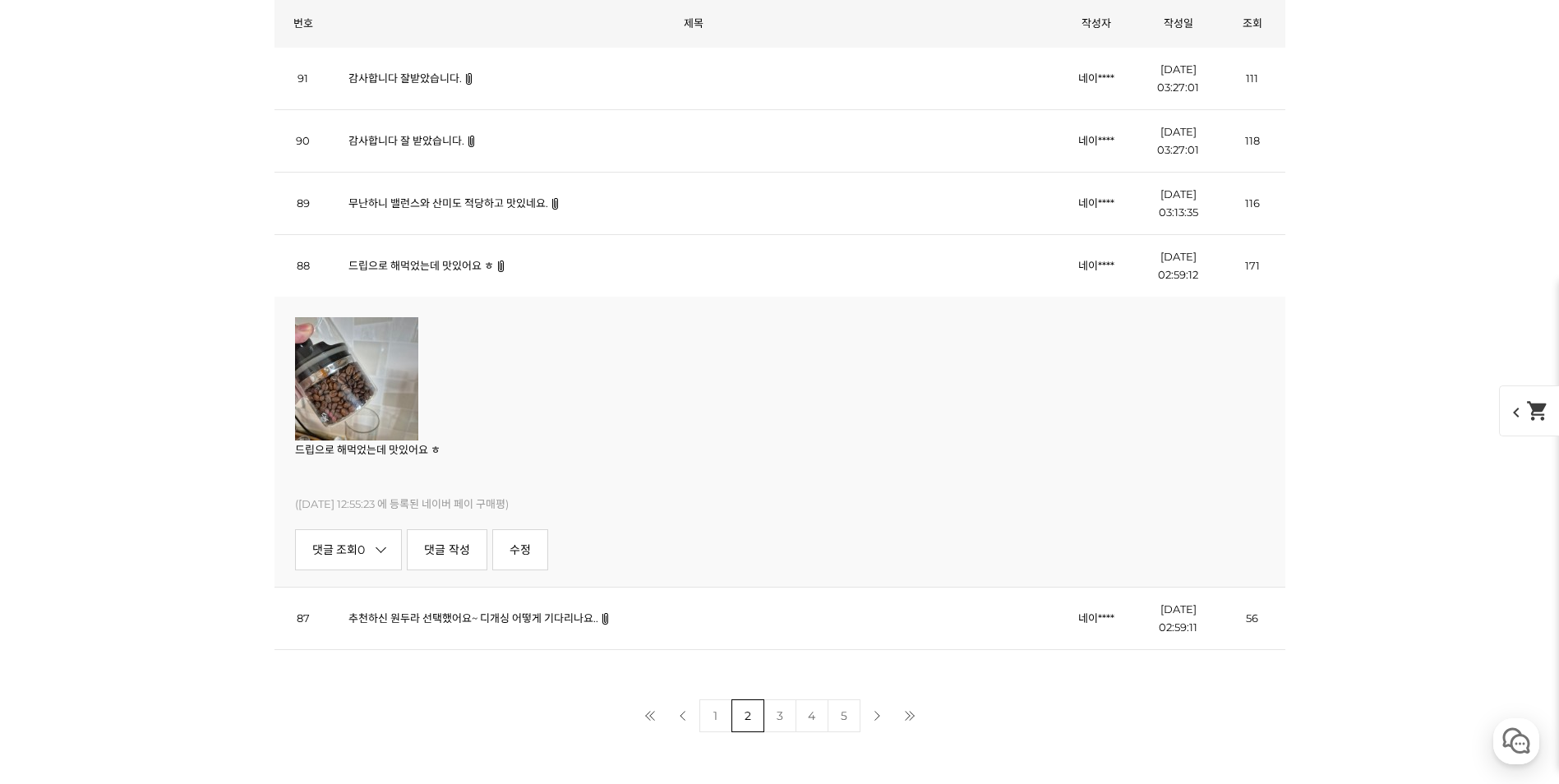
click at [414, 198] on link "무난하니 밸런스와 산미도 적당하고 맛있네요." at bounding box center [448, 203] width 200 height 13
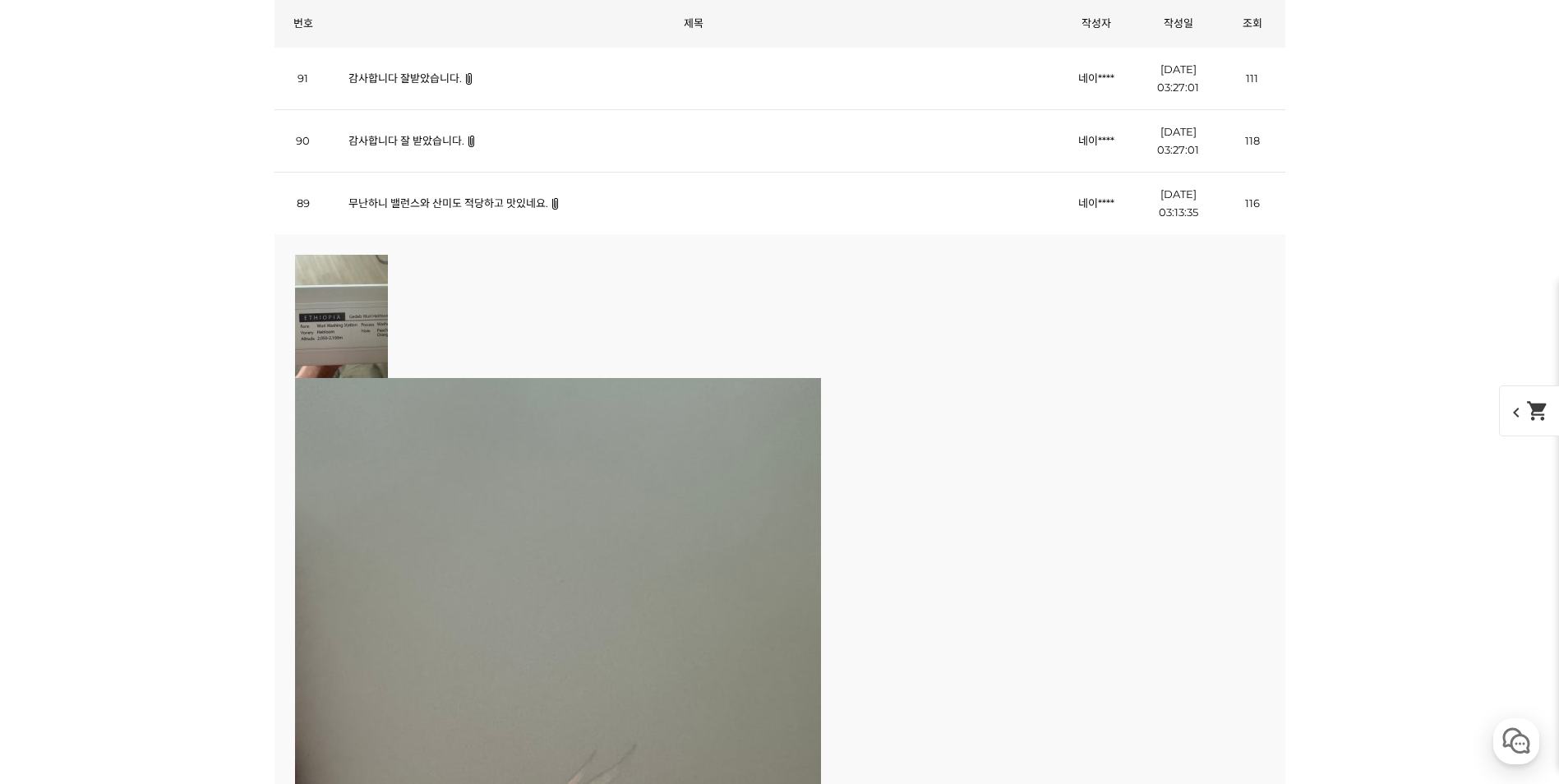
click at [323, 331] on img at bounding box center [341, 317] width 93 height 123
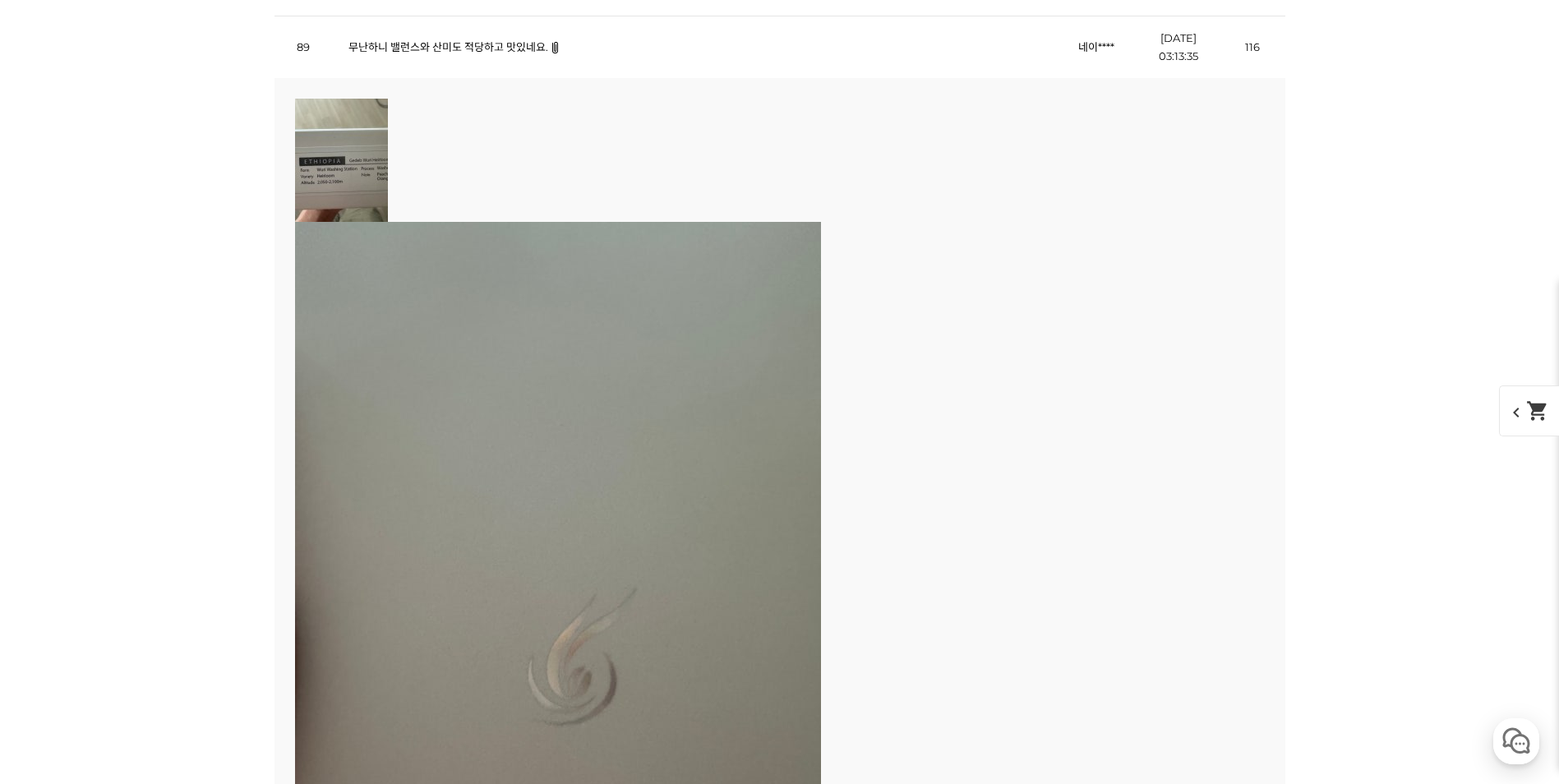
scroll to position [6936, 0]
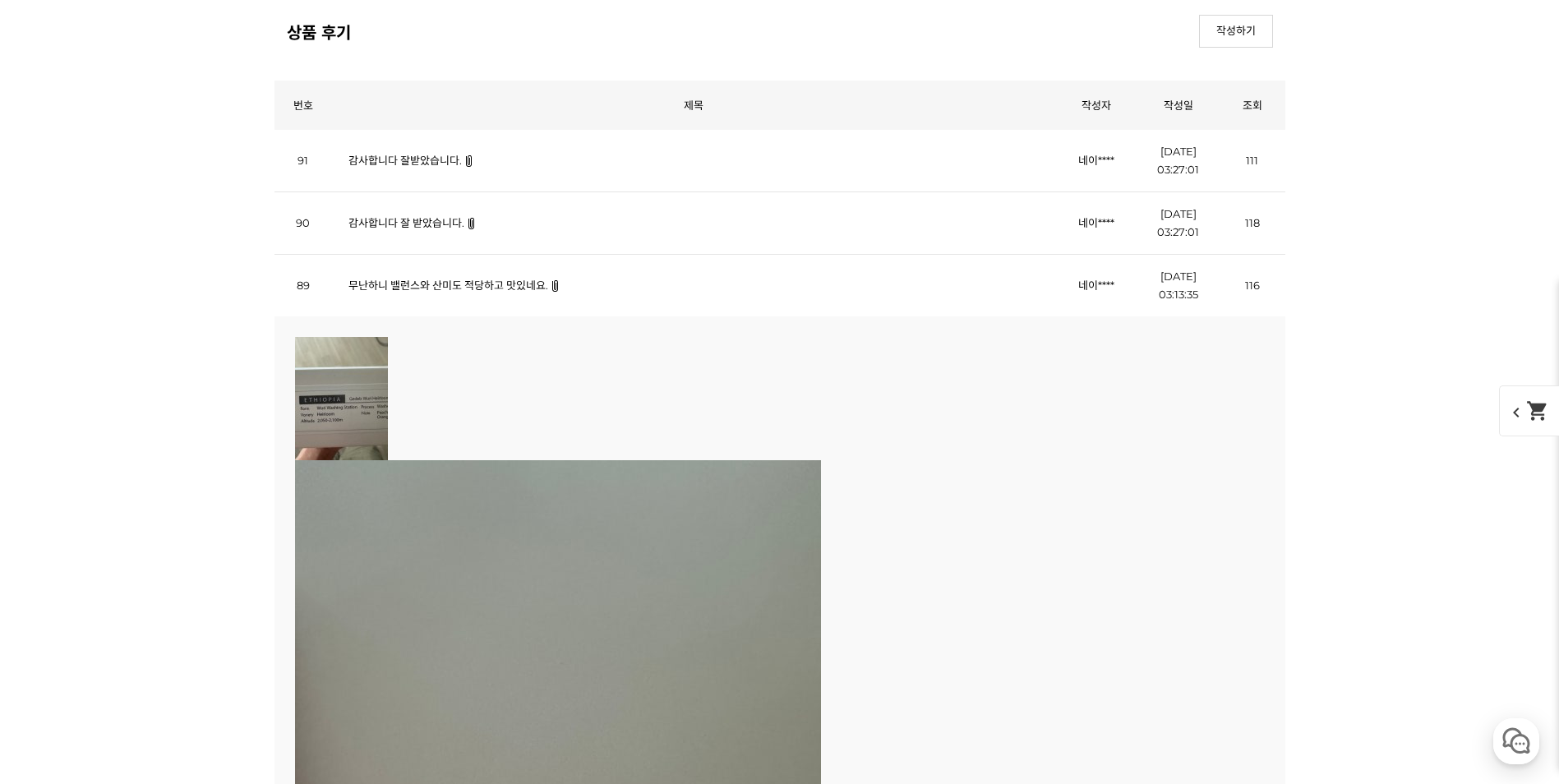
click at [446, 222] on link "감사합니다 잘 받았습니다." at bounding box center [407, 222] width 116 height 13
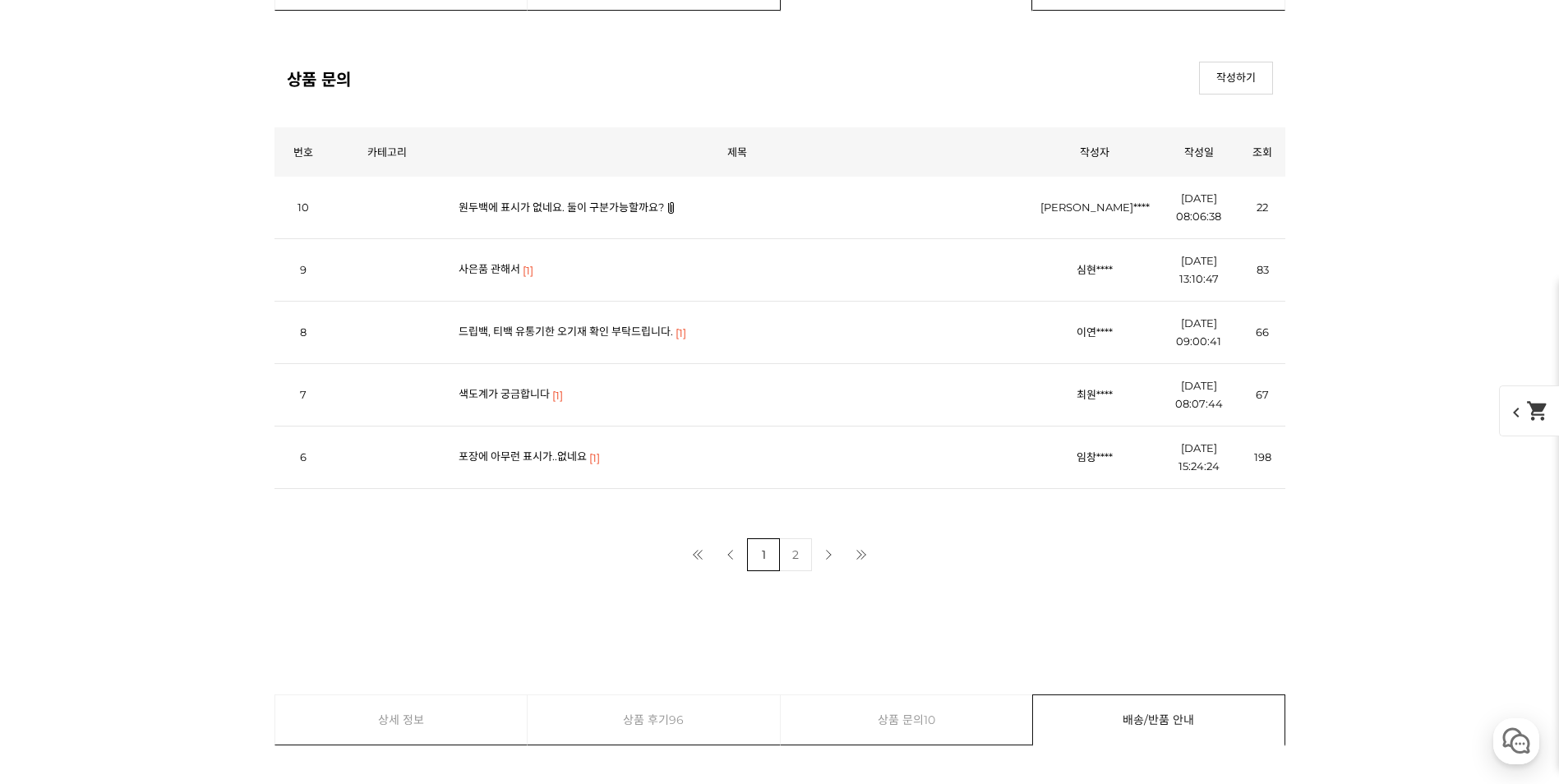
scroll to position [8004, 0]
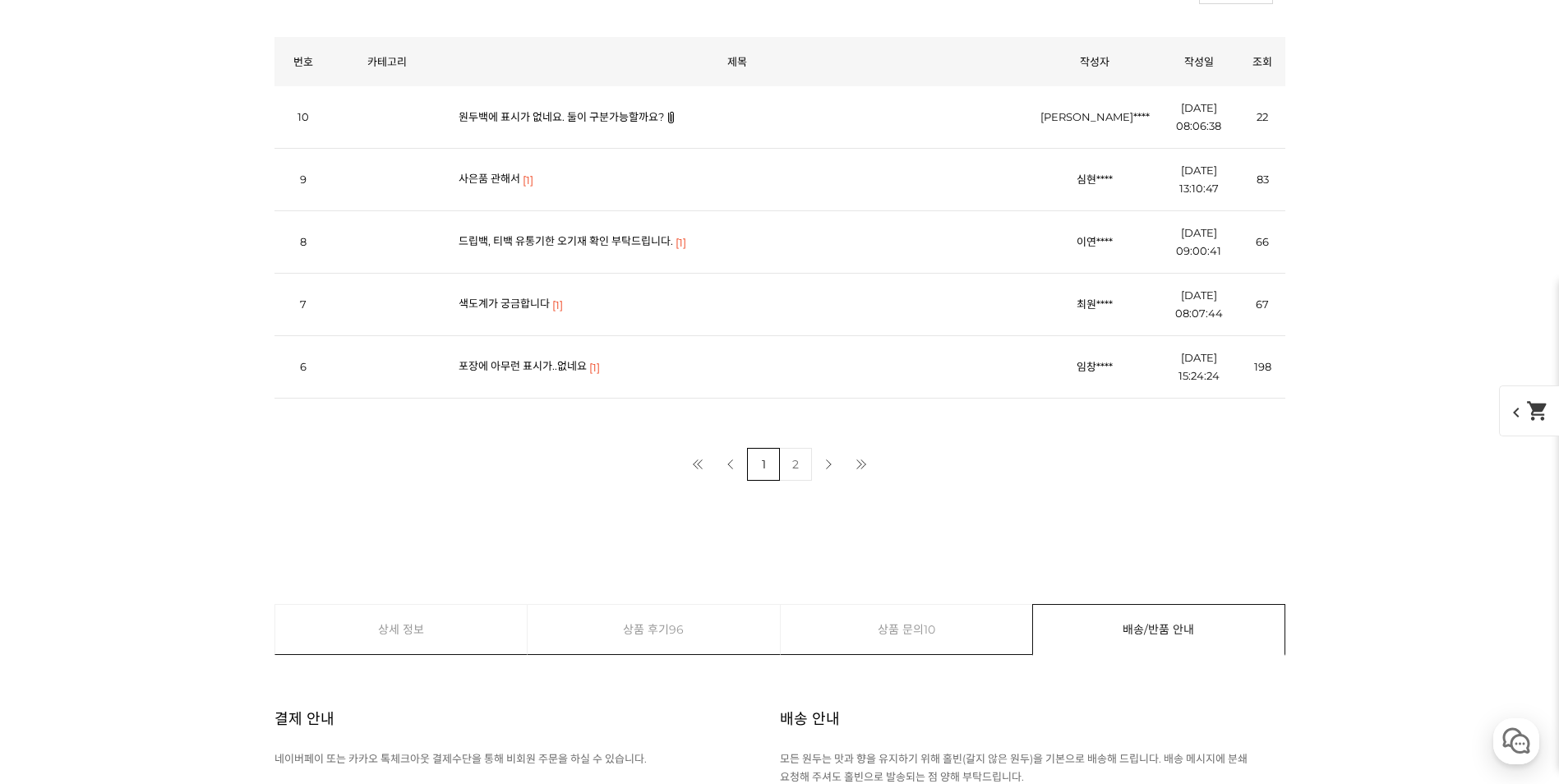
click at [477, 367] on link "포장에 아무런 표시가..없네요" at bounding box center [522, 366] width 128 height 13
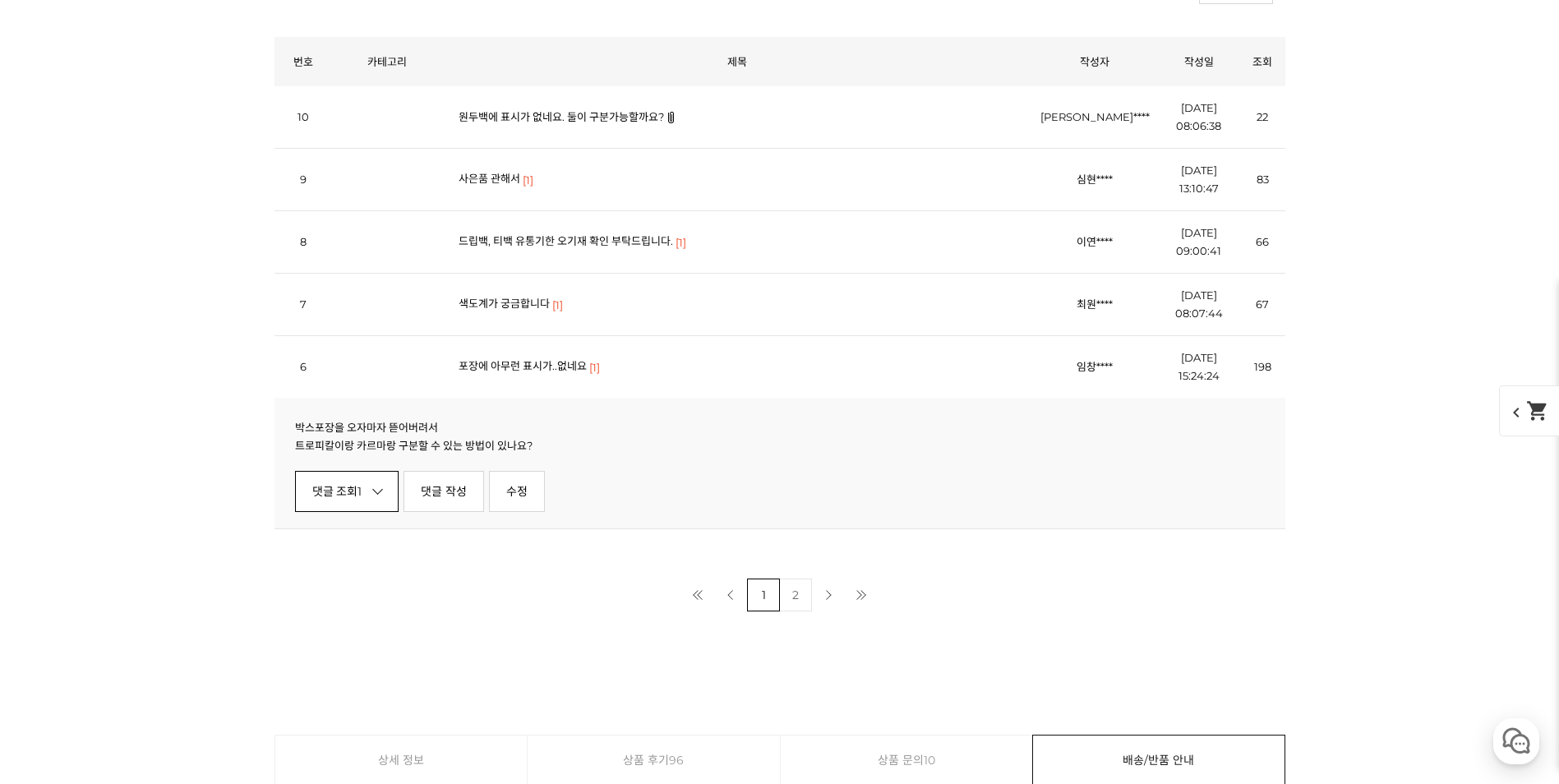
click at [395, 495] on link "댓글 조회 1" at bounding box center [347, 491] width 104 height 41
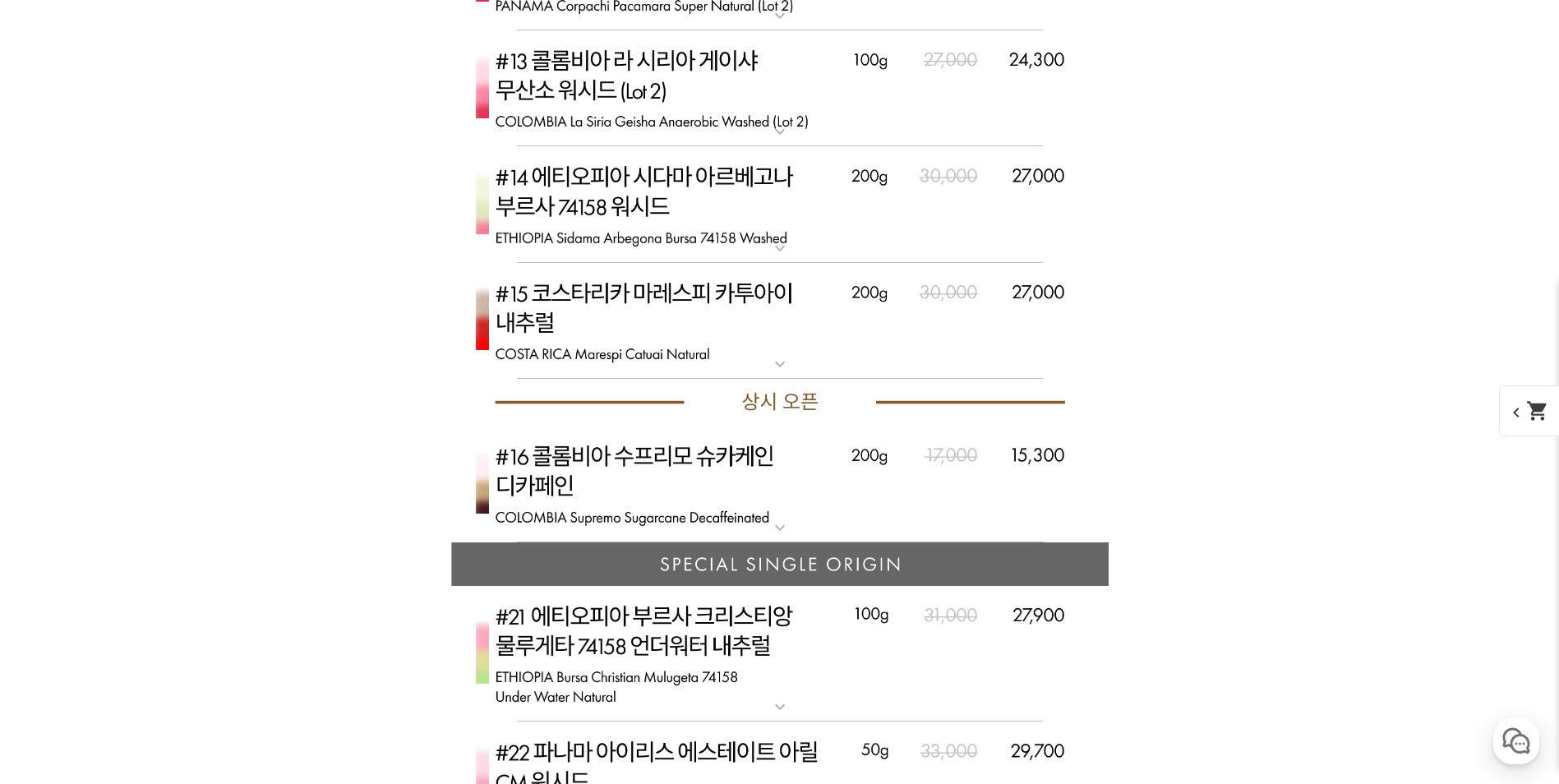
scroll to position [3730, 0]
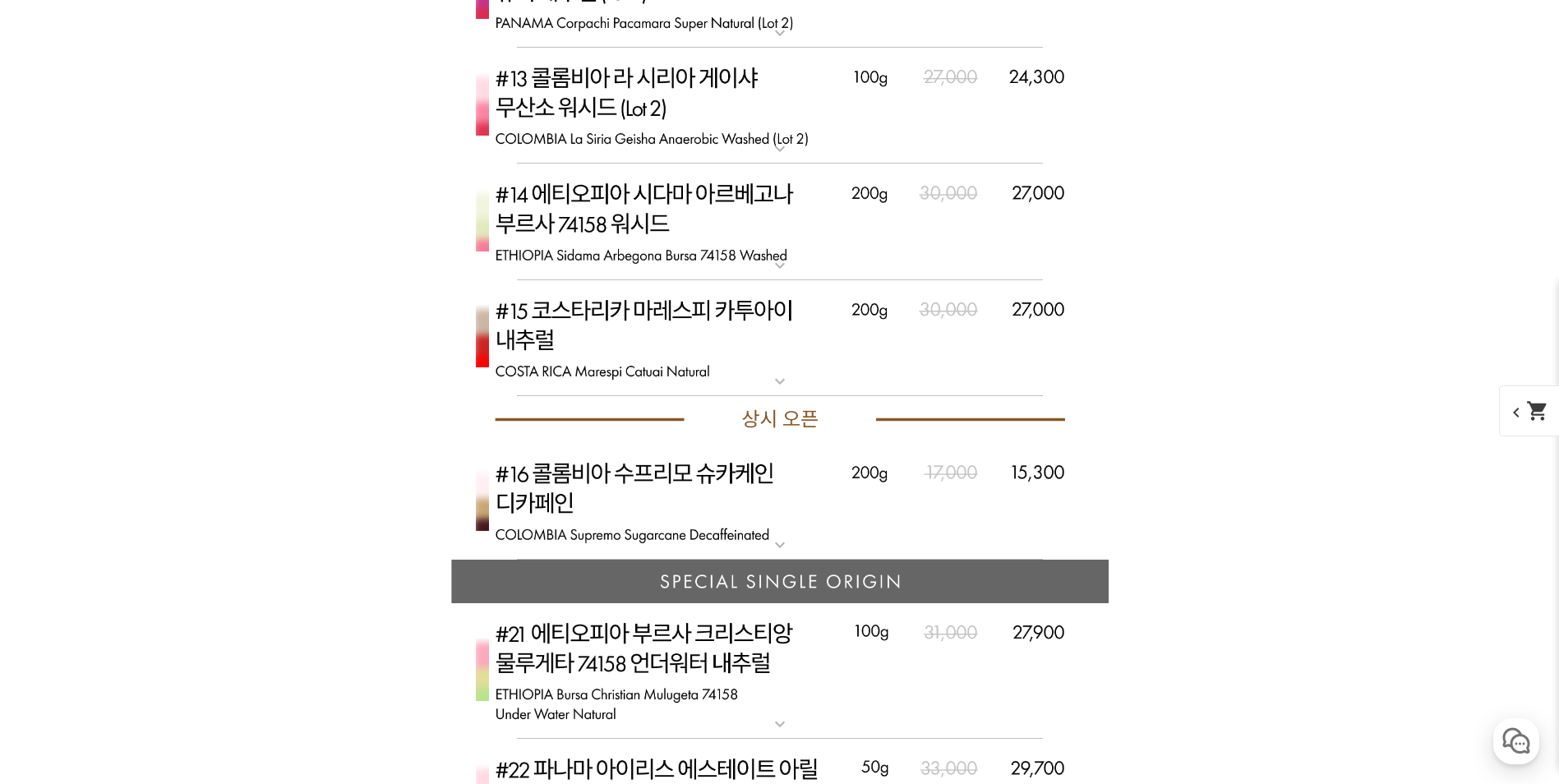
click at [719, 657] on img at bounding box center [780, 671] width 658 height 136
